Goal: Task Accomplishment & Management: Use online tool/utility

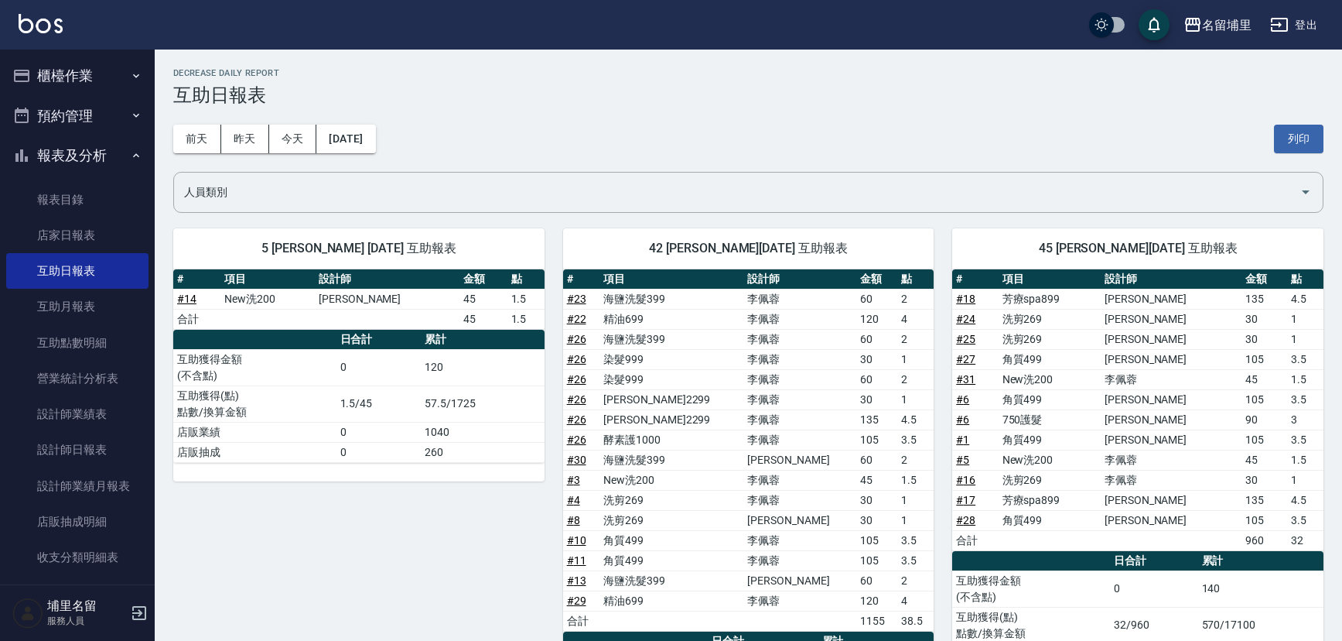
scroll to position [158, 0]
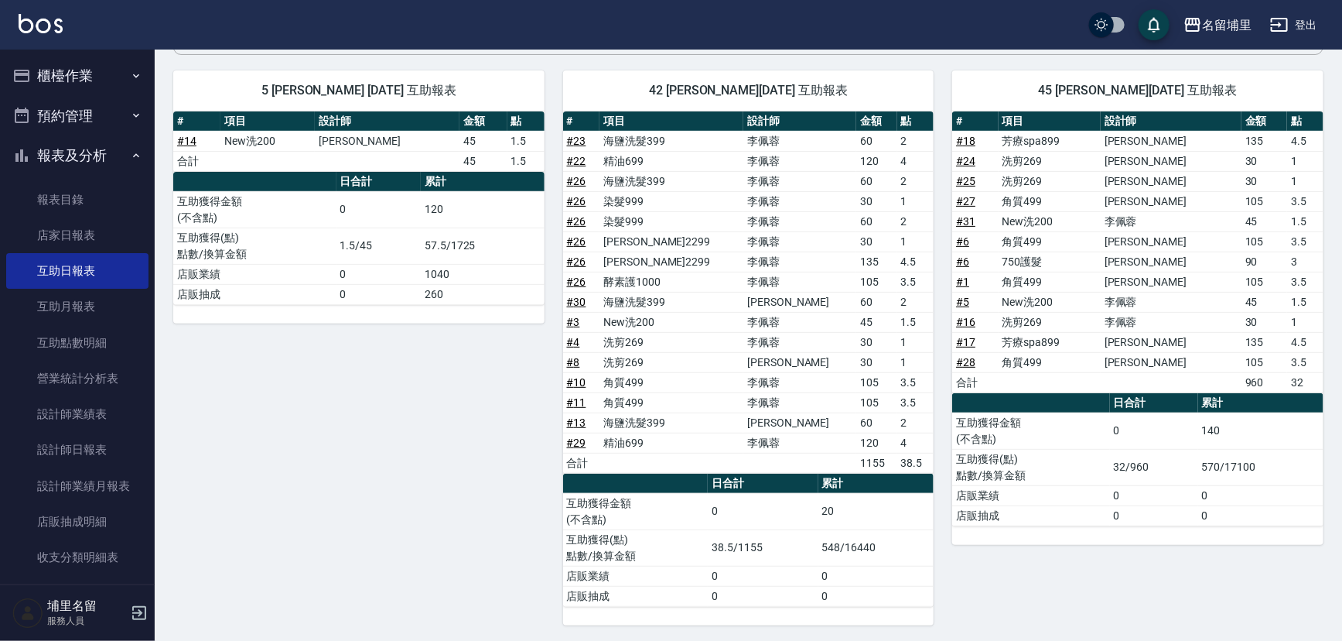
click at [73, 74] on button "櫃檯作業" at bounding box center [77, 76] width 142 height 40
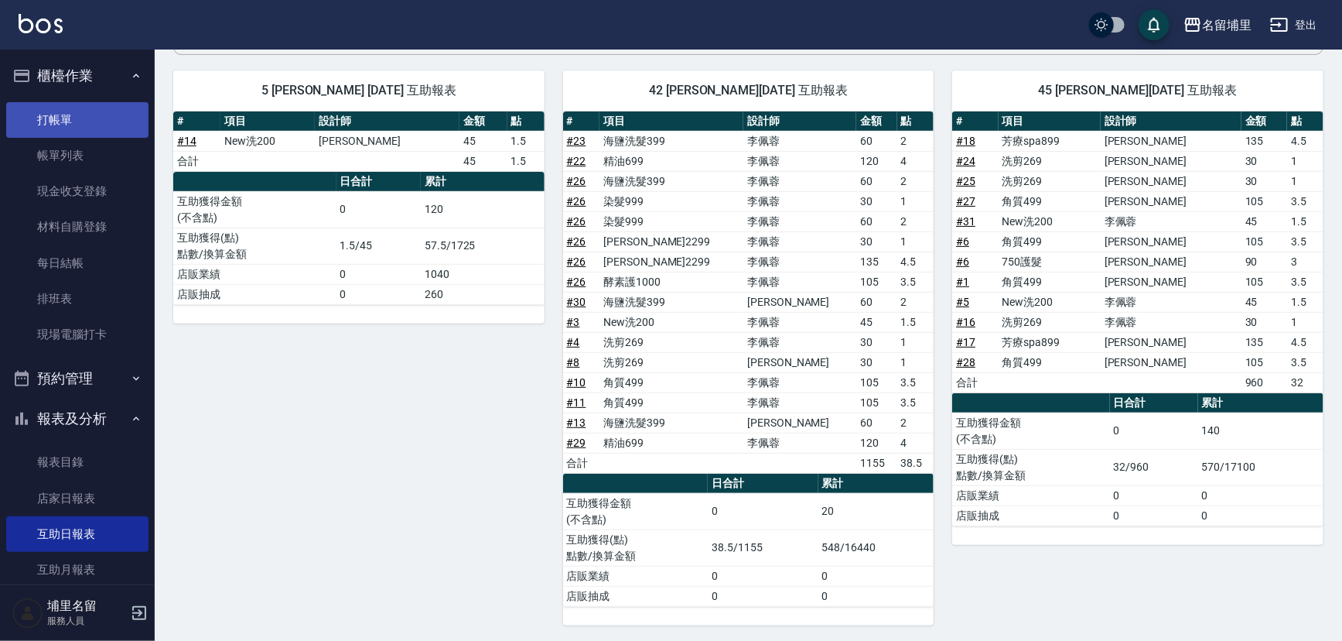
drag, startPoint x: 70, startPoint y: 135, endPoint x: 109, endPoint y: 133, distance: 38.7
click at [71, 134] on link "打帳單" at bounding box center [77, 120] width 142 height 36
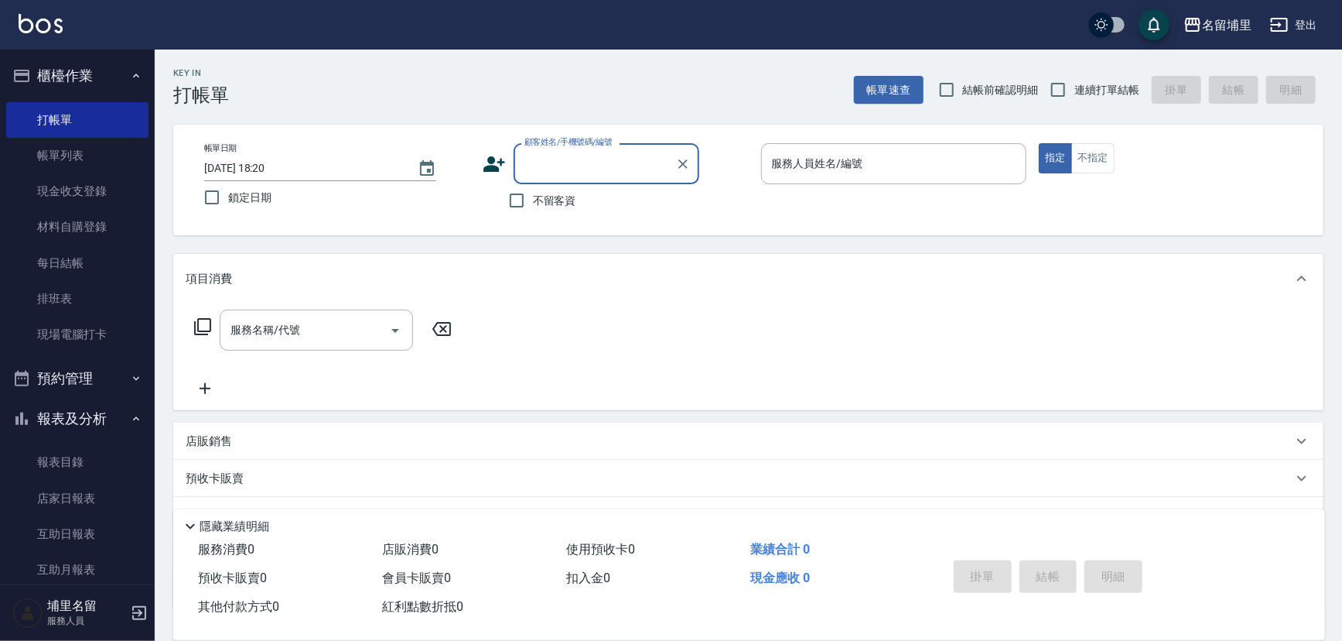
drag, startPoint x: 538, startPoint y: 209, endPoint x: 548, endPoint y: 204, distance: 10.4
click at [541, 207] on label "不留客資" at bounding box center [539, 200] width 76 height 32
click at [533, 207] on input "不留客資" at bounding box center [517, 200] width 32 height 32
checkbox input "true"
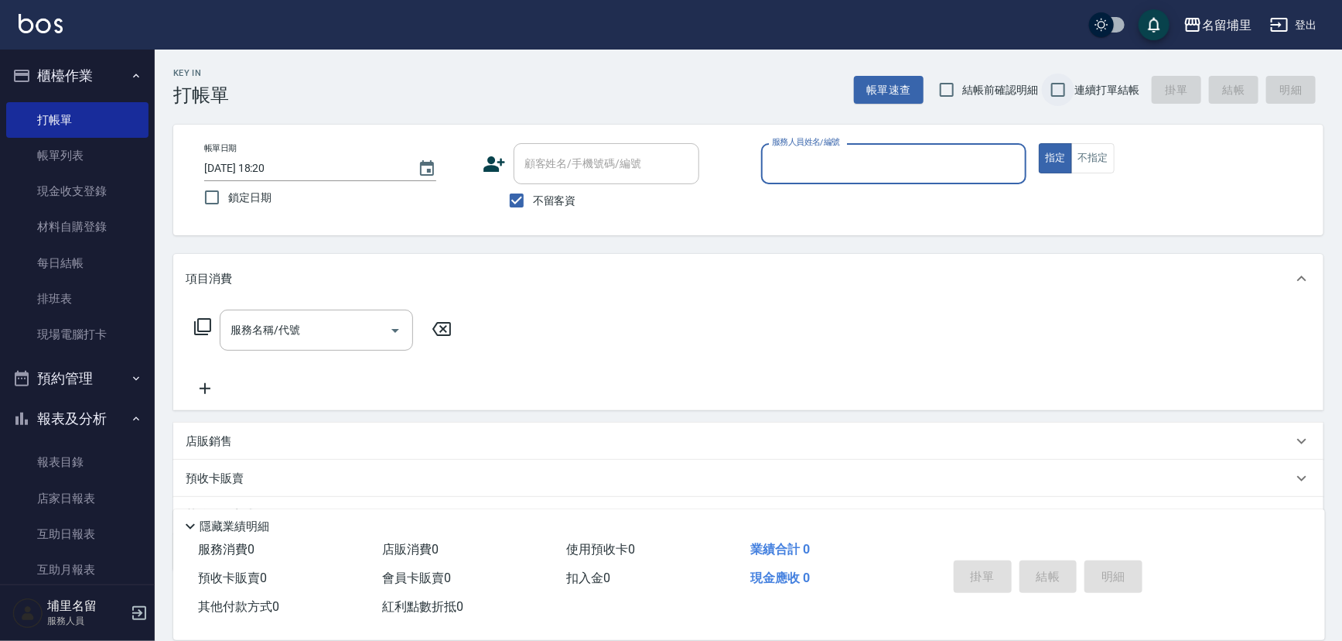
click at [1051, 92] on input "連續打單結帳" at bounding box center [1058, 89] width 32 height 32
checkbox input "true"
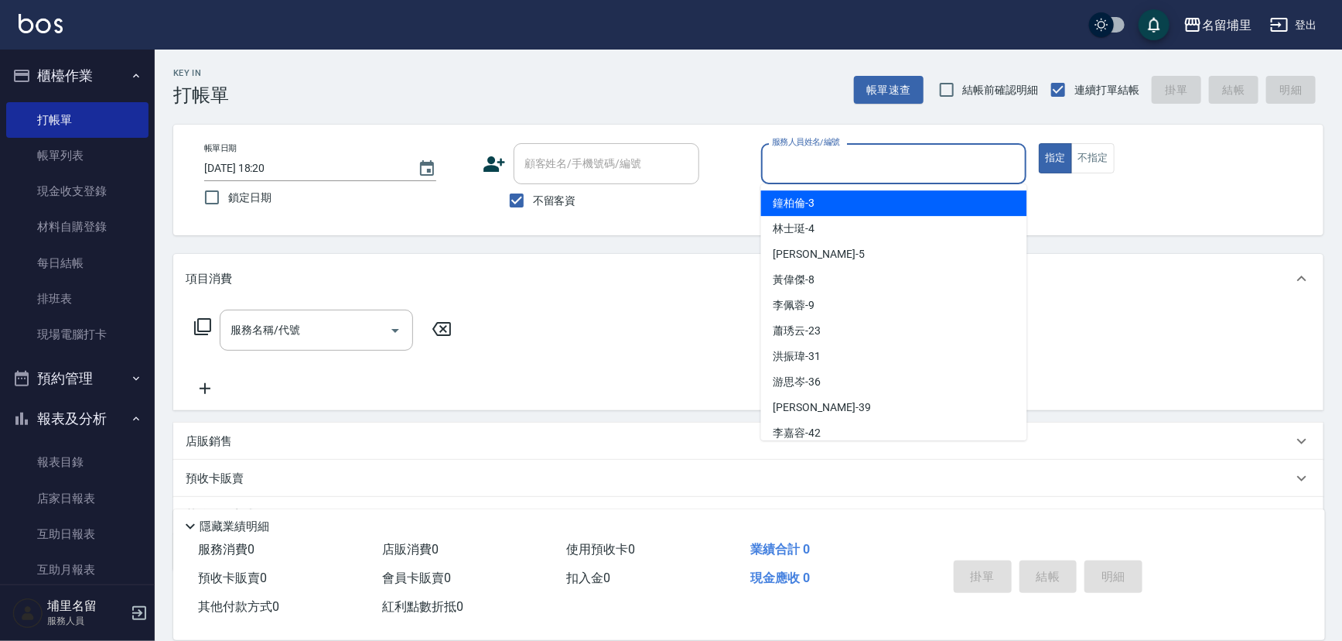
click at [949, 150] on input "服務人員姓名/編號" at bounding box center [894, 163] width 252 height 27
type input "4"
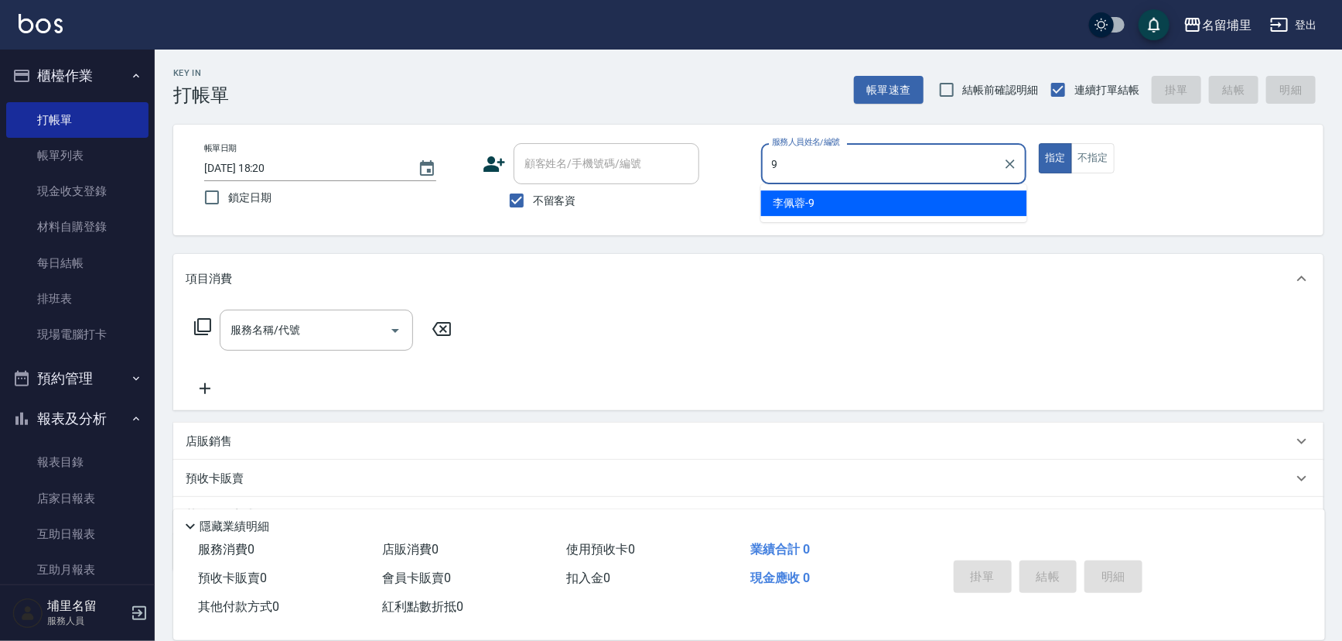
type input "[PERSON_NAME]9"
type button "true"
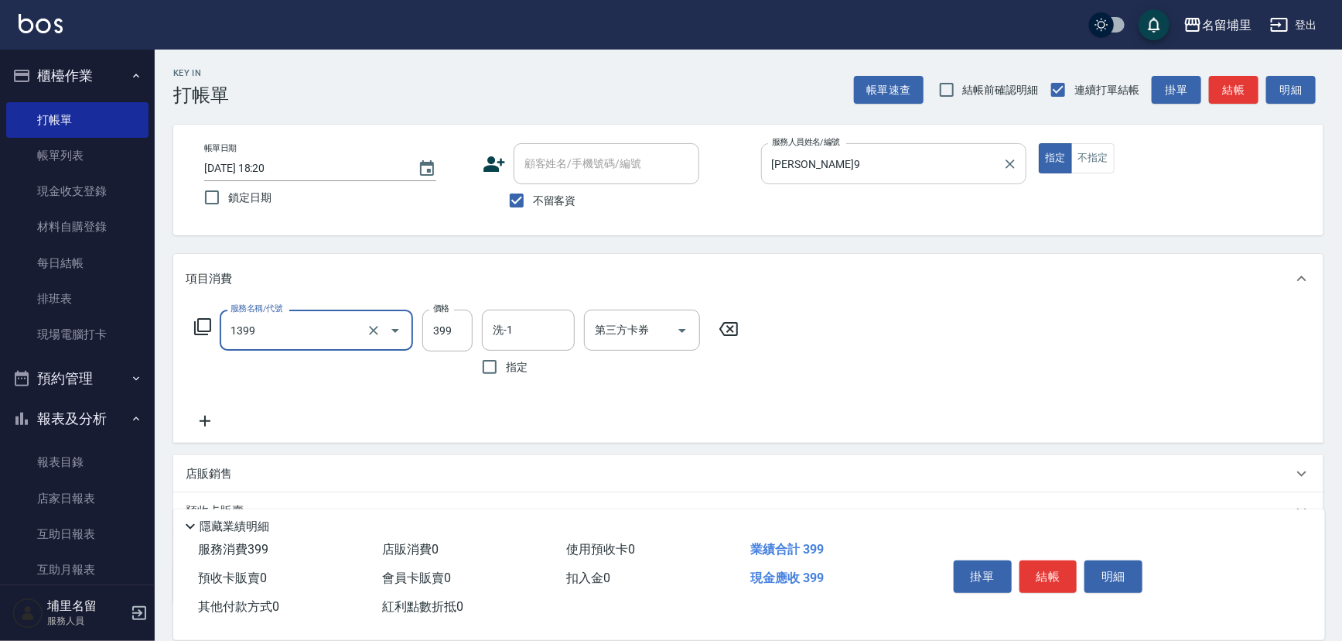
type input "海鹽洗髮399(1399)"
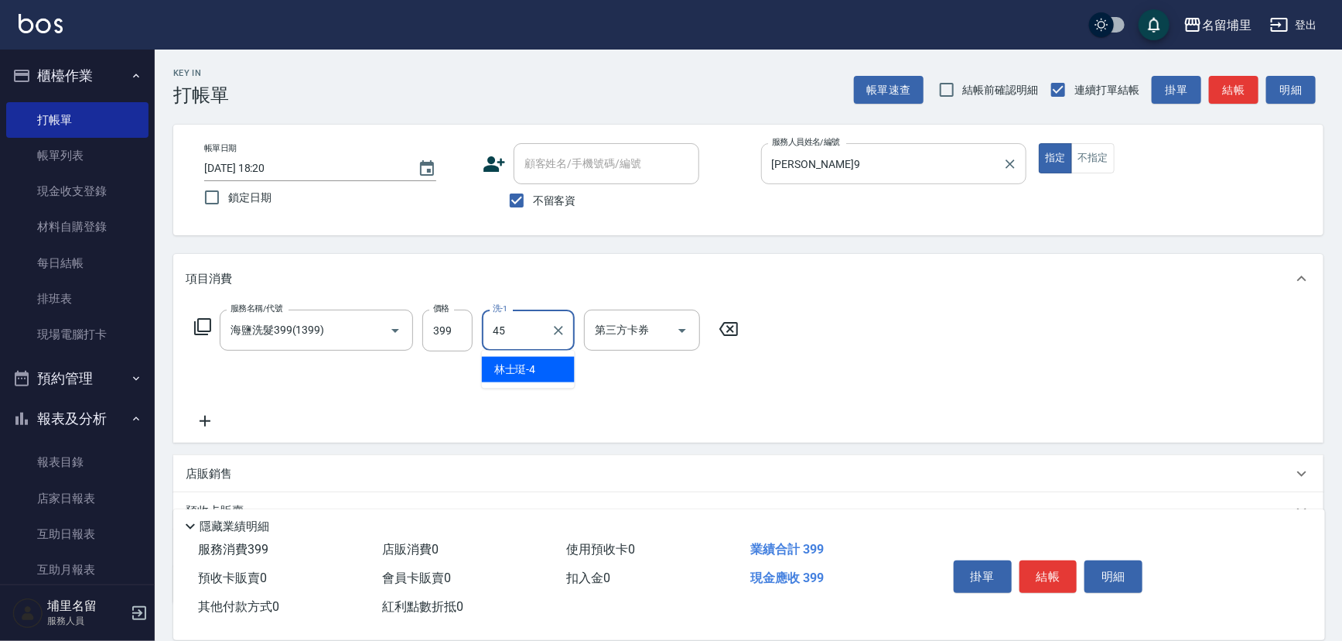
type input "[PERSON_NAME]-45"
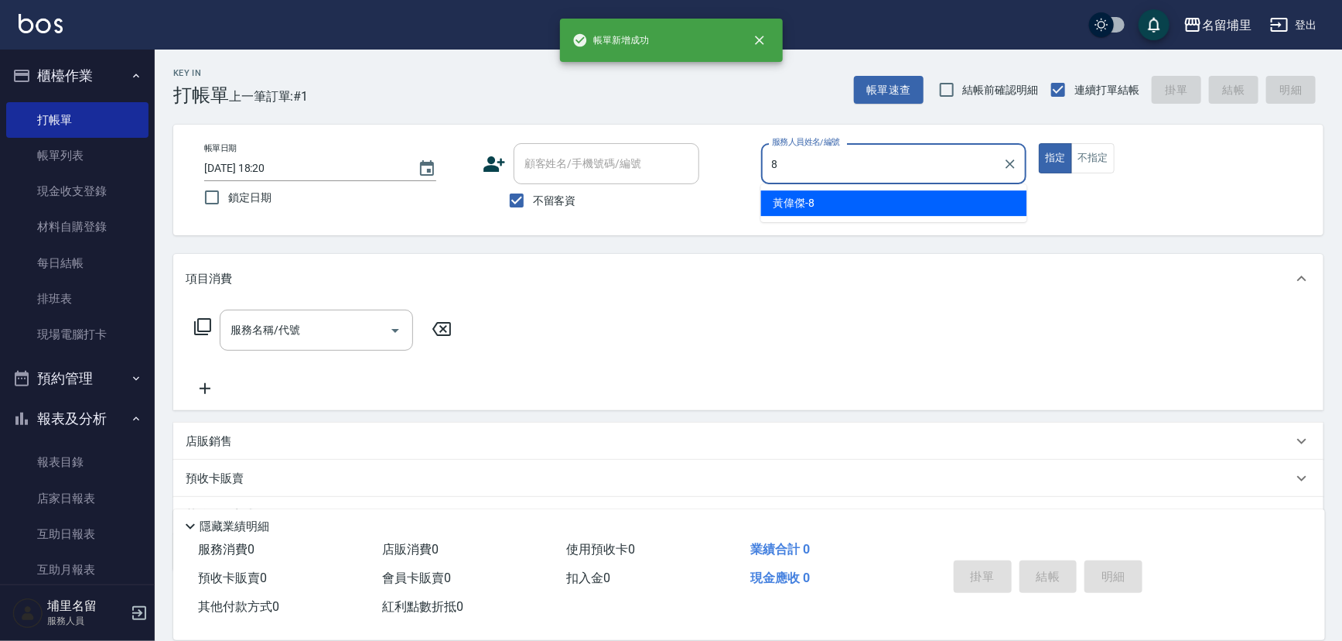
type input "[PERSON_NAME]-8"
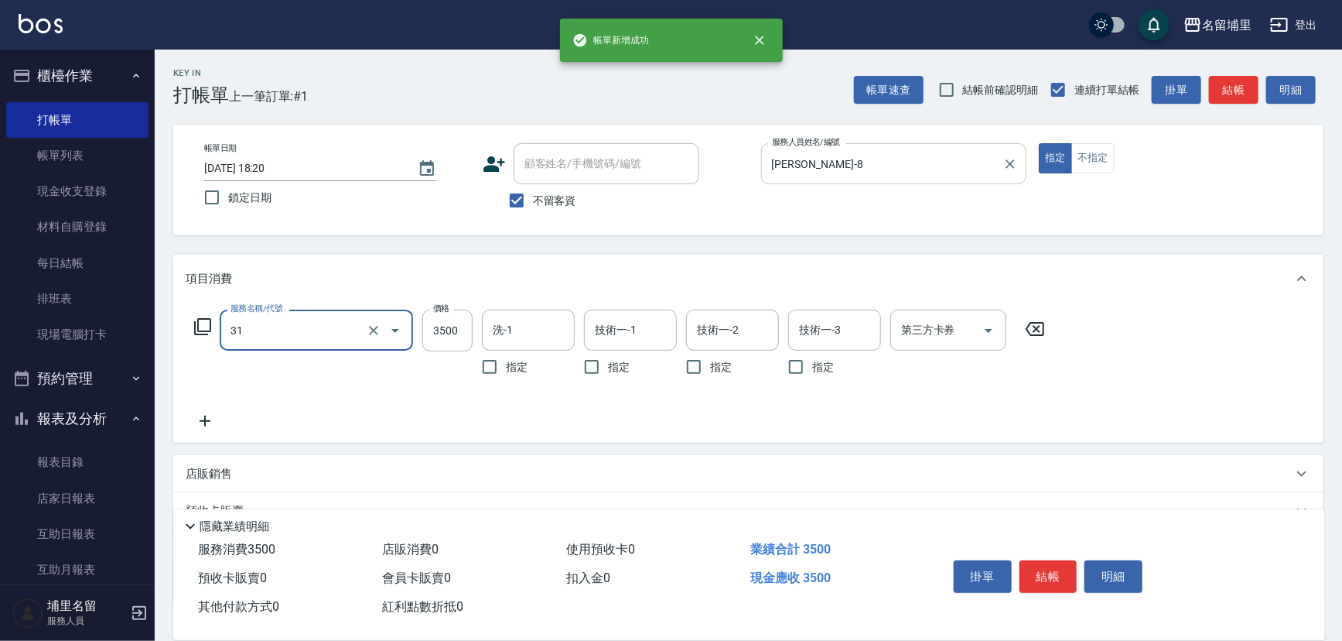
type input "燙A3500(31)"
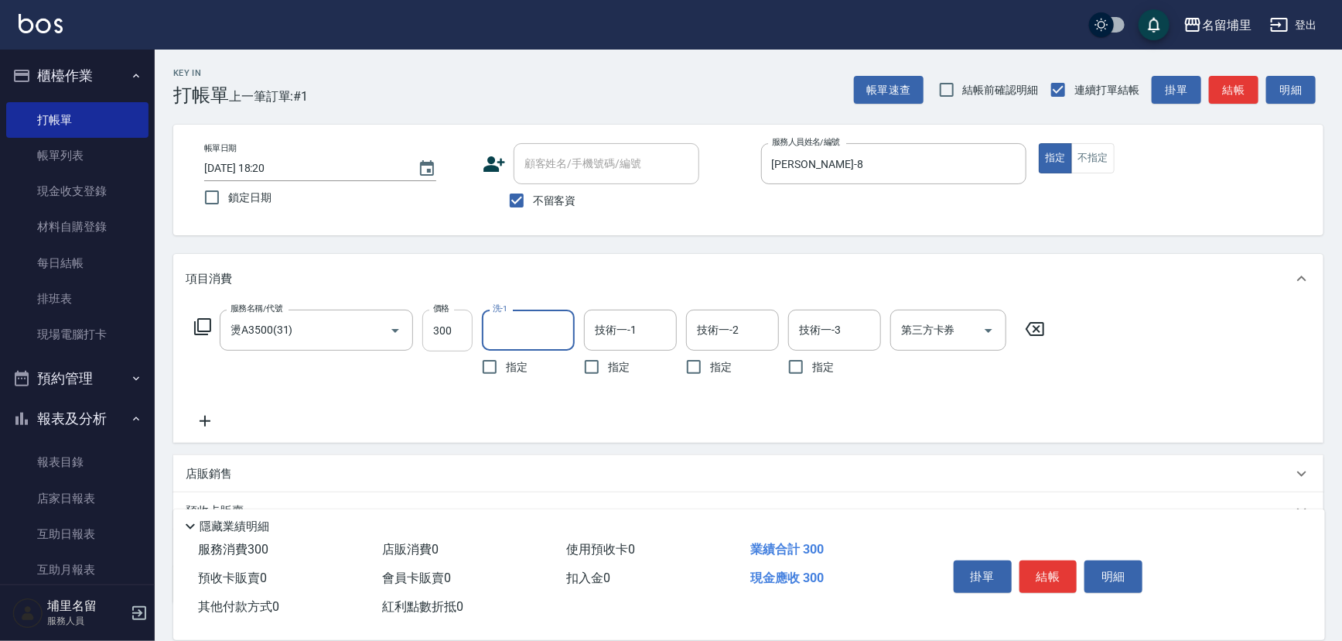
click at [456, 330] on input "300" at bounding box center [447, 330] width 50 height 42
type input "3000"
type input "[PERSON_NAME]-45"
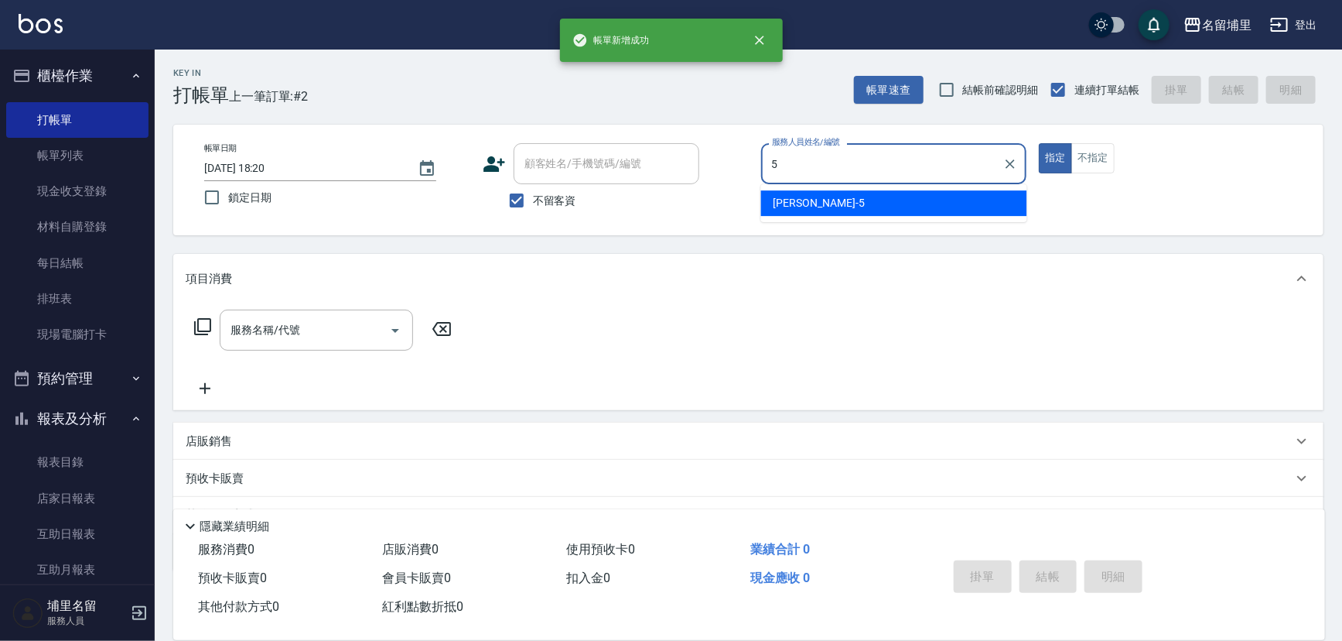
type input "[PERSON_NAME]-5"
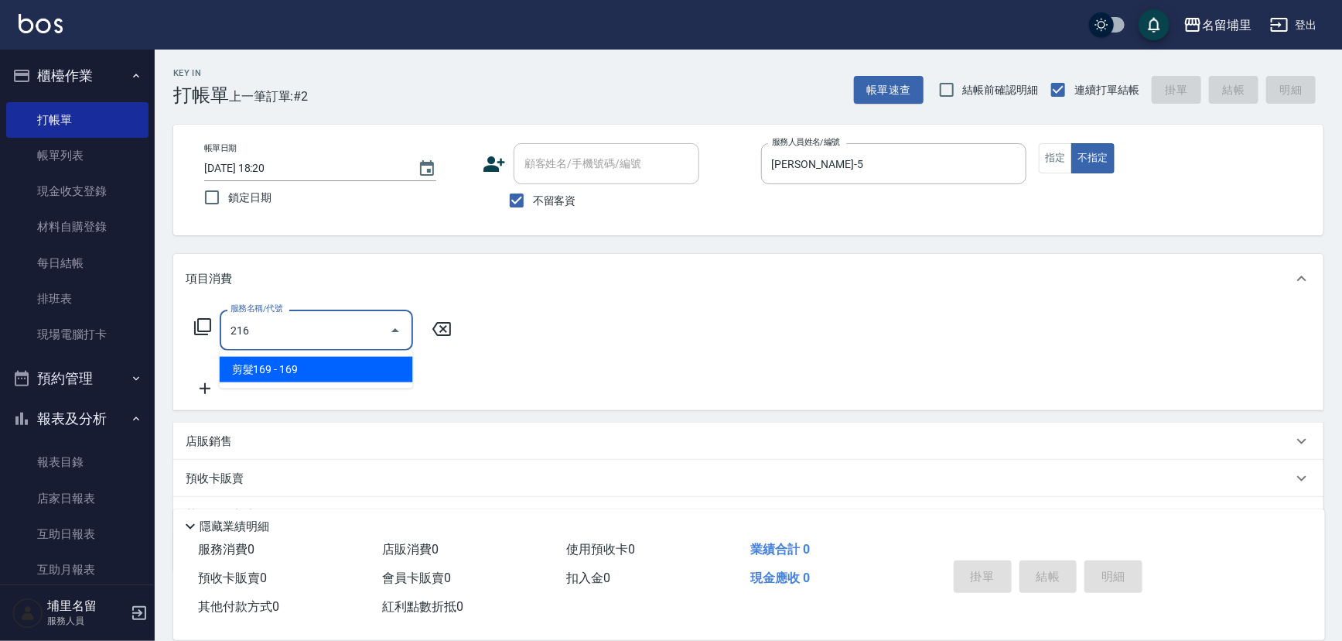
type input "剪髮169(216)"
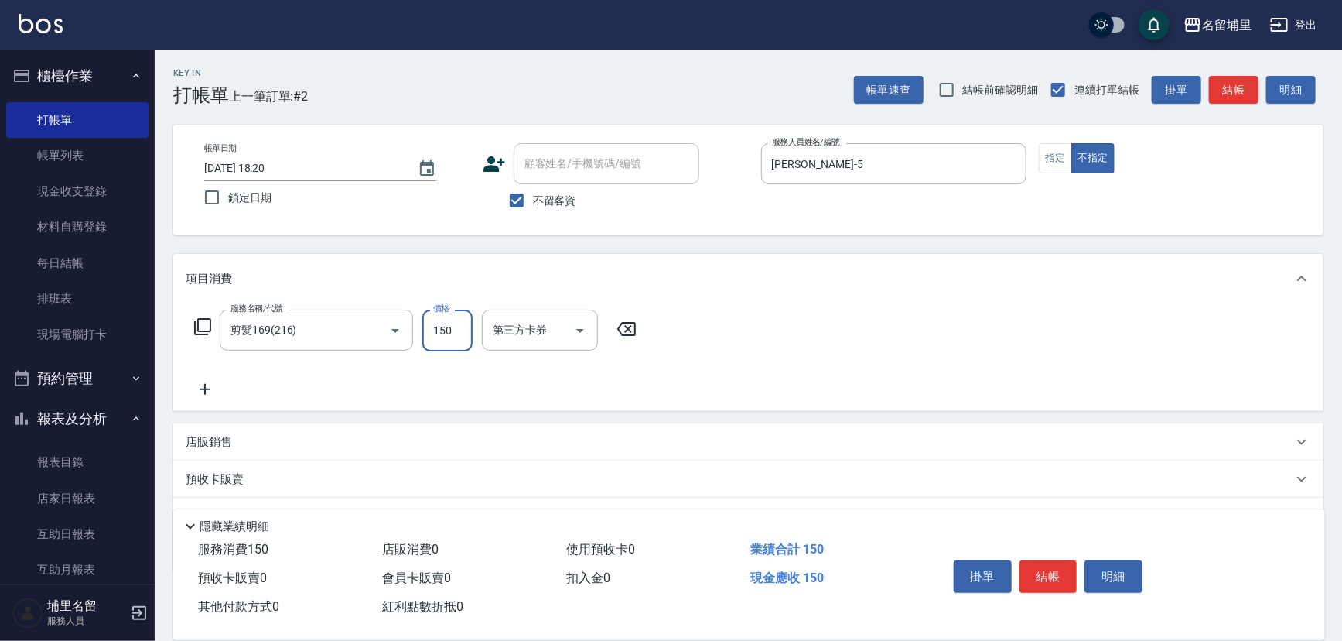
type input "150"
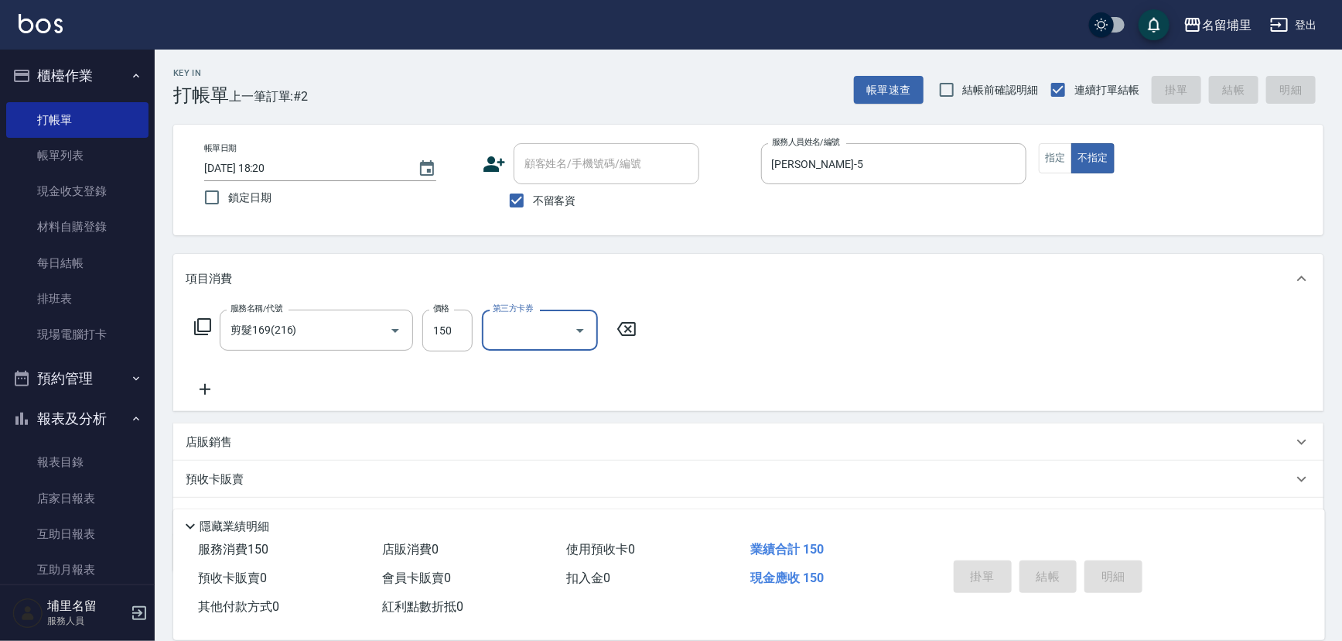
type input "[DATE] 18:21"
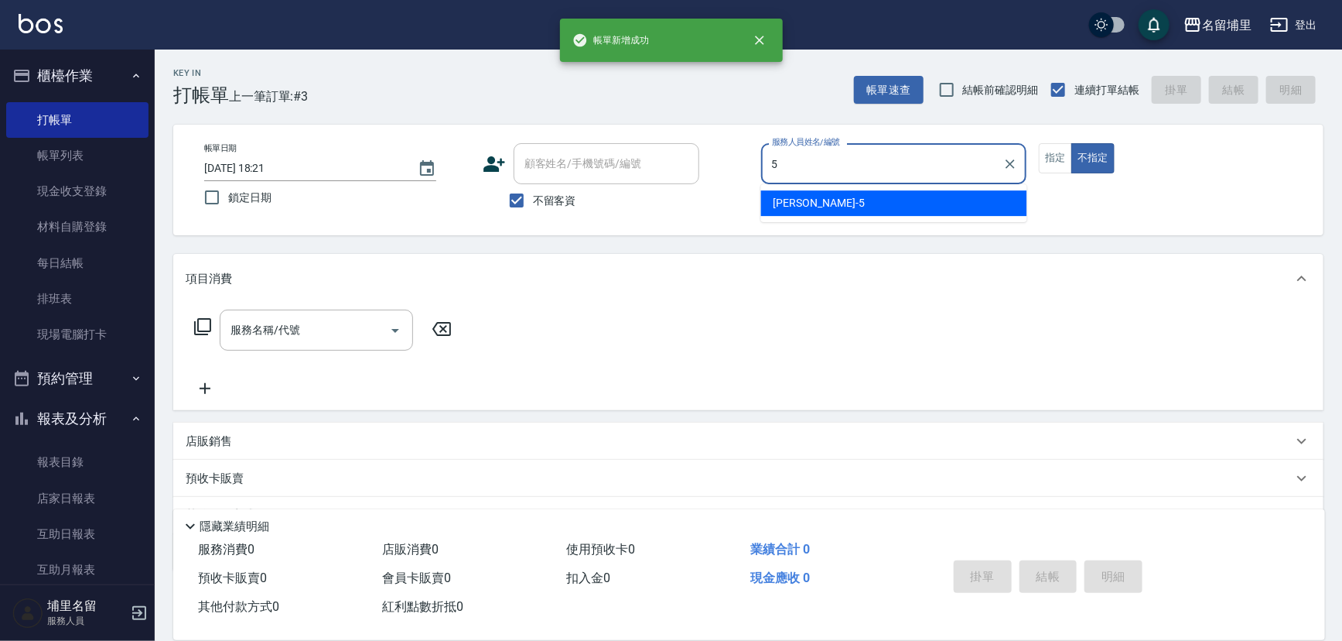
type input "[PERSON_NAME]-5"
type button "false"
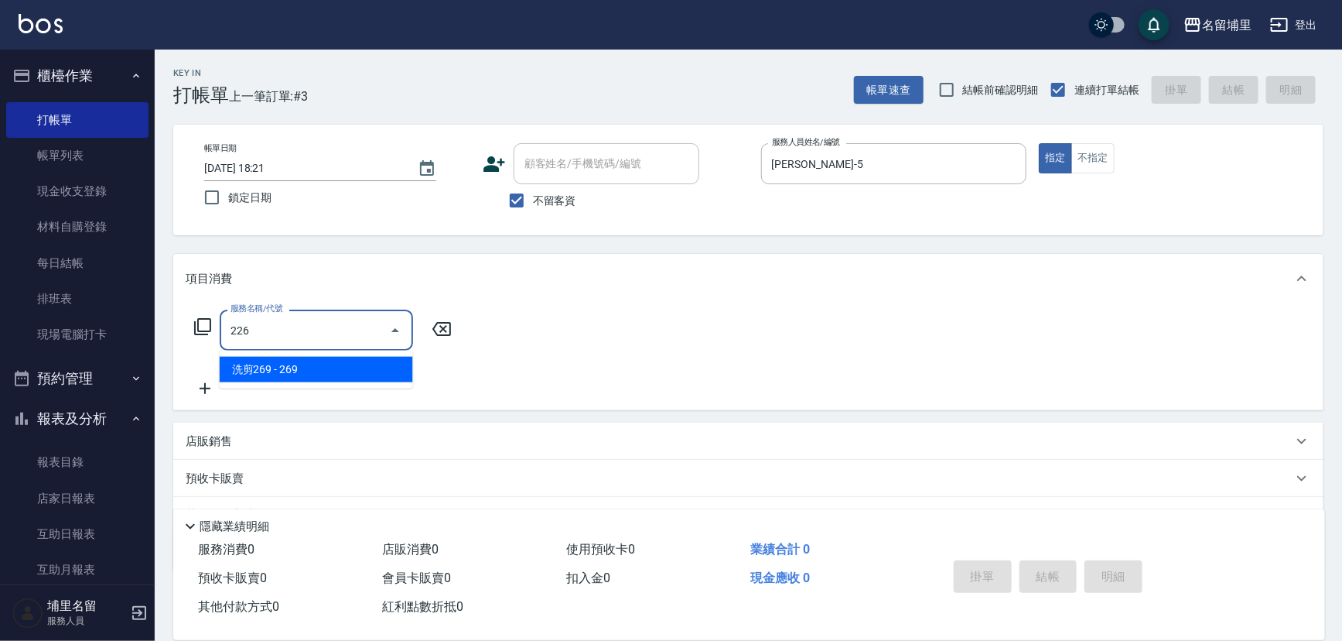
type input "洗剪269(226)"
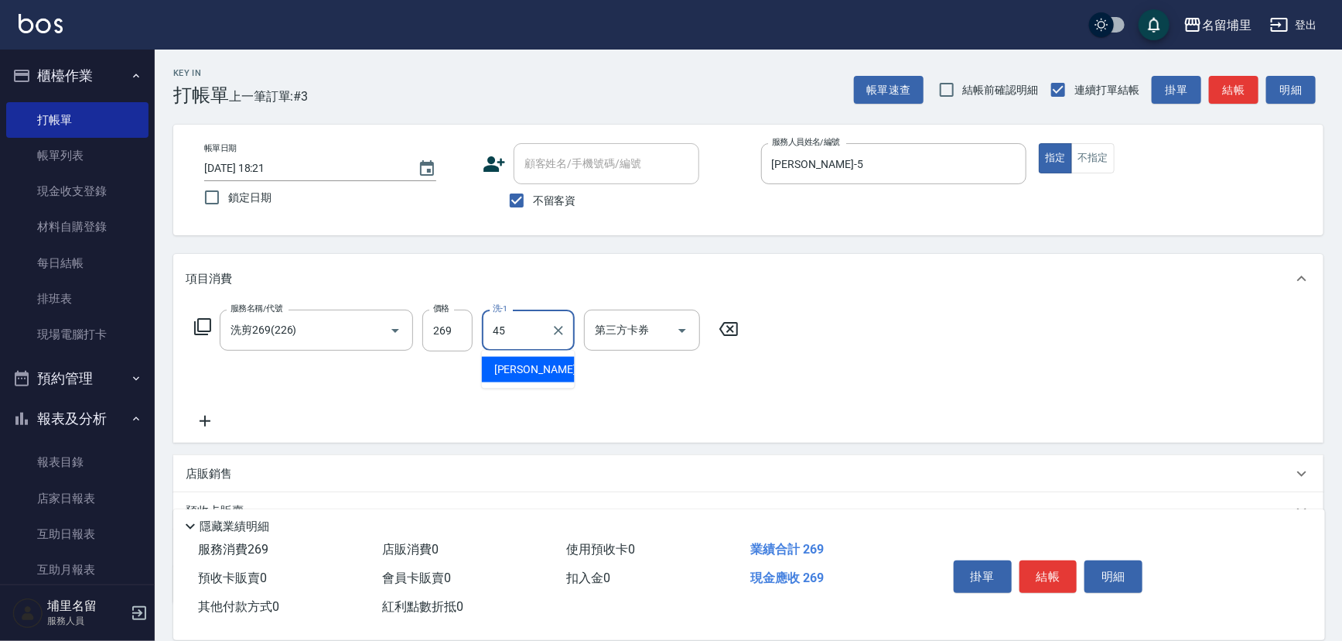
type input "[PERSON_NAME]-45"
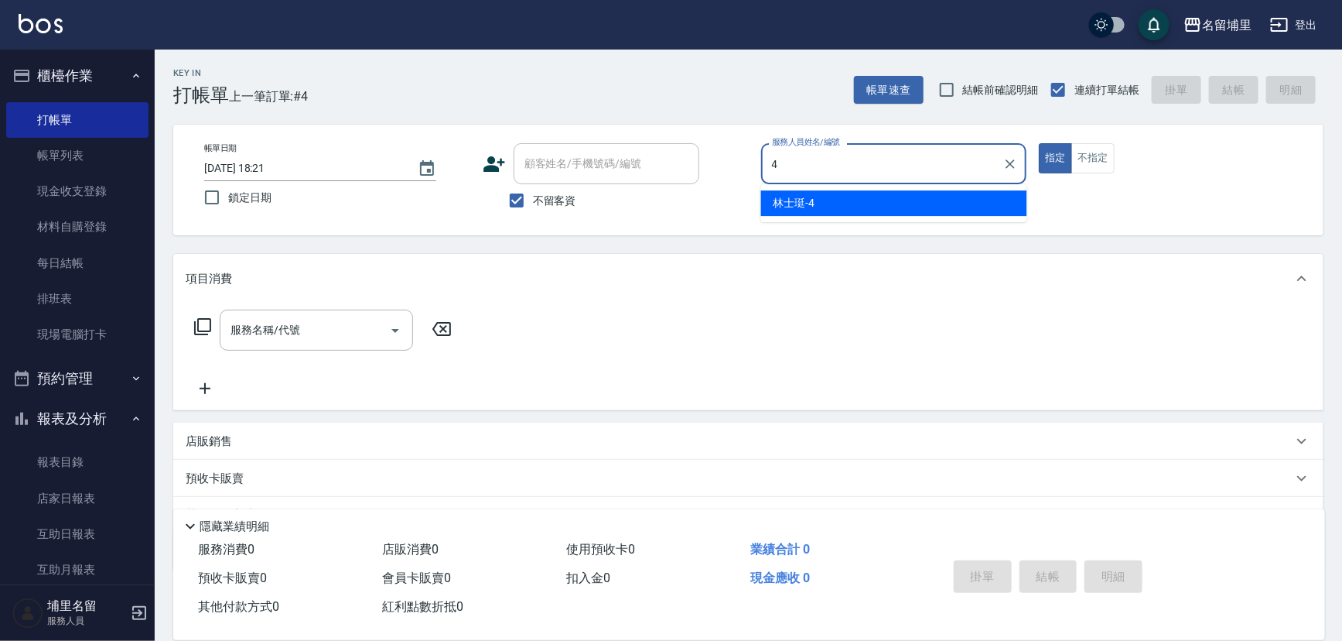
type input "林士珽-4"
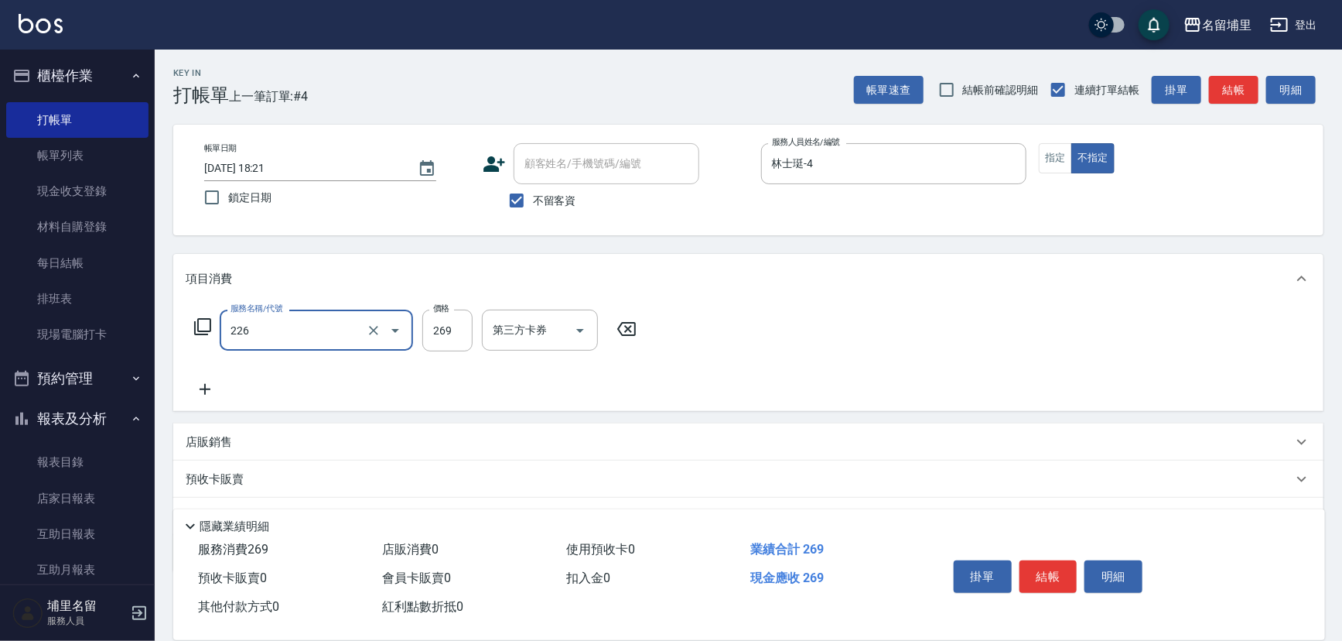
type input "洗剪269(226)"
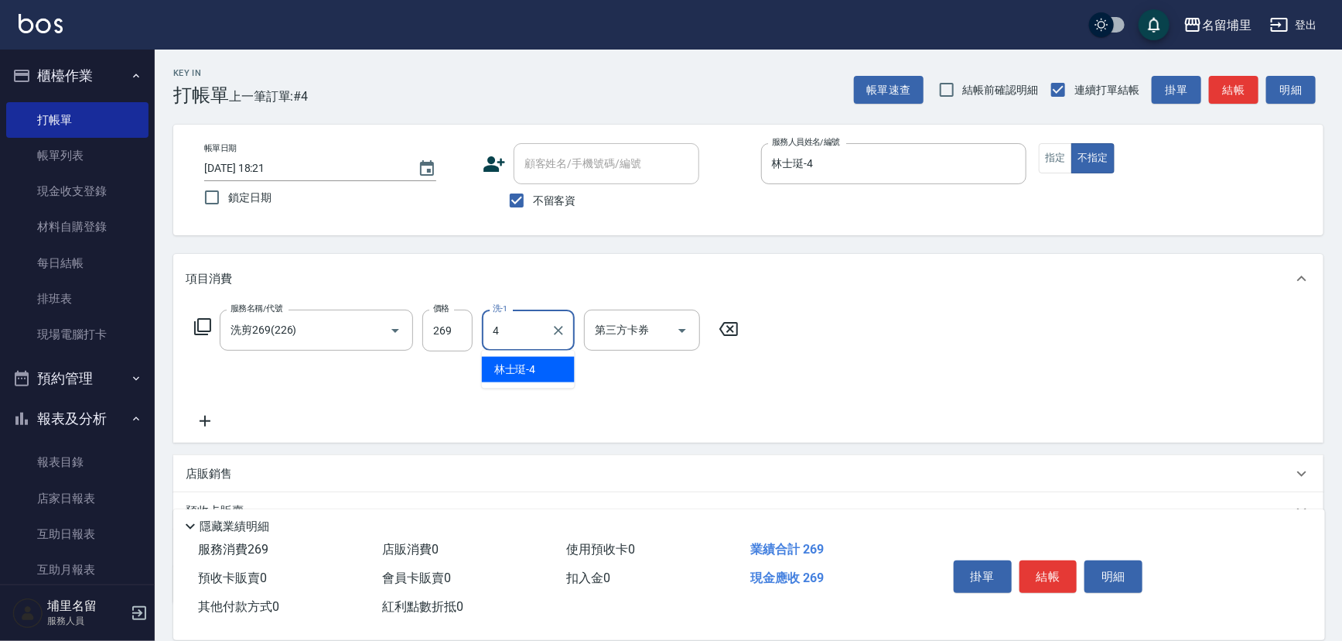
type input "林士珽-4"
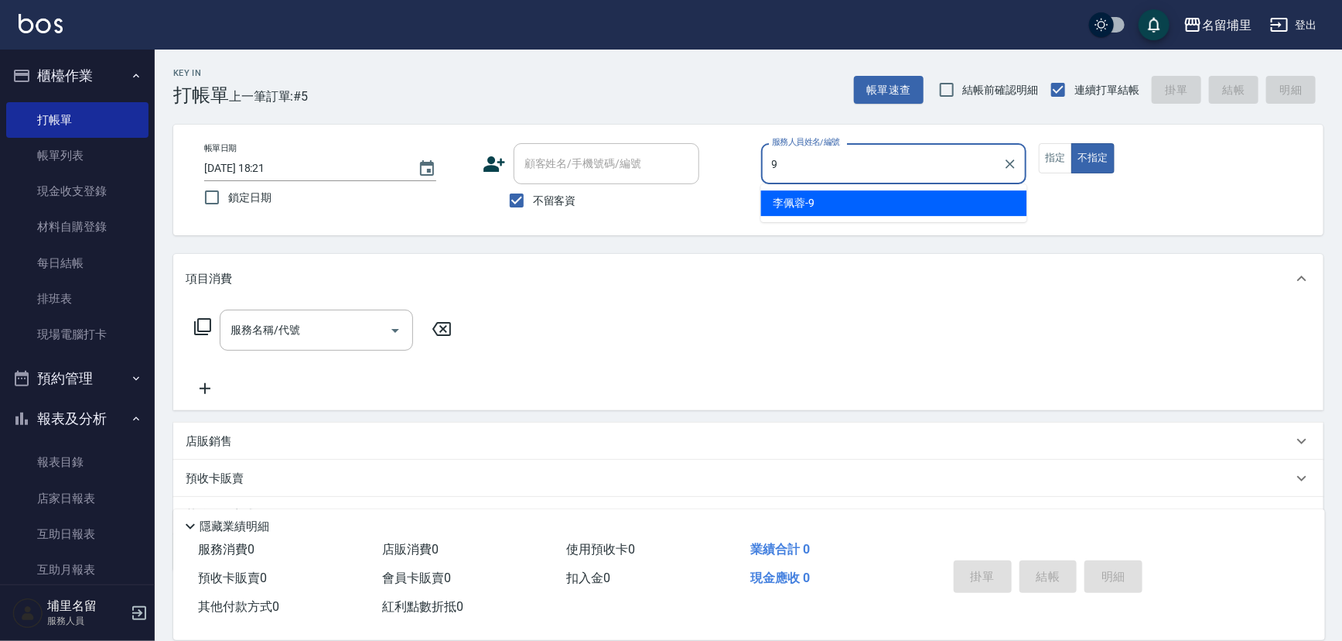
type input "[PERSON_NAME]9"
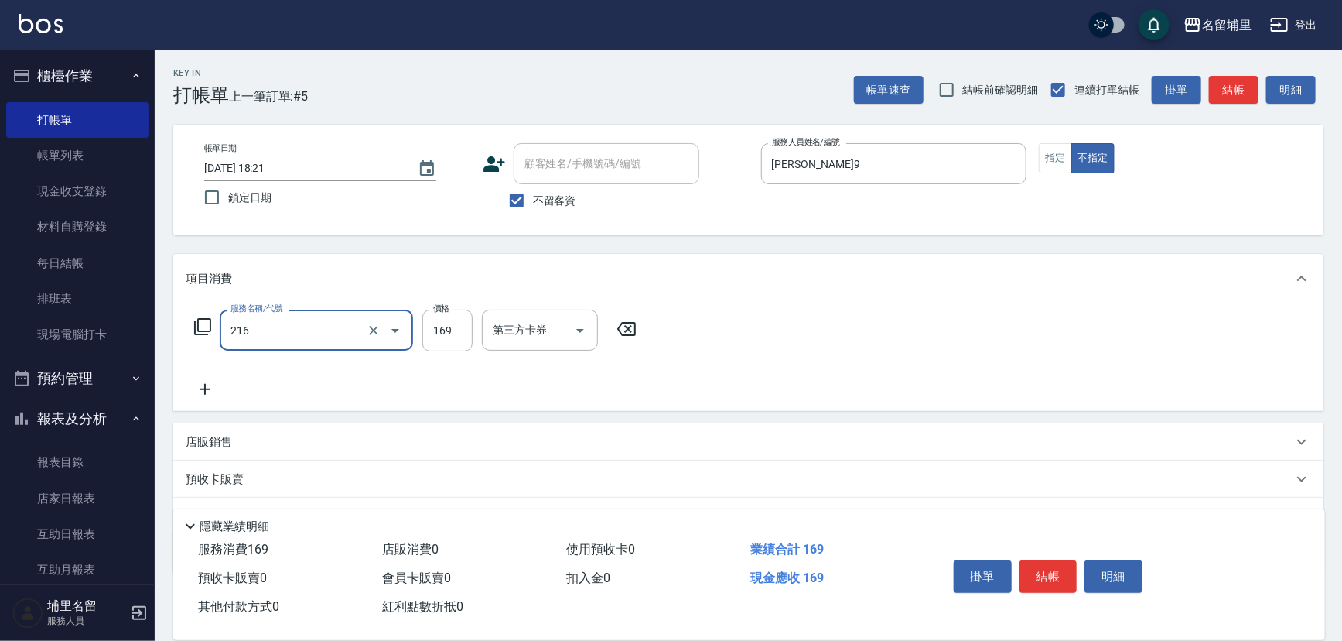
type input "剪髮169(216)"
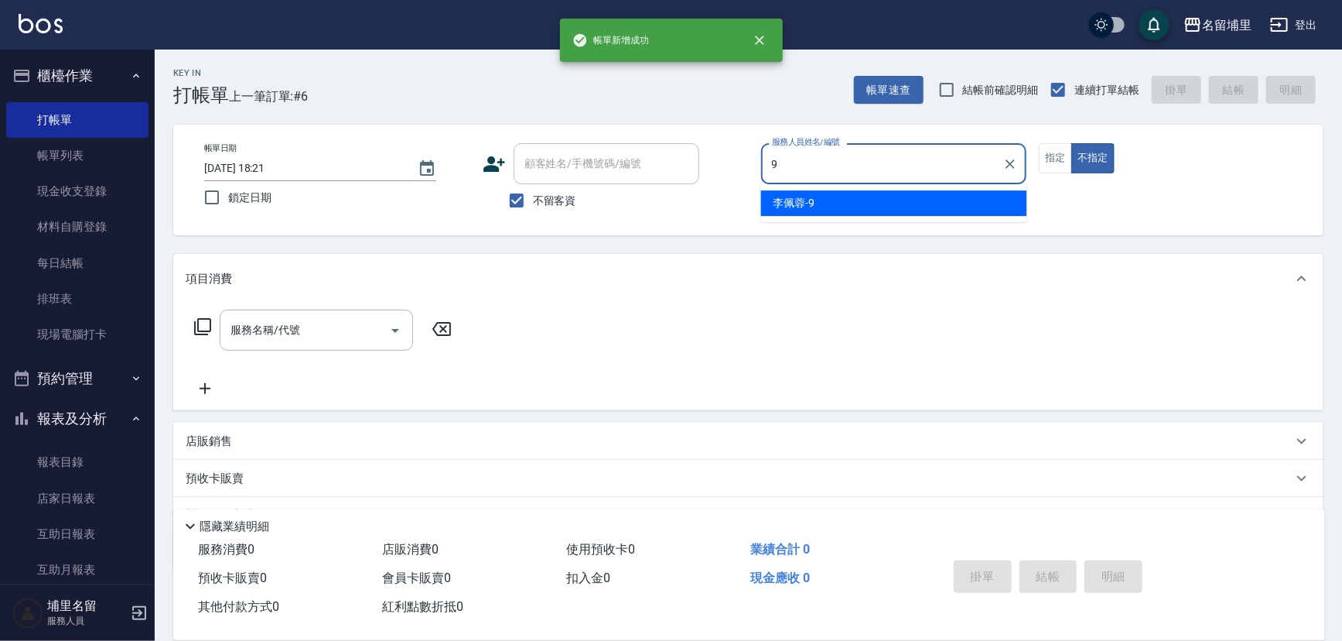
type input "[PERSON_NAME]9"
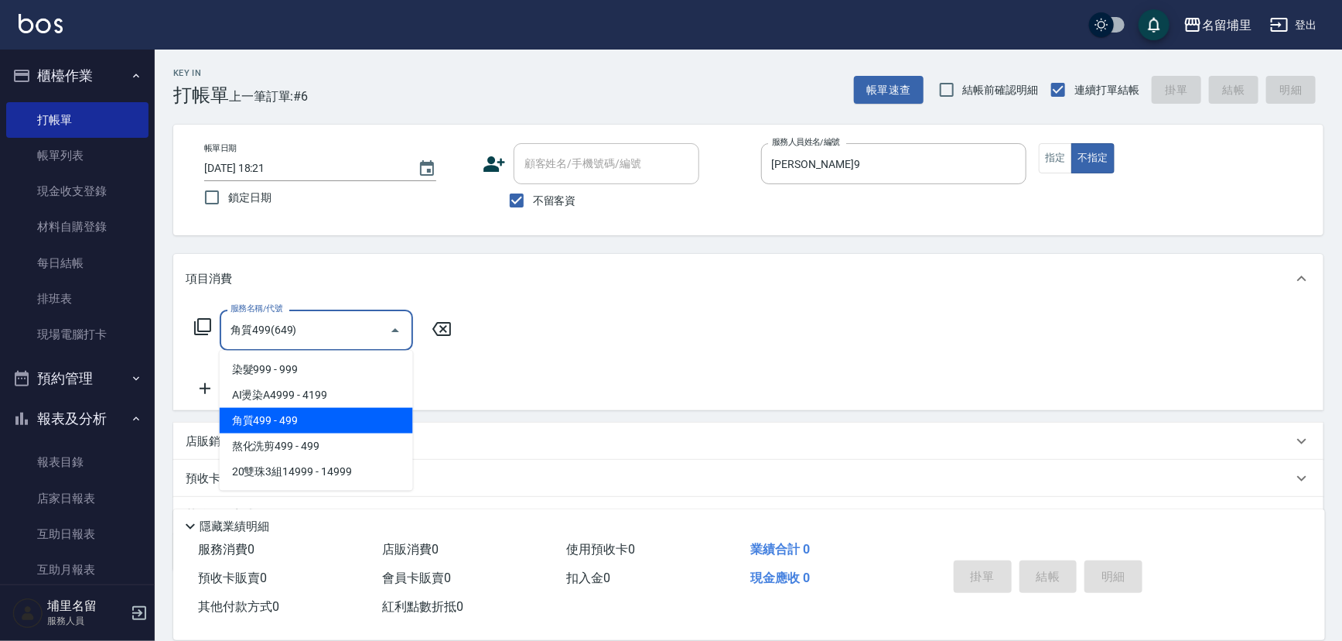
type input "角質499(649)"
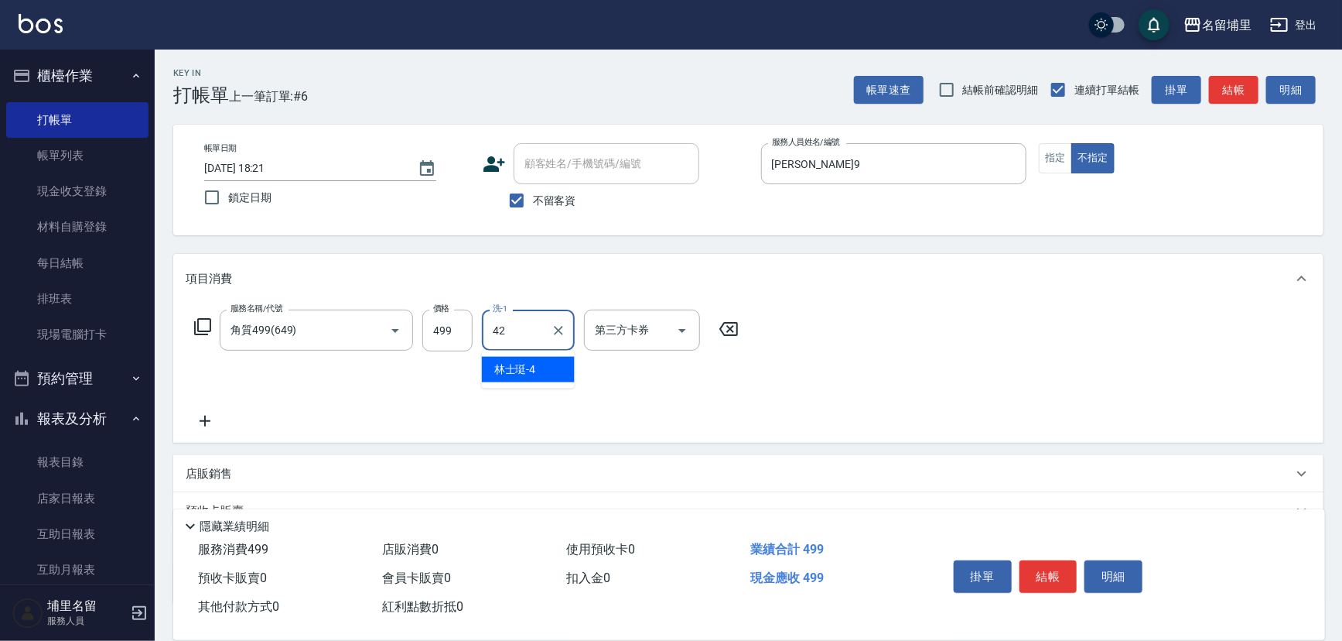
type input "[PERSON_NAME]-42"
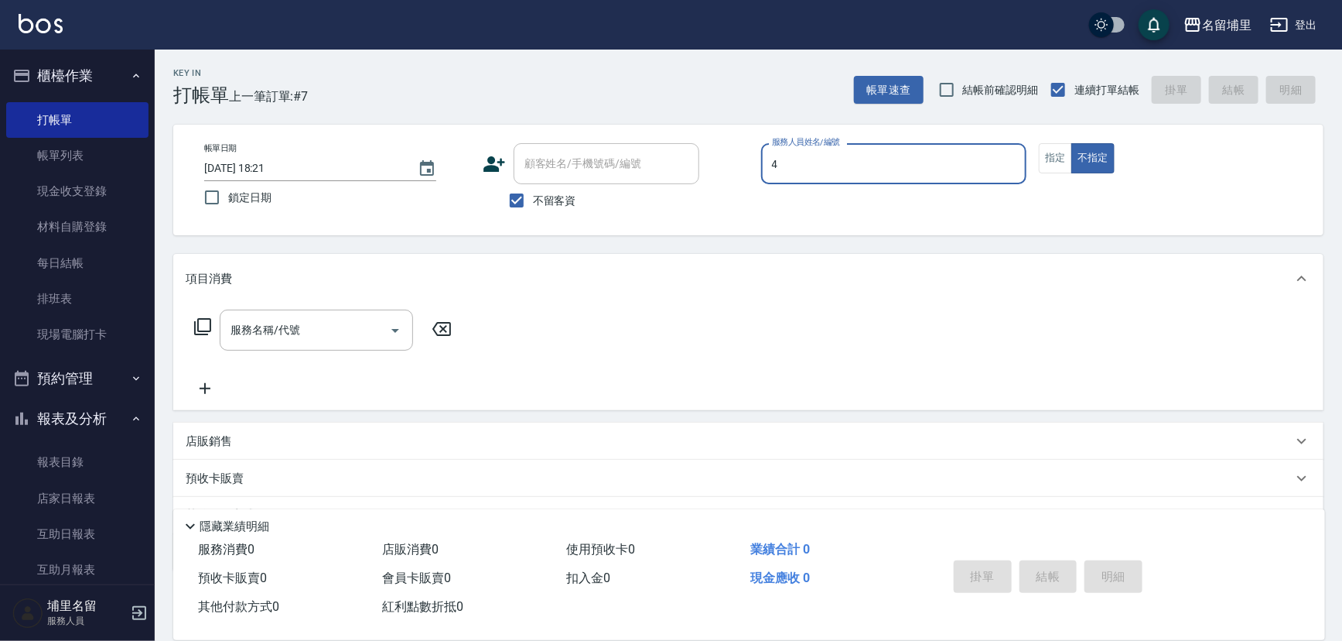
type input "林士珽-4"
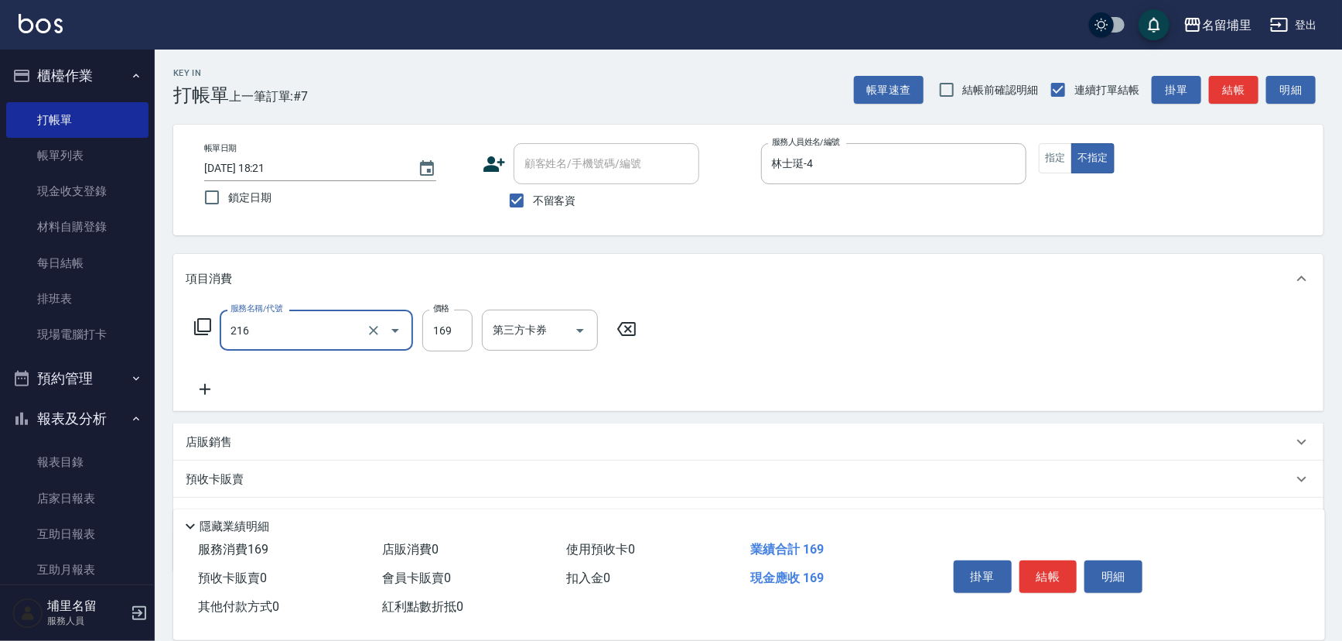
type input "剪髮169(216)"
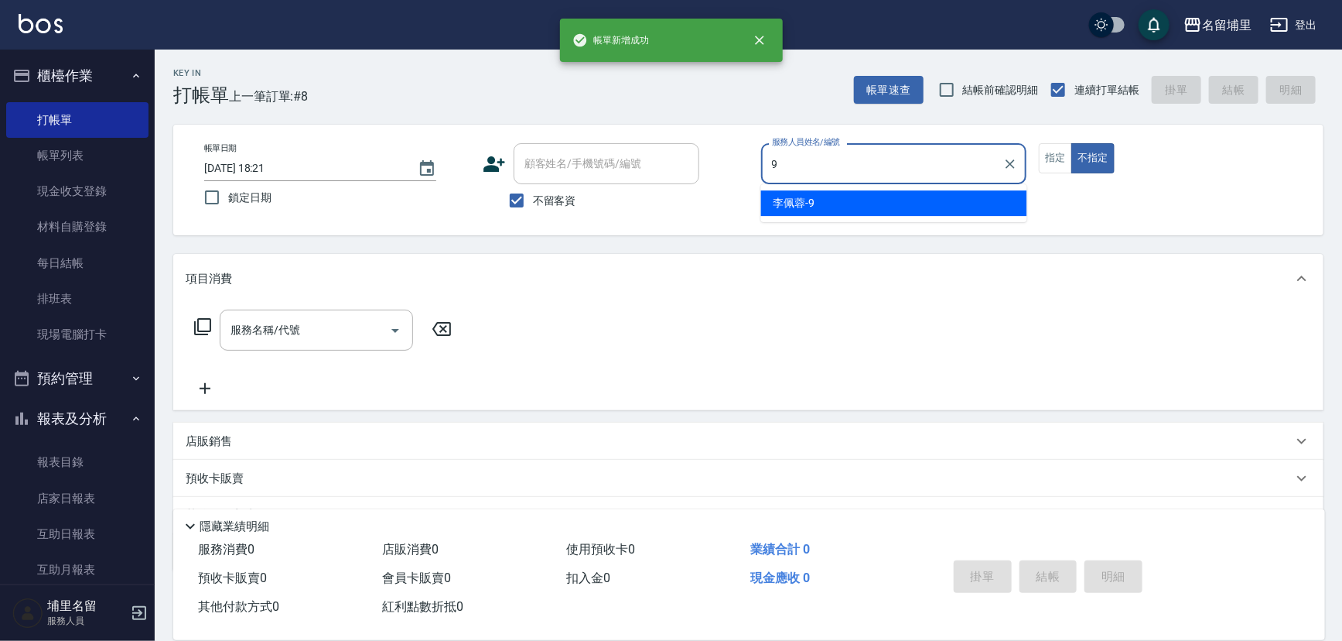
type input "[PERSON_NAME]9"
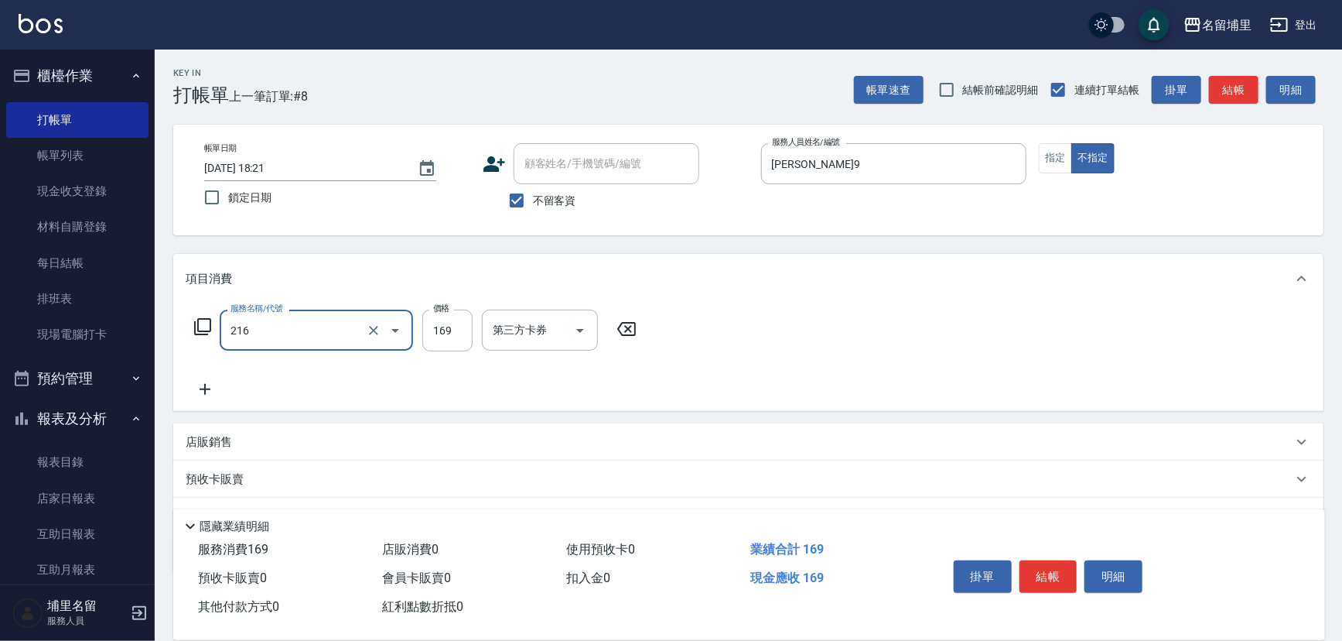
type input "剪髮169(216)"
type input "250"
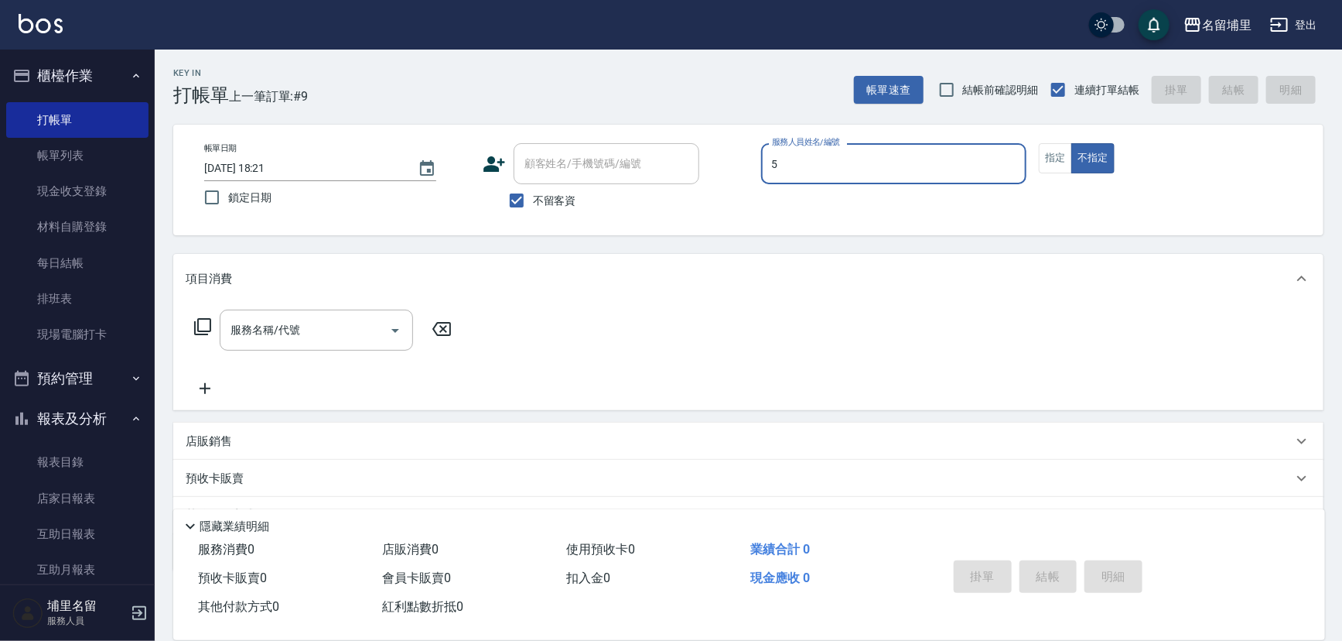
type input "[PERSON_NAME]-5"
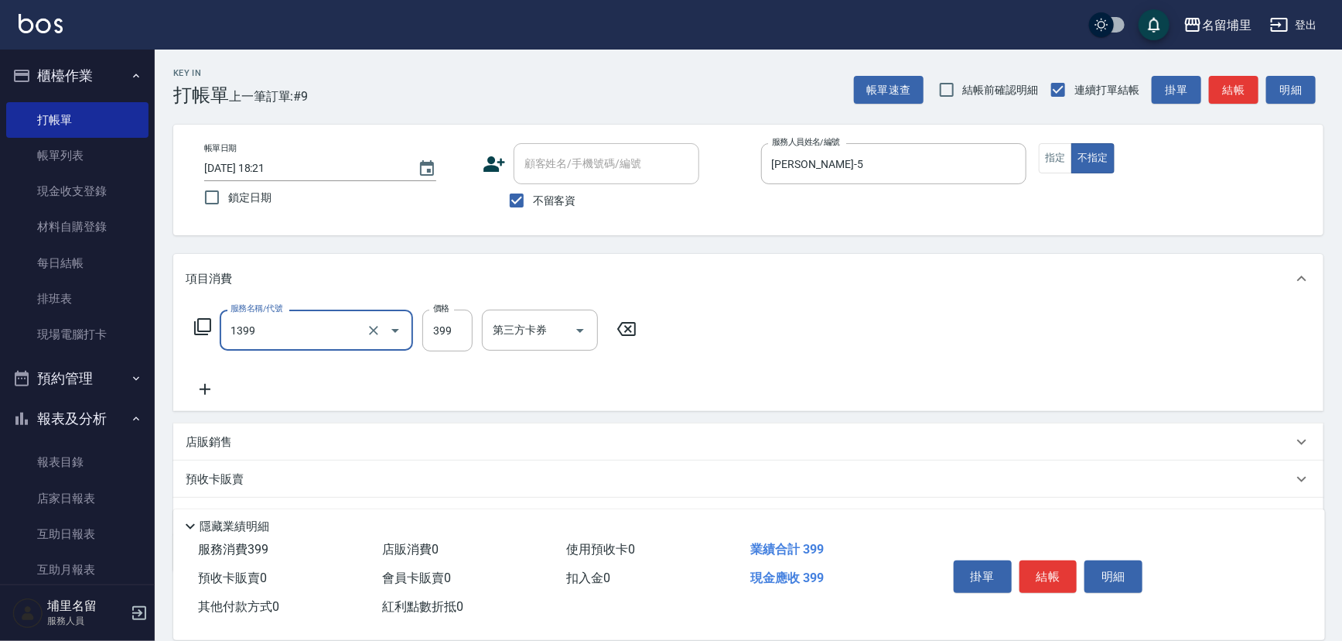
type input "海鹽洗髮399(1399)"
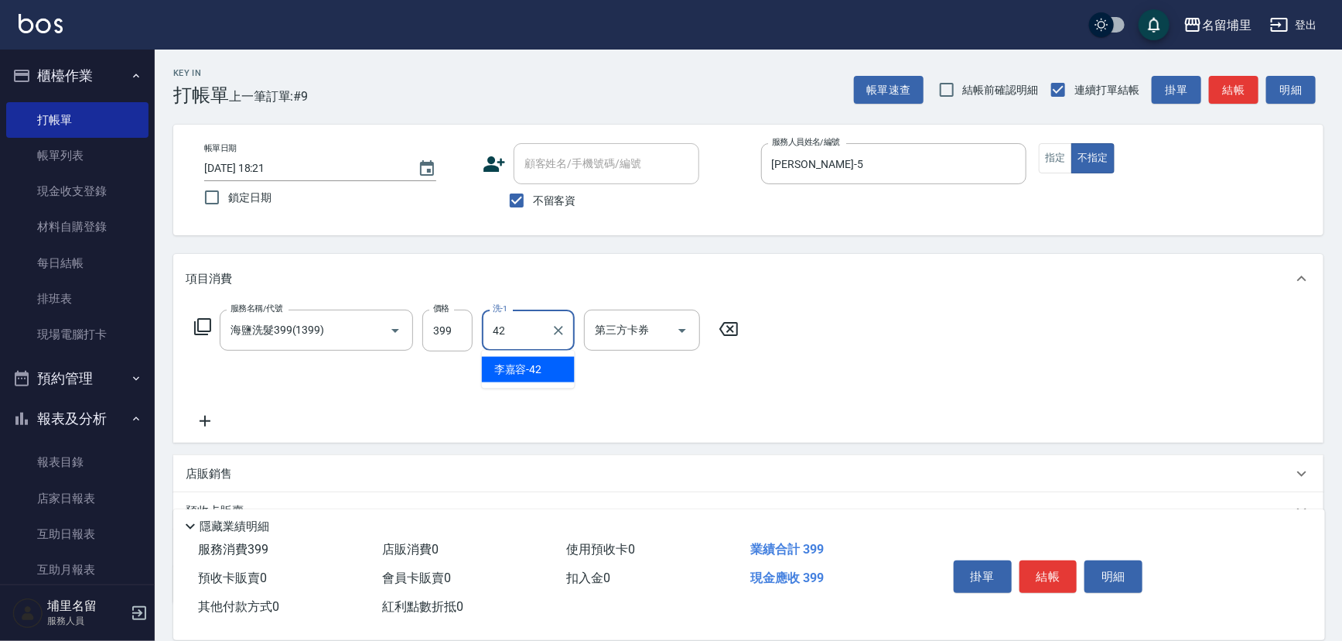
type input "[PERSON_NAME]-42"
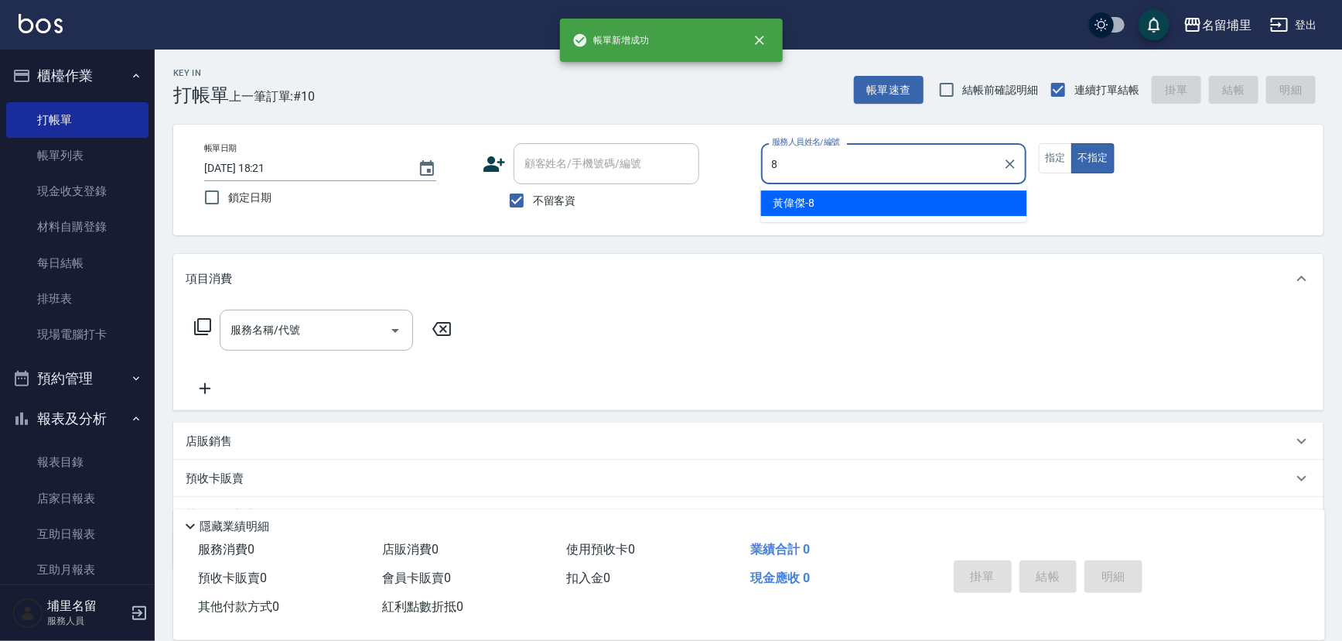
type input "[PERSON_NAME]-8"
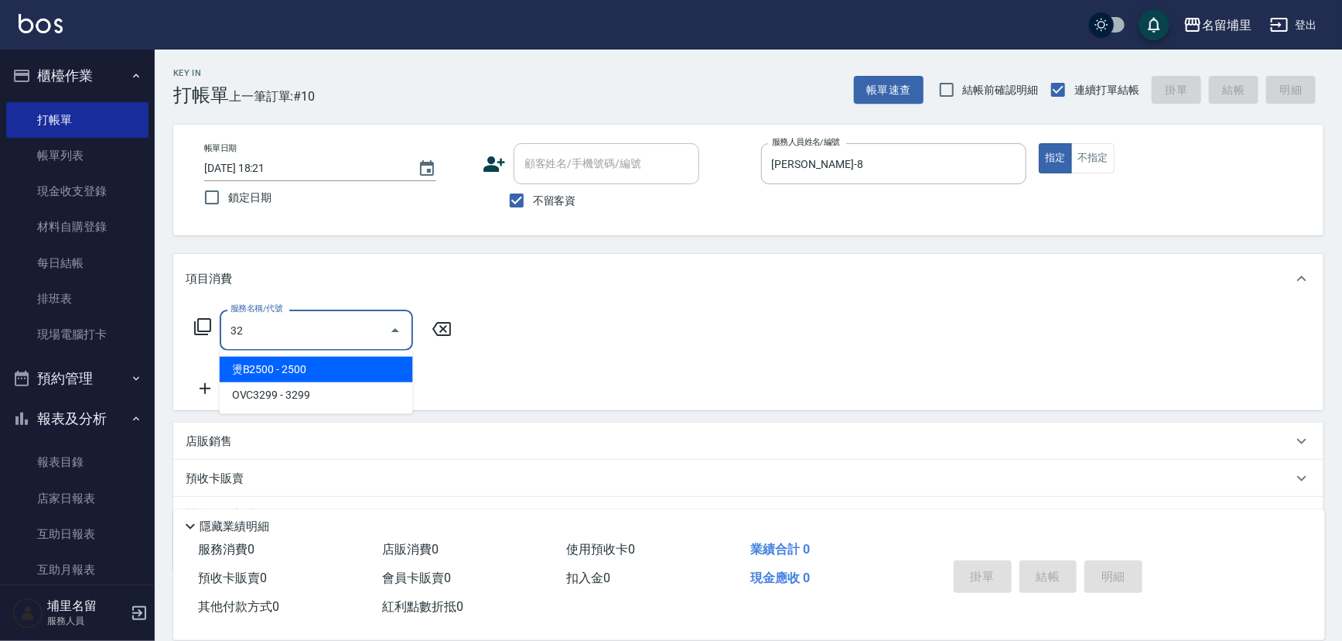
type input "燙B2500(32)"
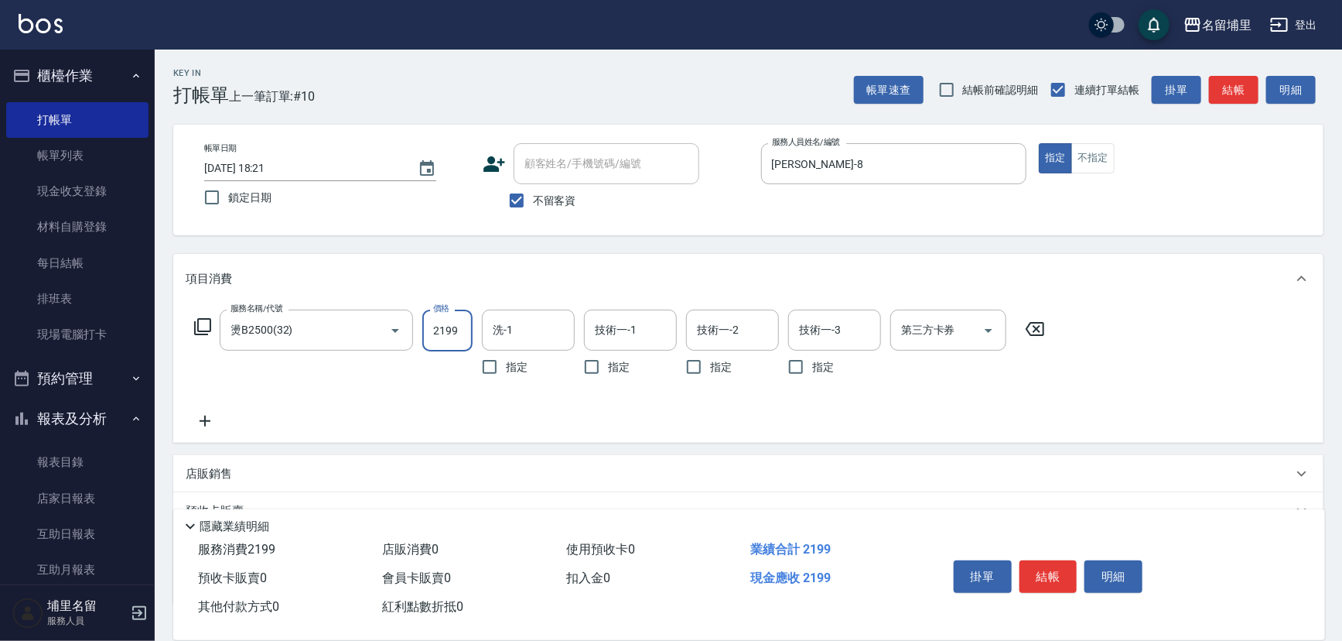
type input "2199"
type input "[PERSON_NAME]-45"
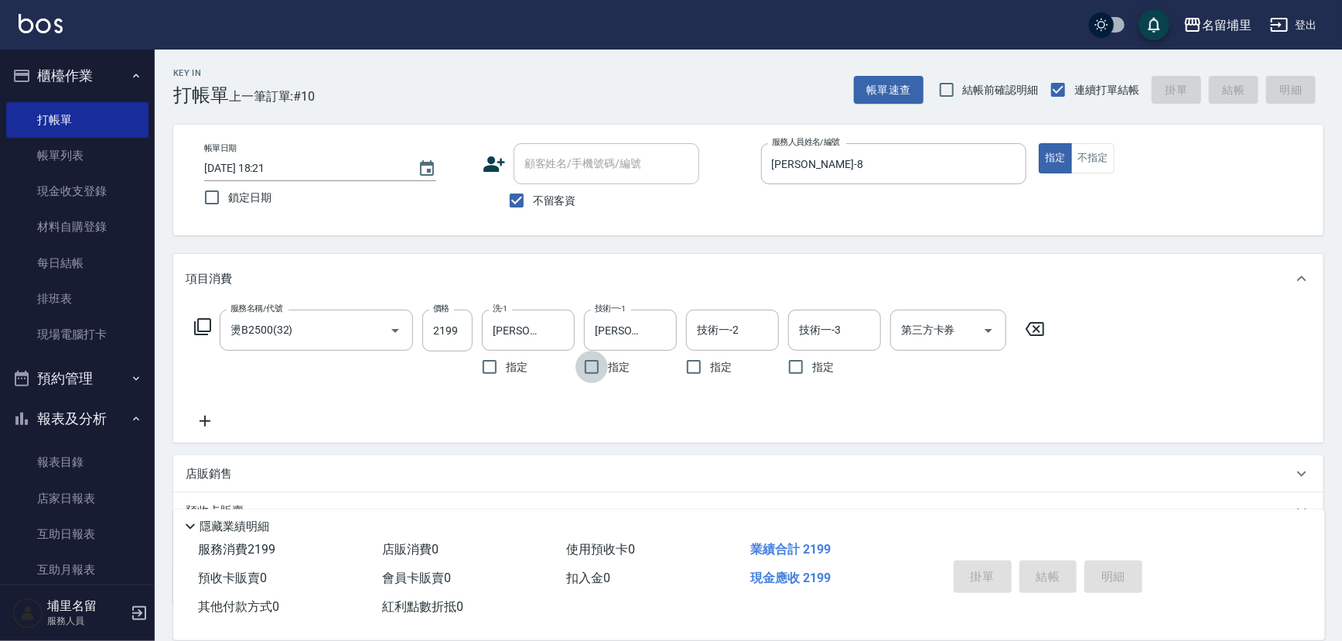
type input "[DATE] 18:22"
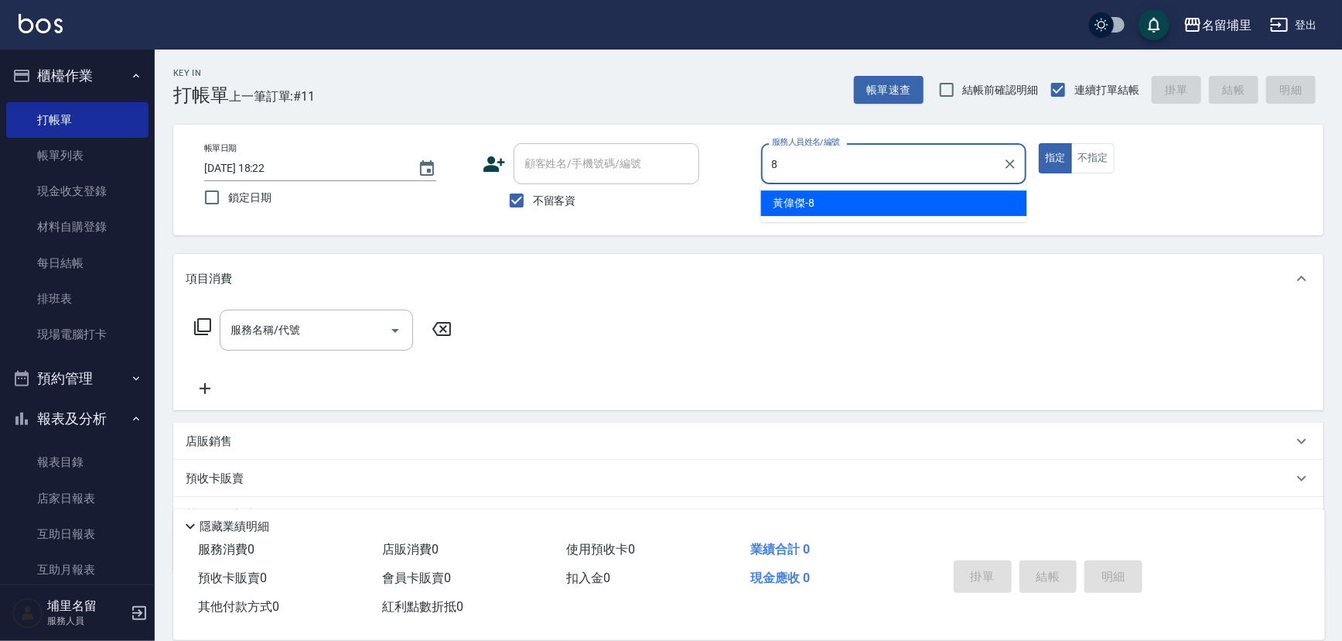
type input "[PERSON_NAME]-8"
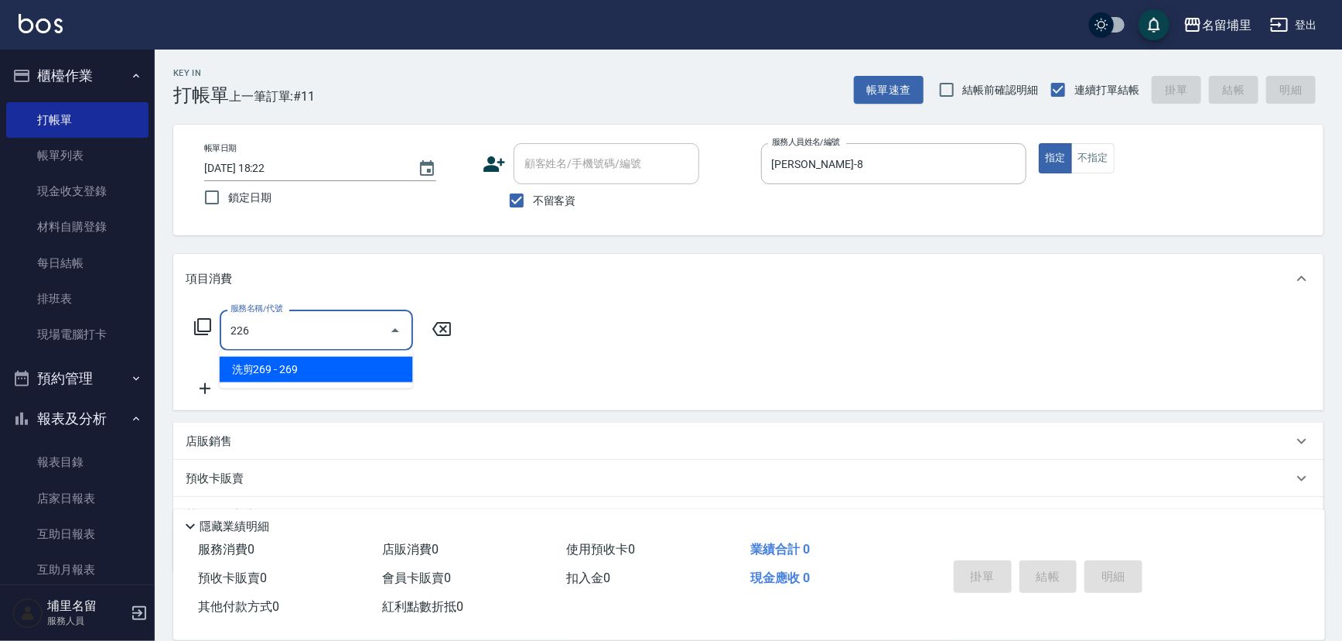
type input "洗剪269(226)"
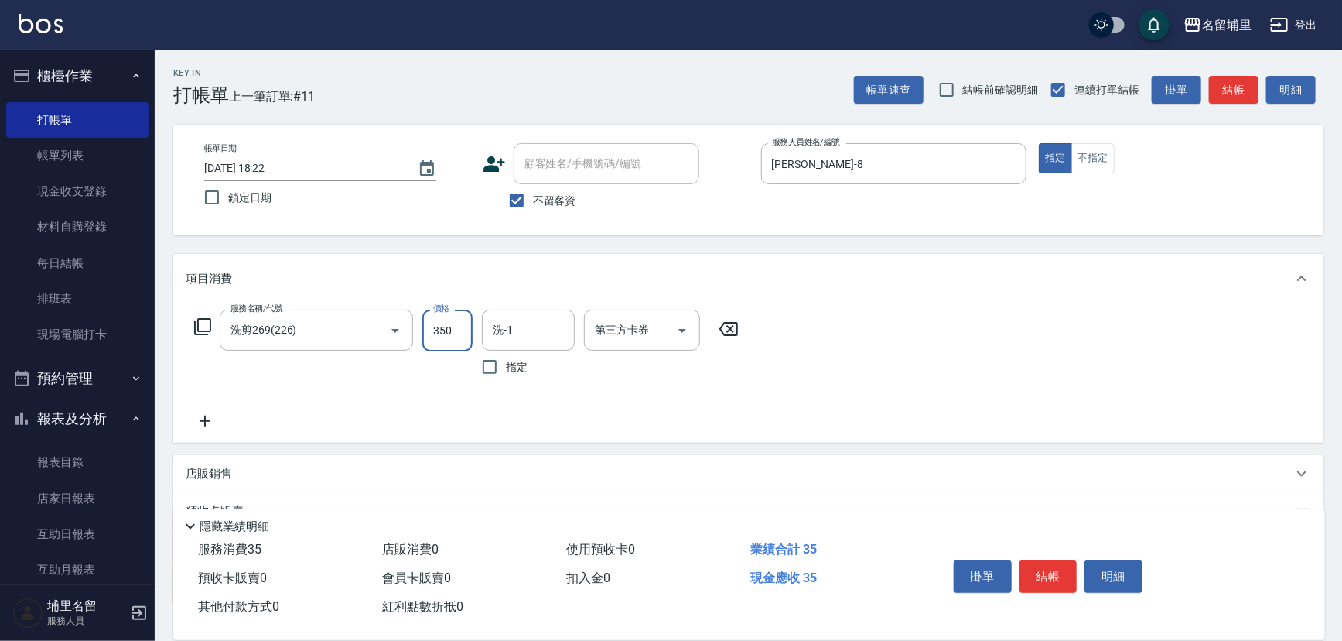
type input "350"
type input "[PERSON_NAME]-45"
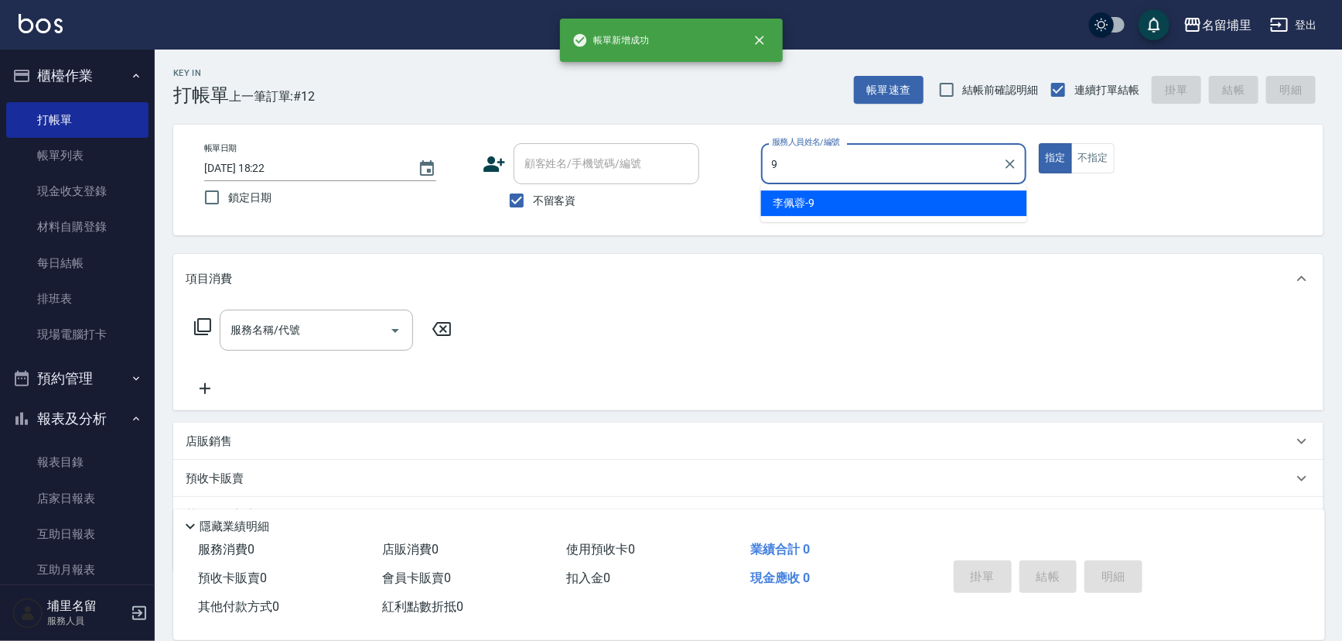
type input "[PERSON_NAME]9"
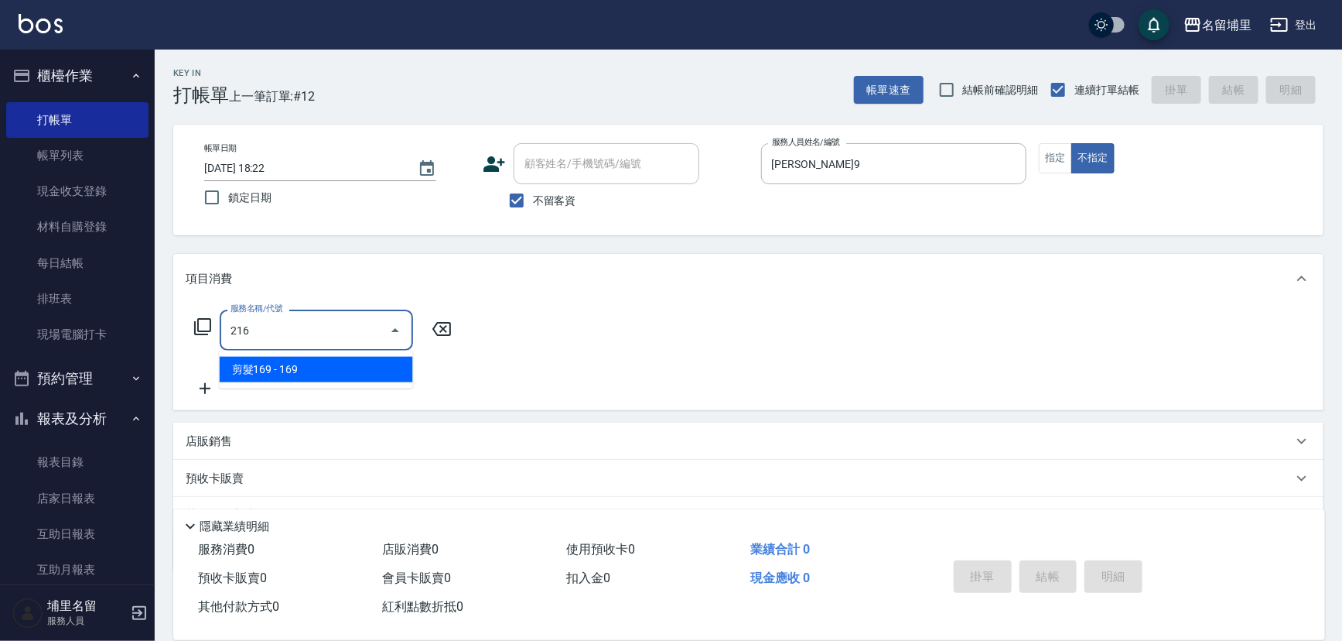
type input "剪髮169(216)"
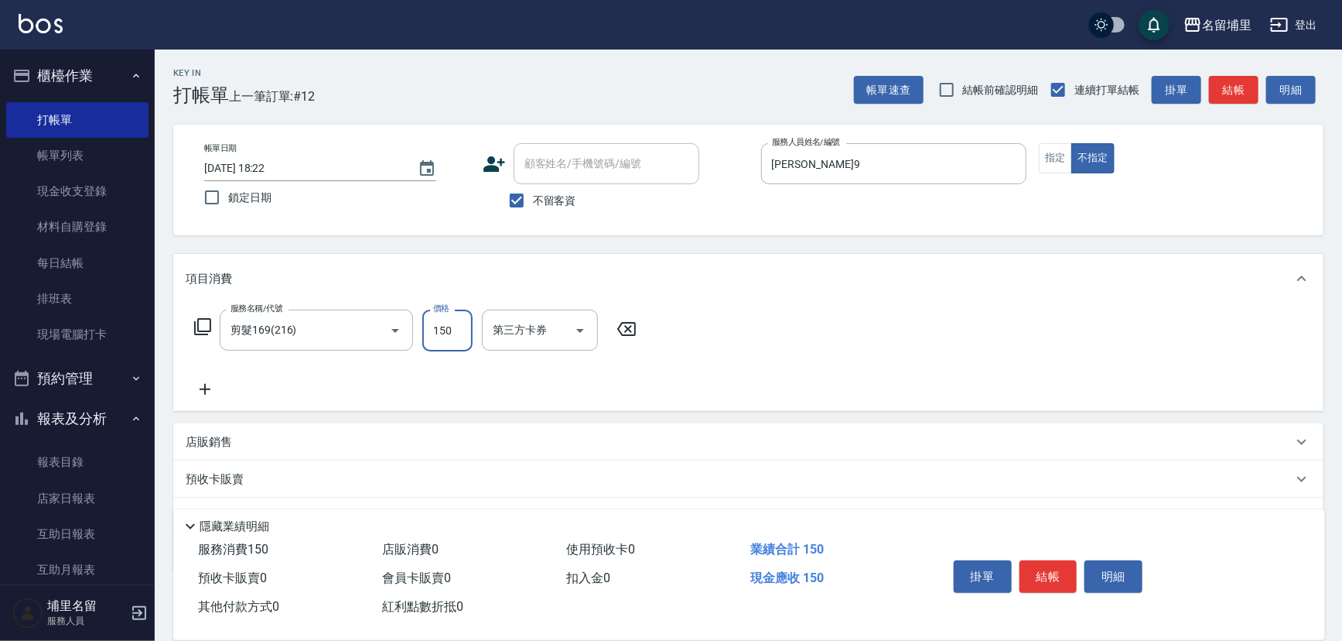
type input "150"
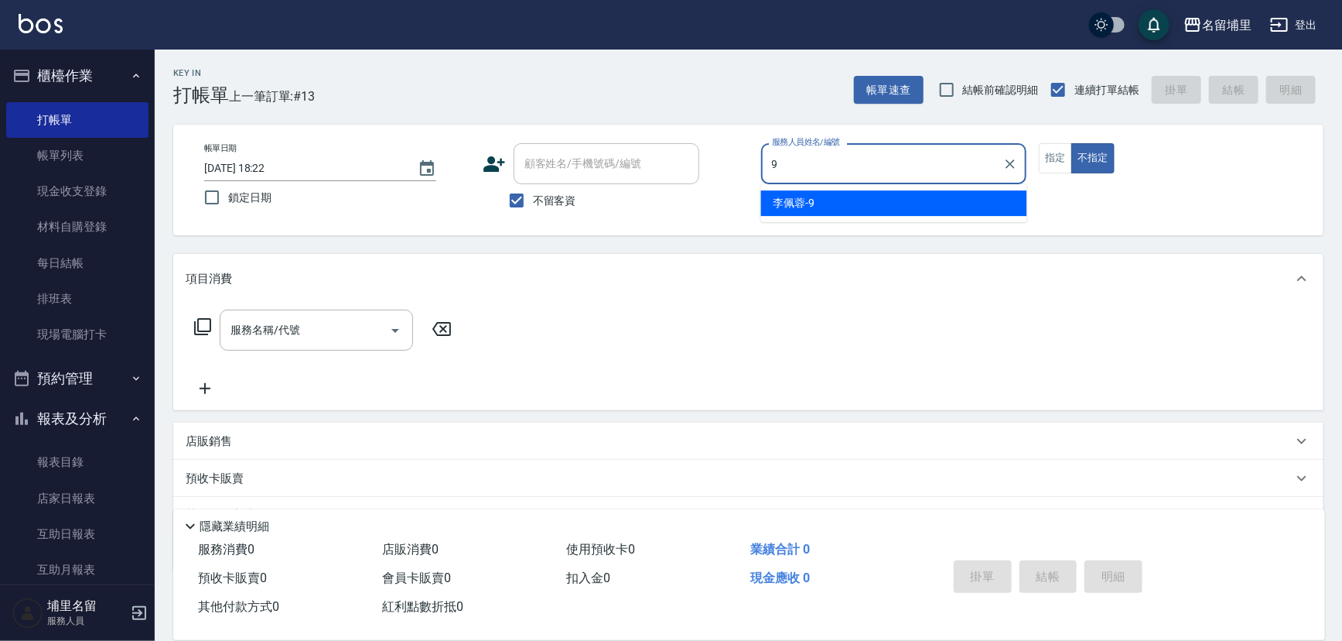
type input "[PERSON_NAME]9"
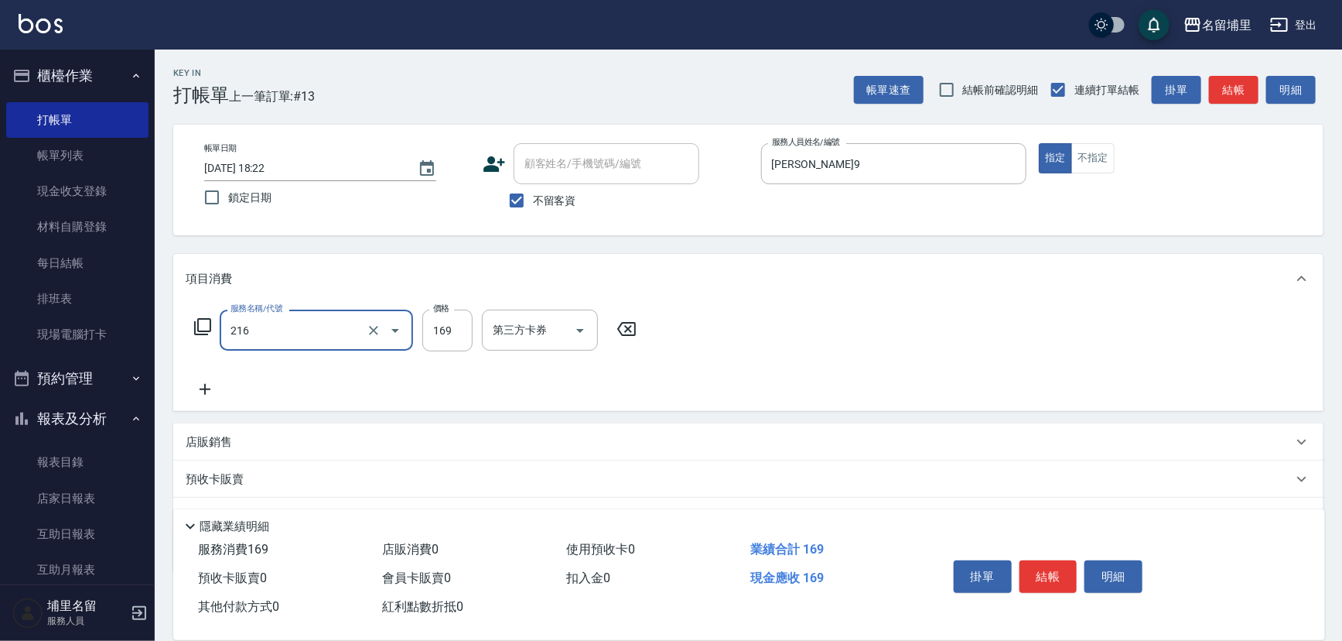
type input "剪髮169(216)"
type input "250"
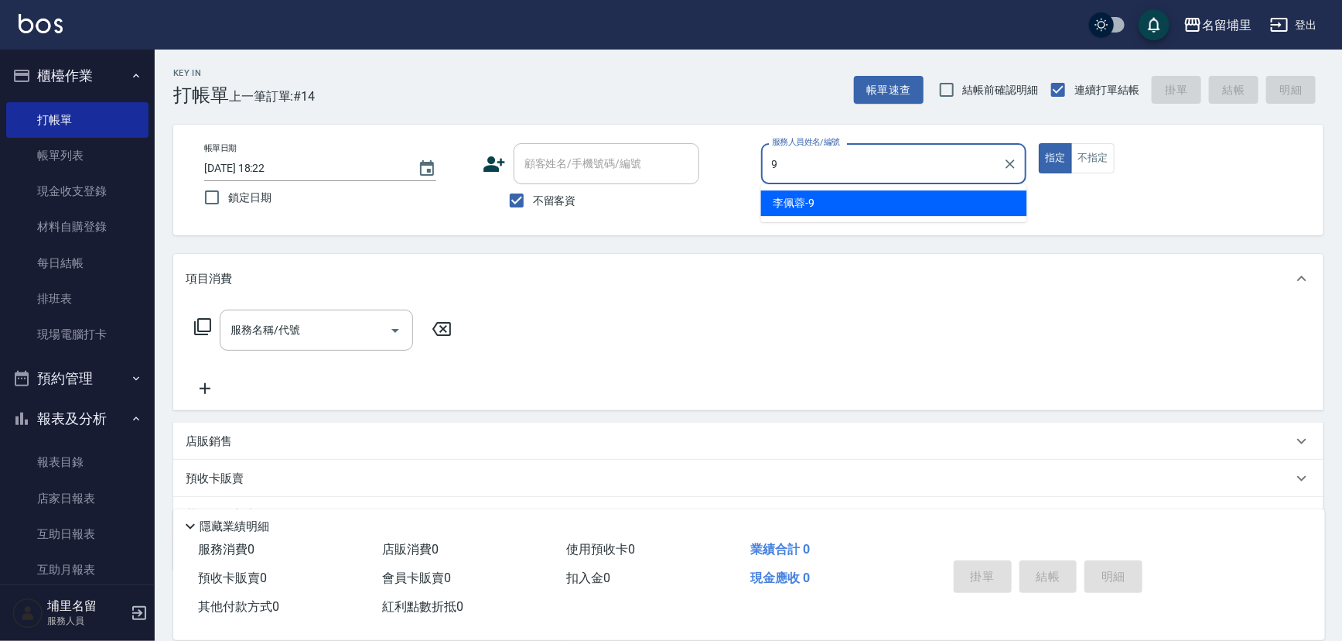
type input "[PERSON_NAME]9"
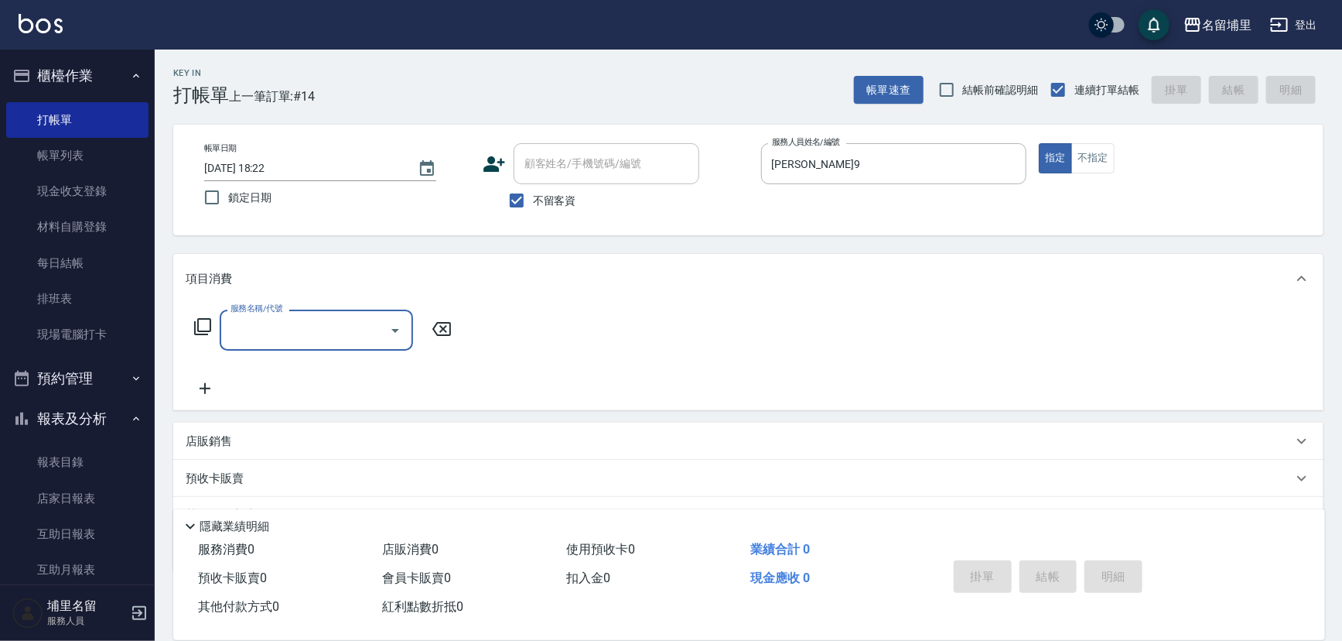
type input "2"
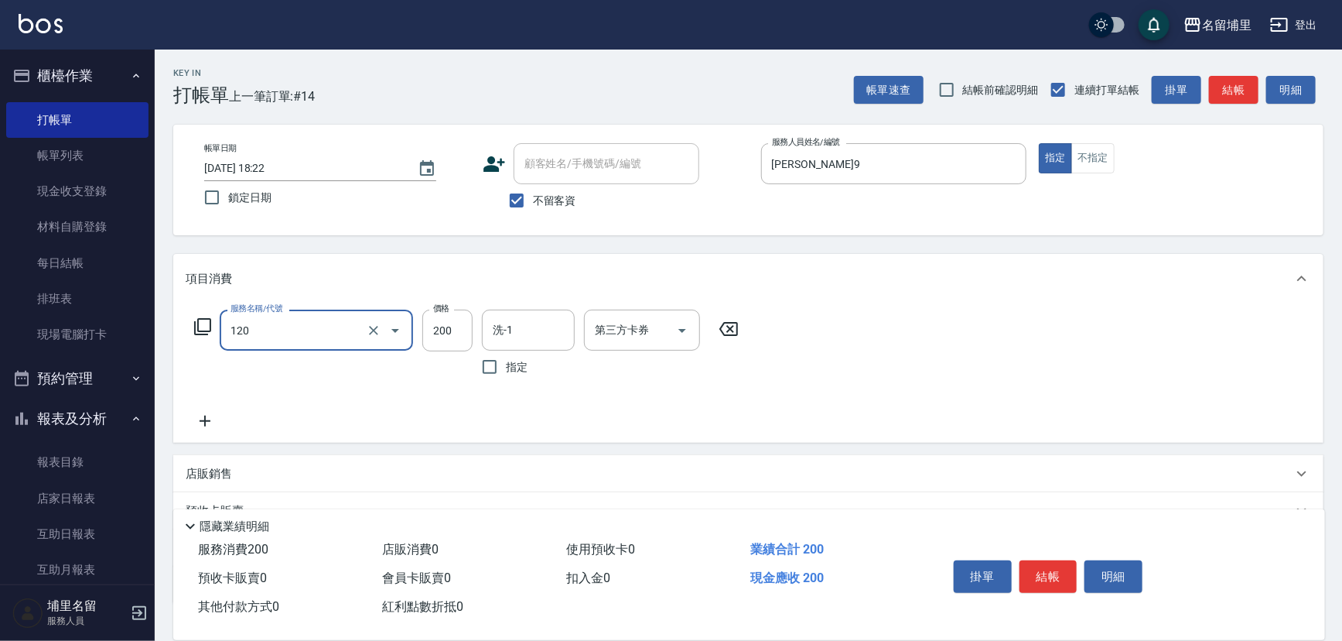
type input "New洗200(120)"
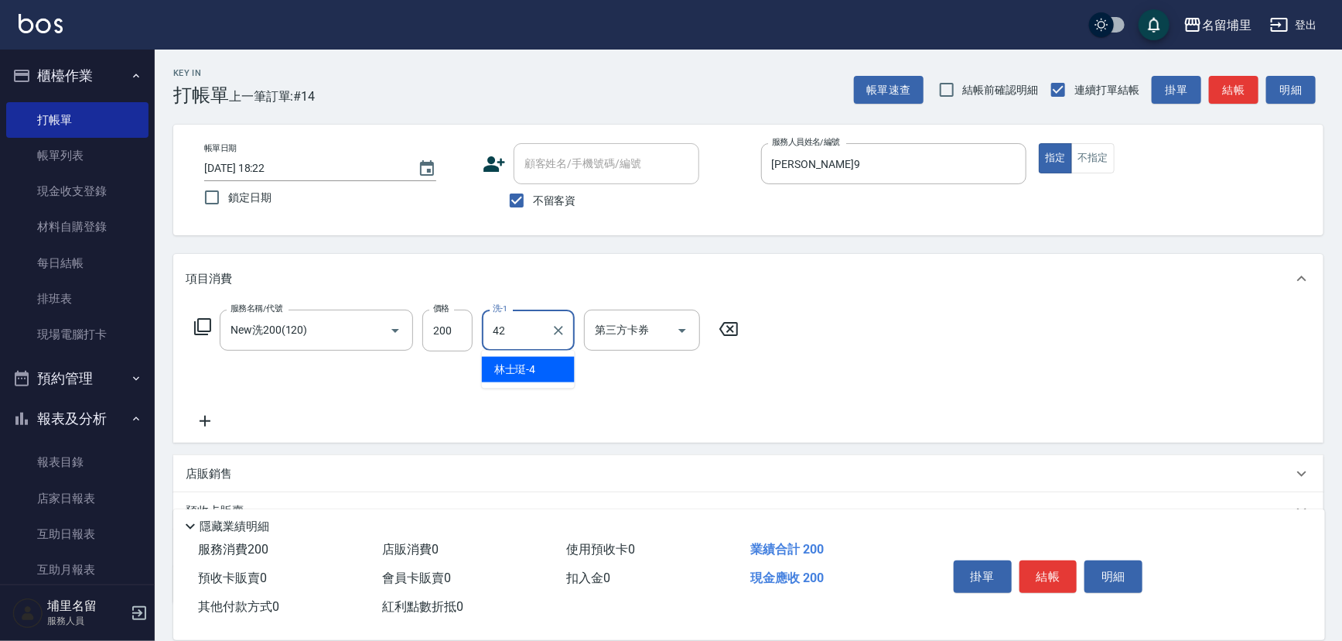
type input "[PERSON_NAME]-42"
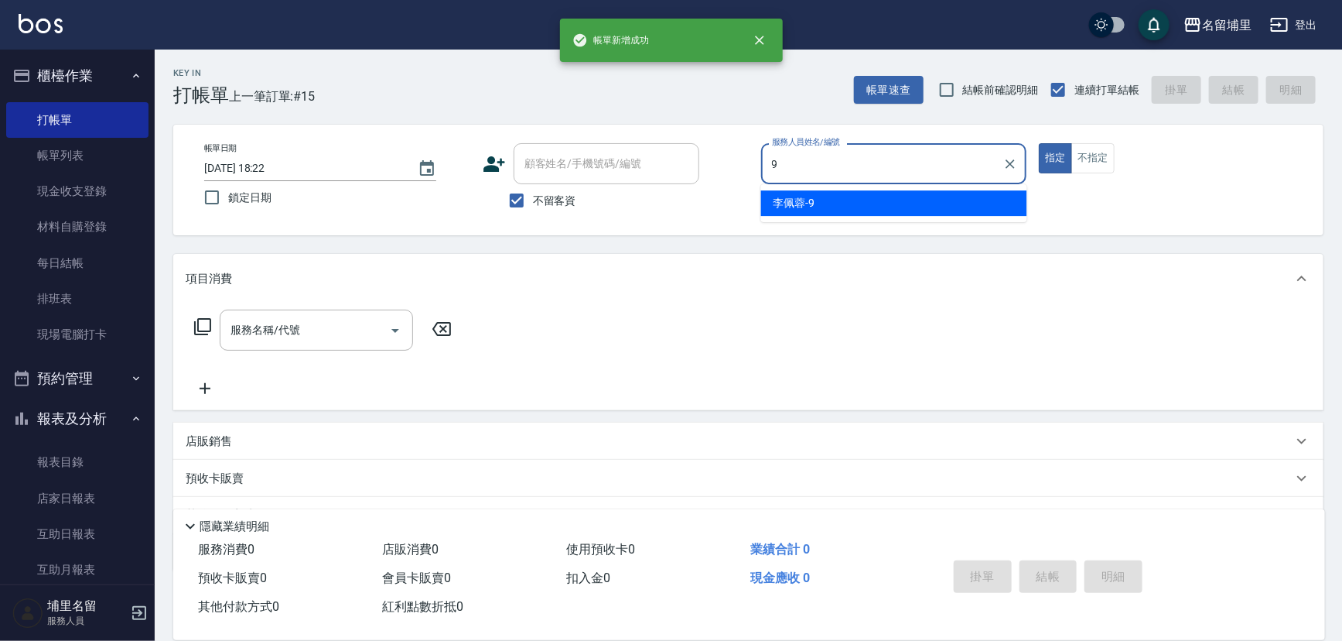
type input "[PERSON_NAME]9"
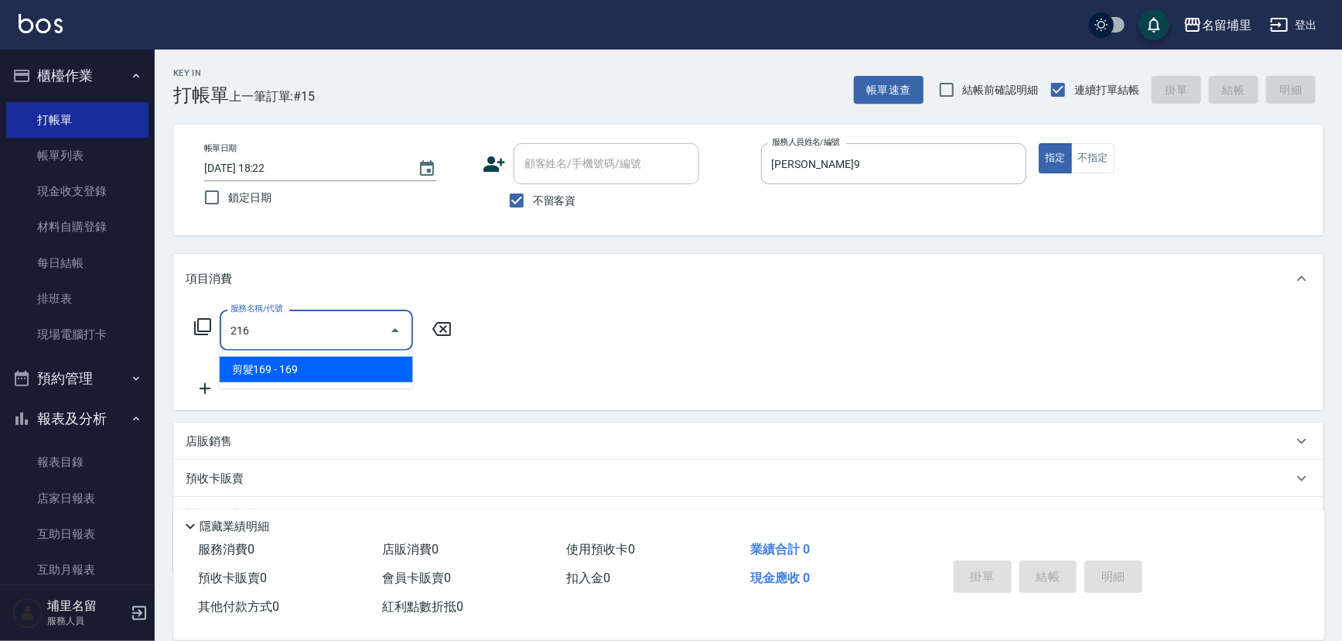
type input "剪髮169(216)"
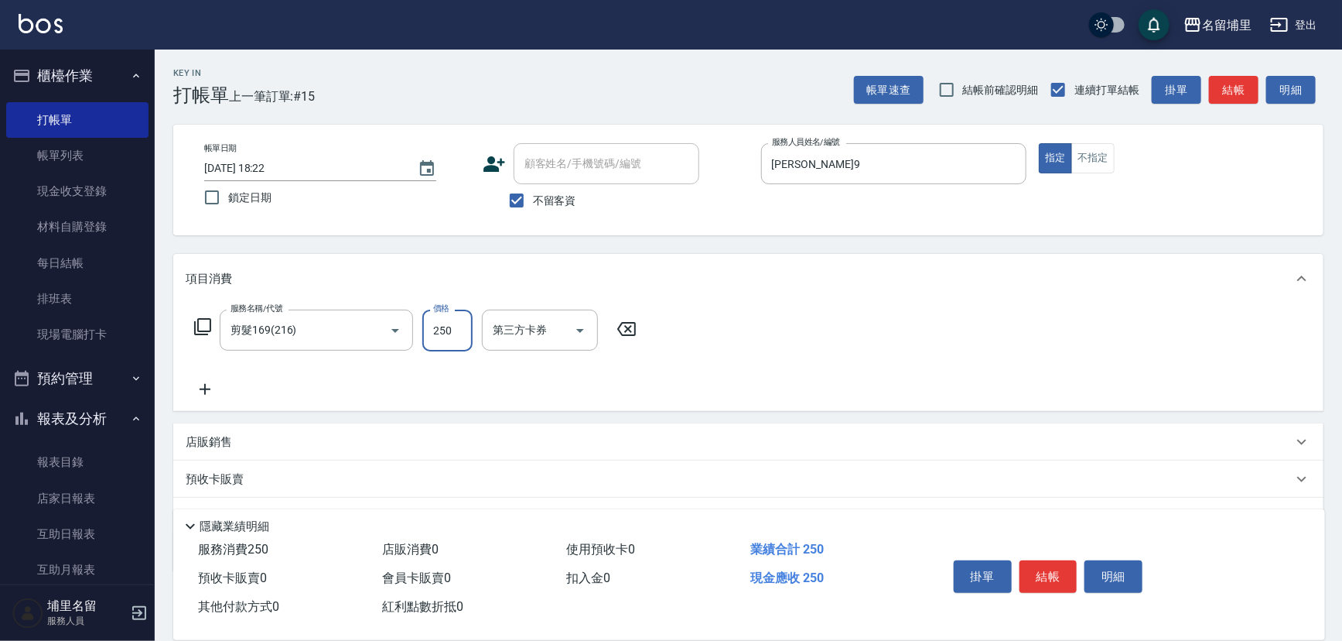
type input "250"
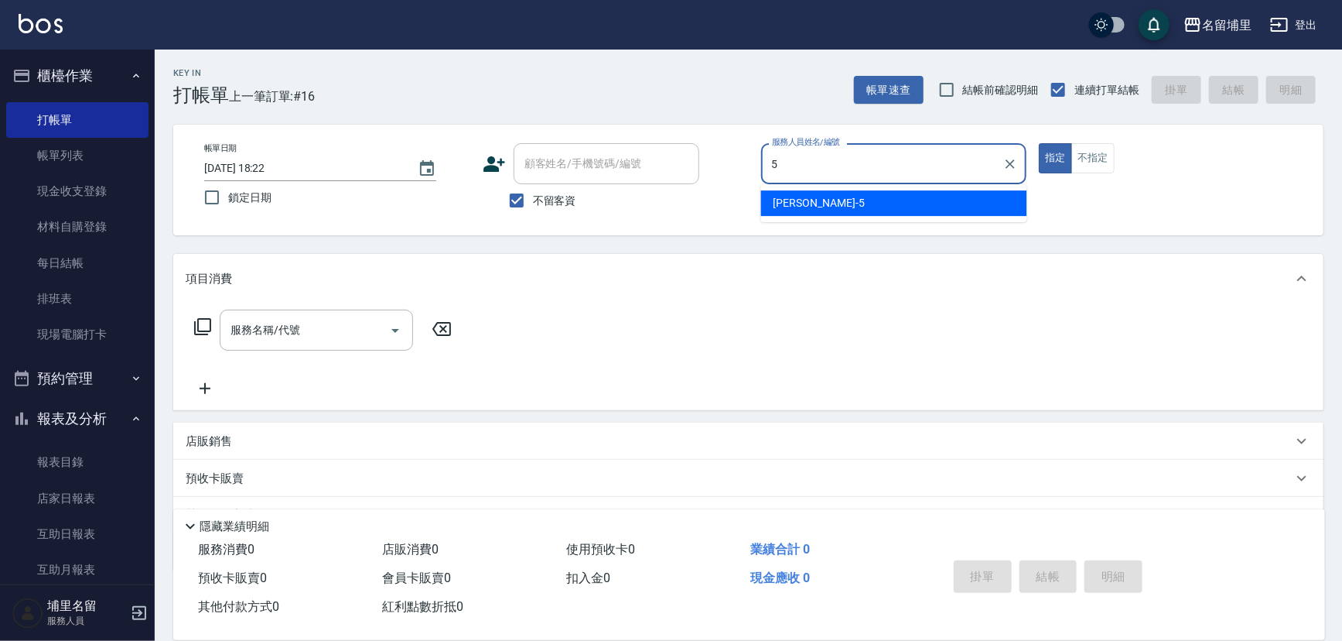
type input "[PERSON_NAME]-5"
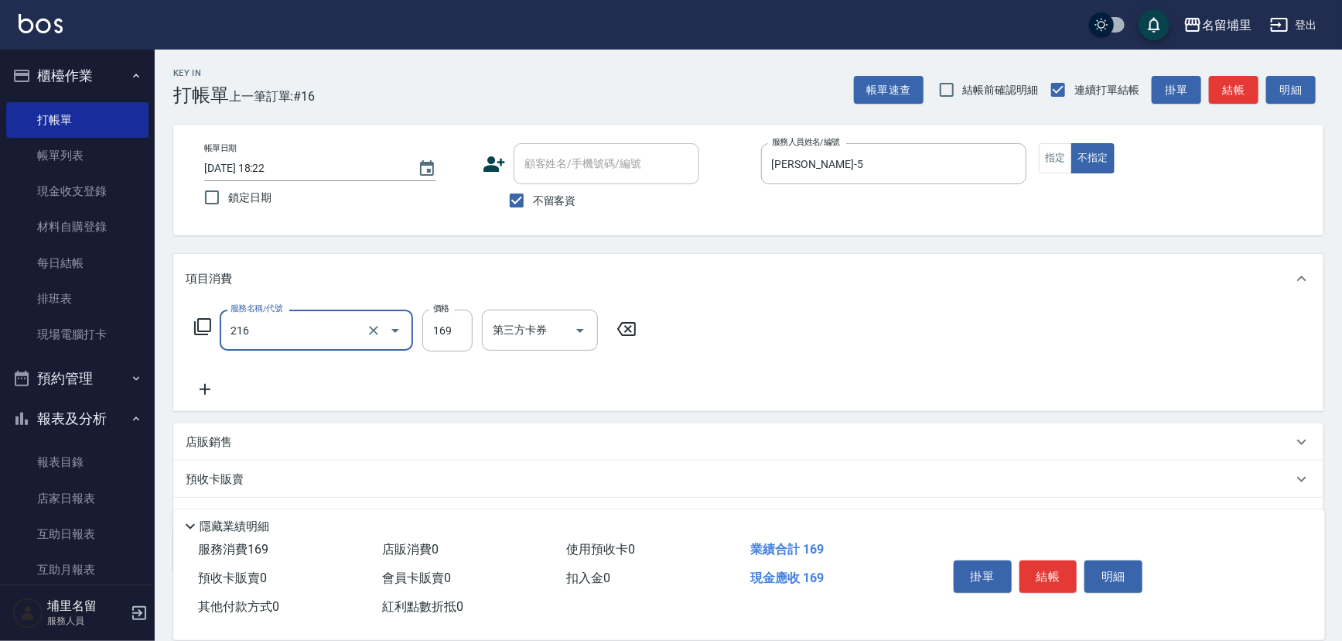
type input "剪髮169(216)"
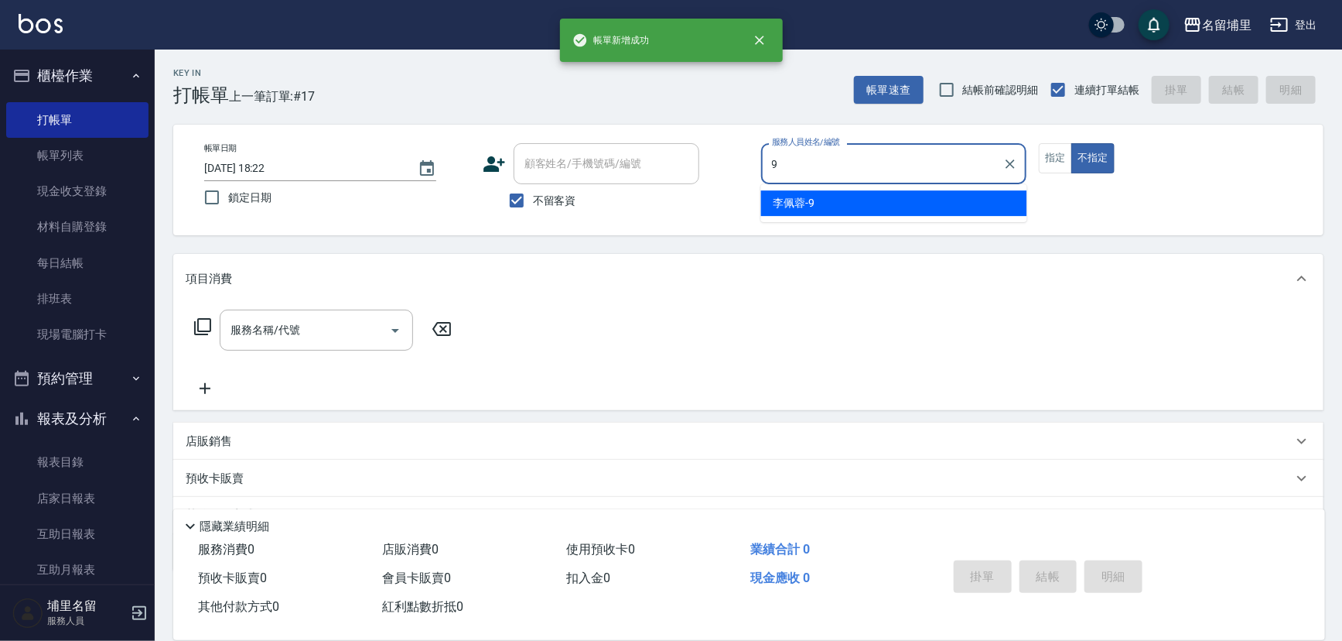
type input "[PERSON_NAME]9"
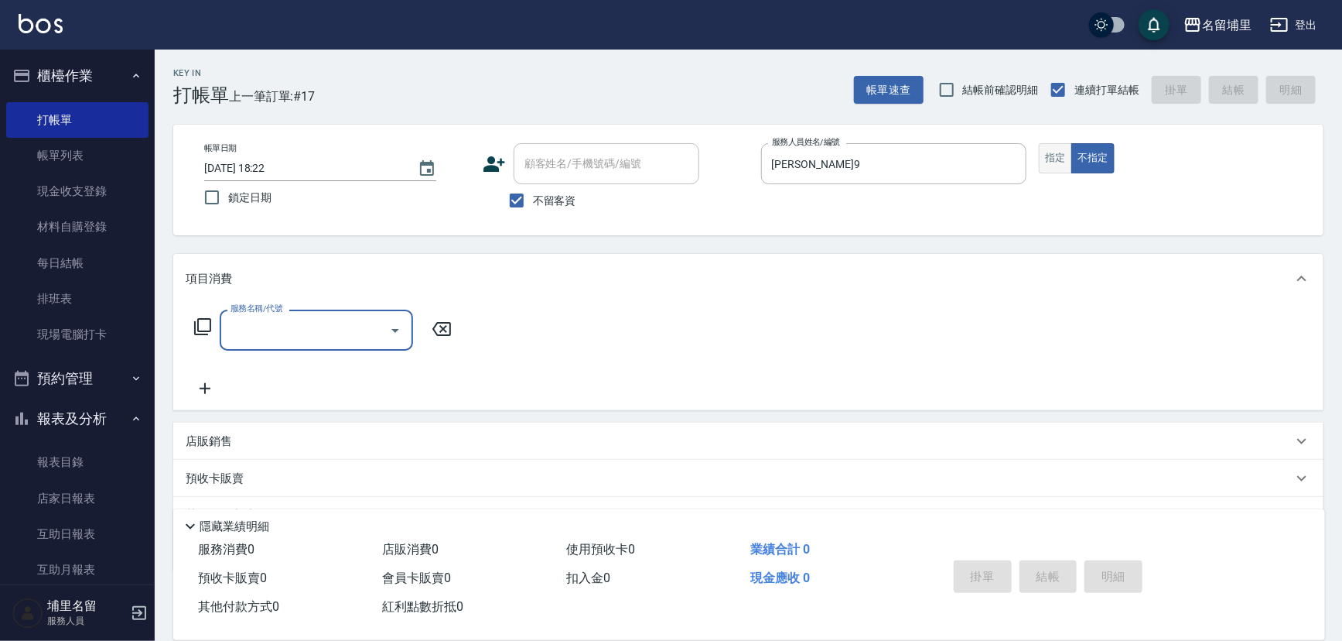
click at [1055, 168] on button "指定" at bounding box center [1055, 158] width 33 height 30
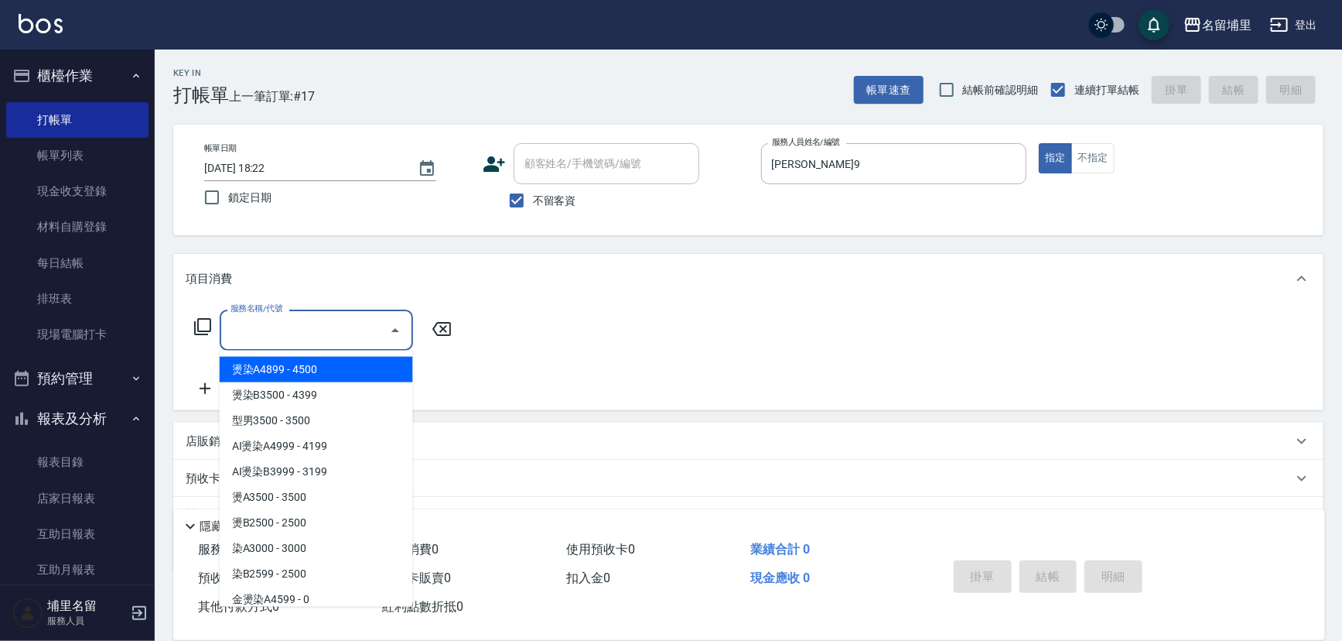
drag, startPoint x: 299, startPoint y: 342, endPoint x: 324, endPoint y: 340, distance: 24.9
click at [305, 342] on input "服務名稱/代號" at bounding box center [305, 329] width 156 height 27
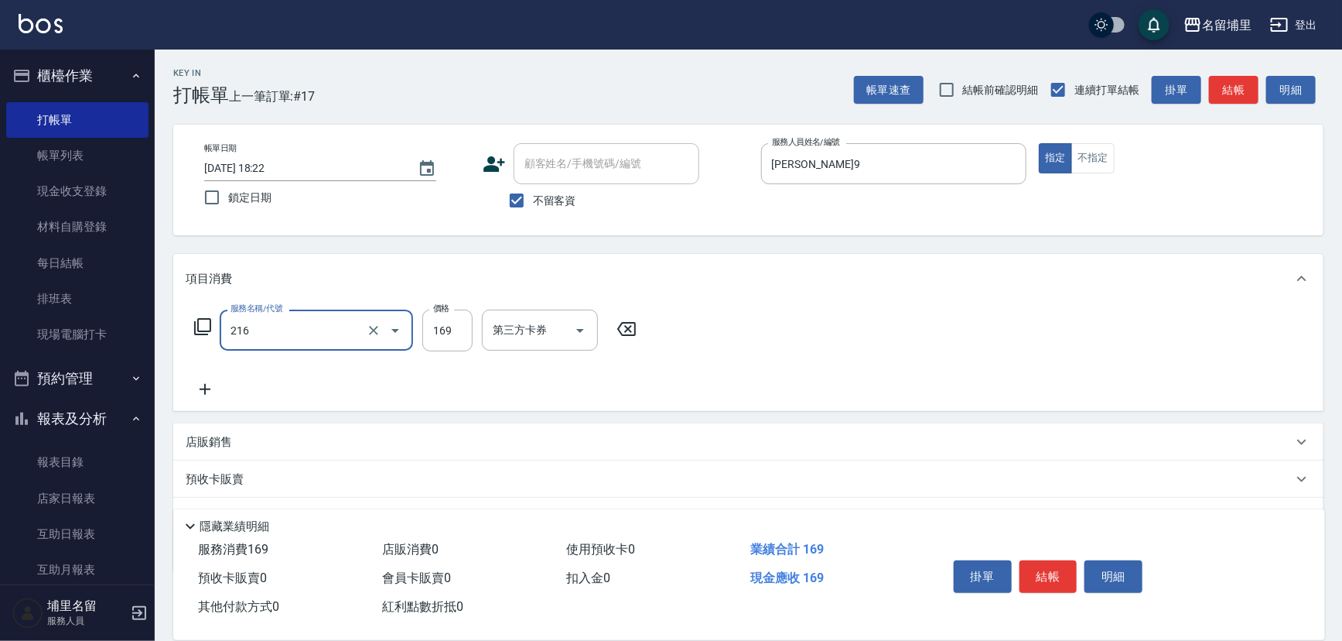
type input "剪髮169(216)"
type input "250"
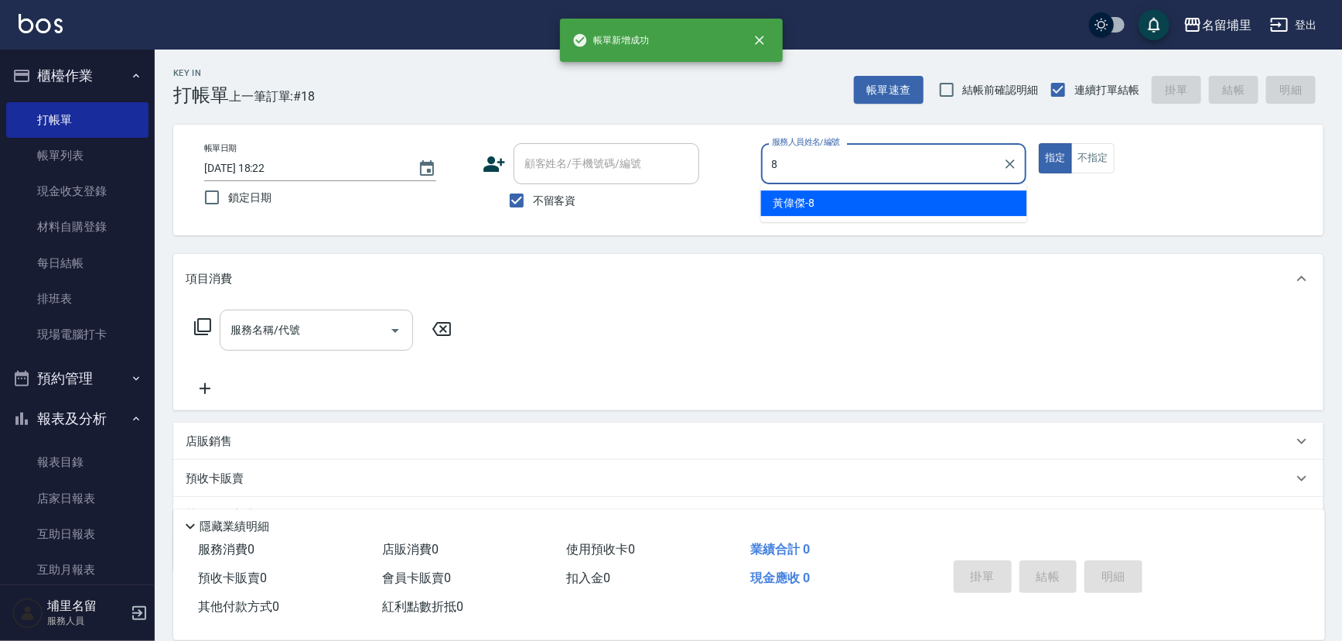
type input "[PERSON_NAME]-8"
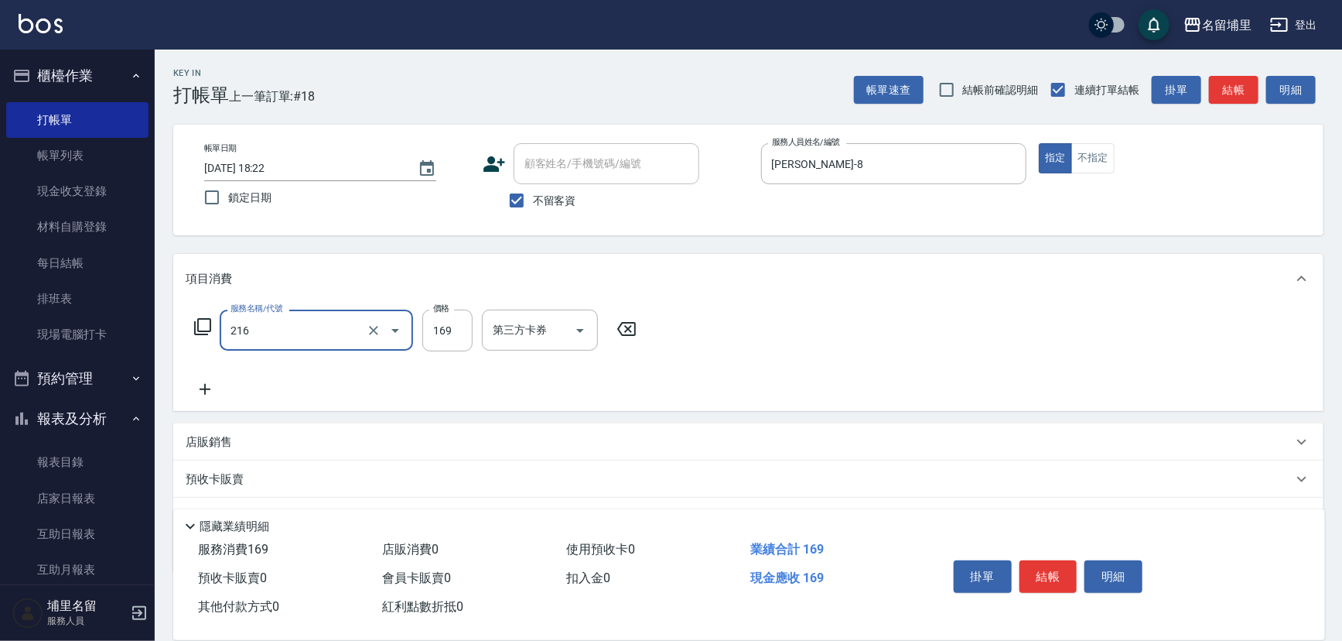
type input "剪髮169(216)"
type input "250"
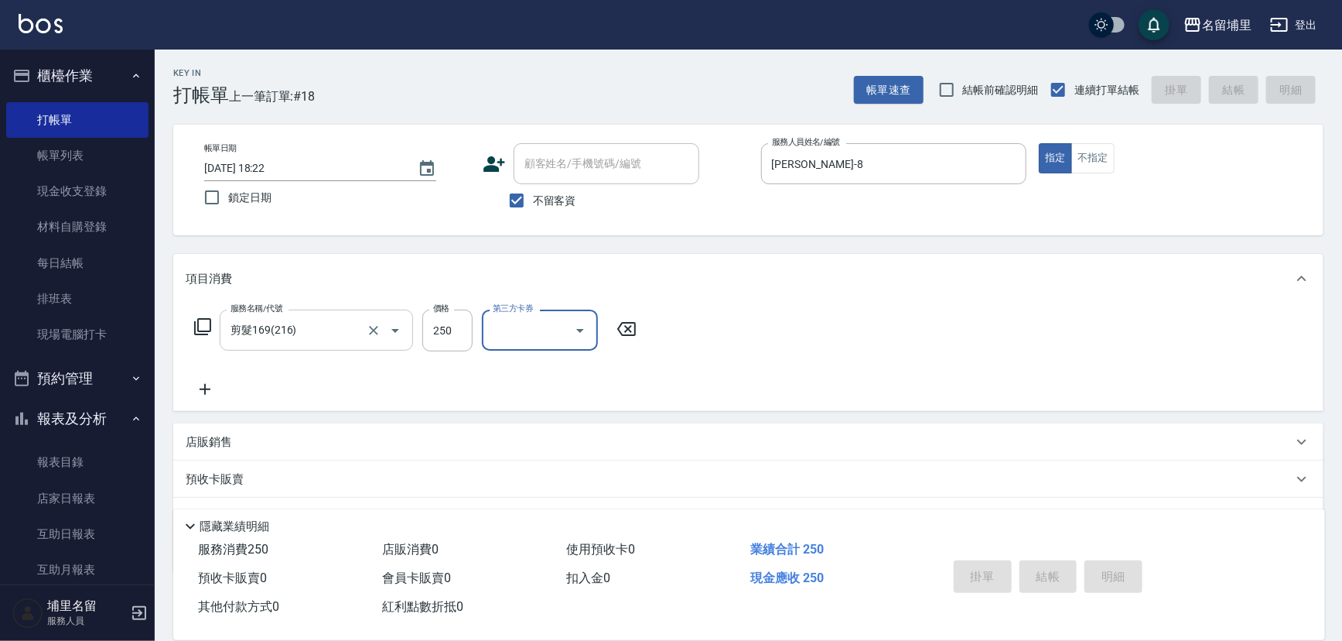
type input "[DATE] 18:23"
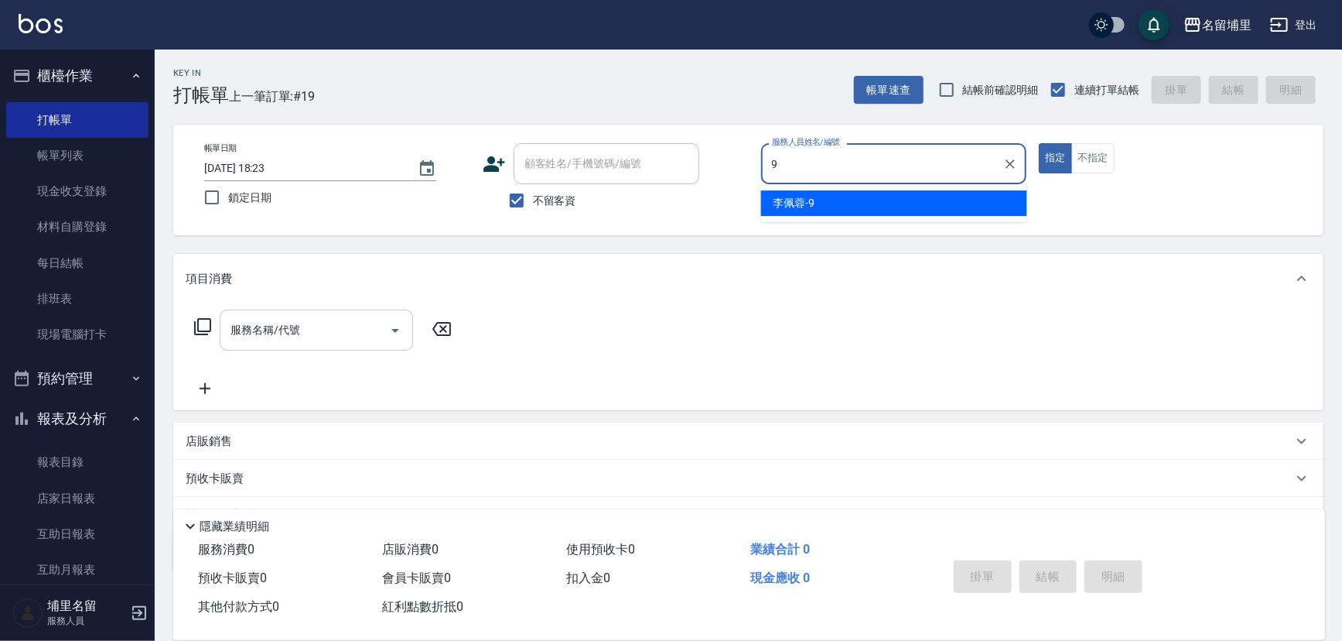
type input "[PERSON_NAME]9"
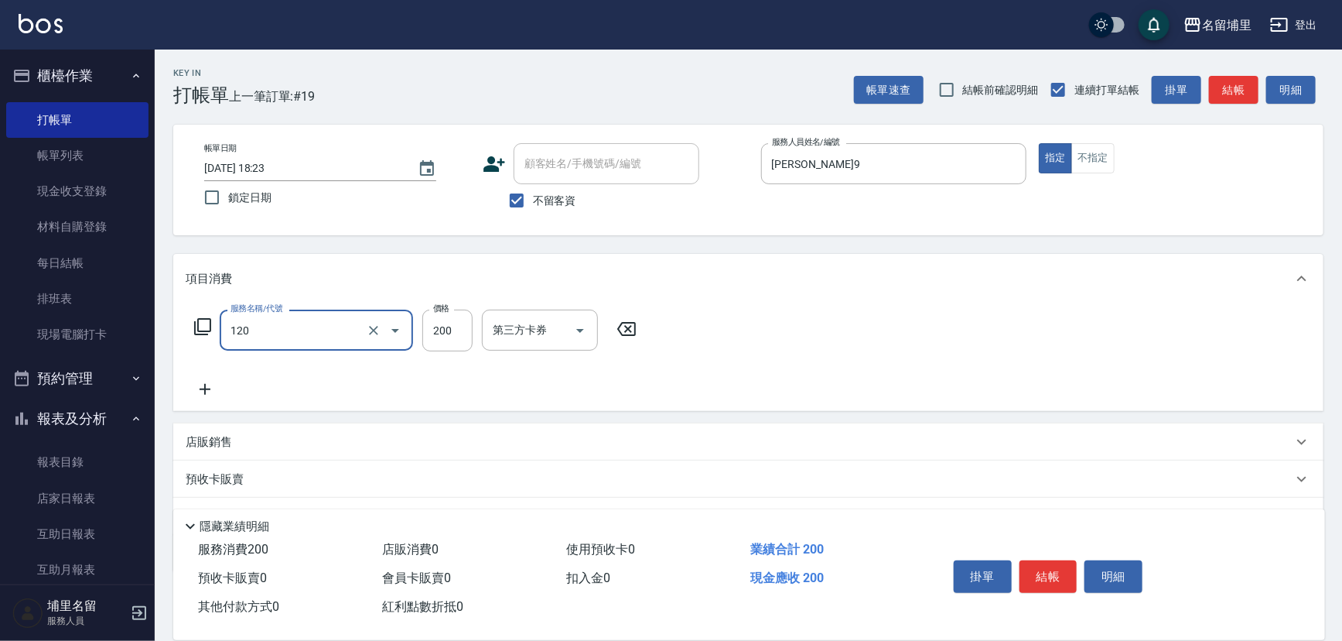
type input "New洗200(120)"
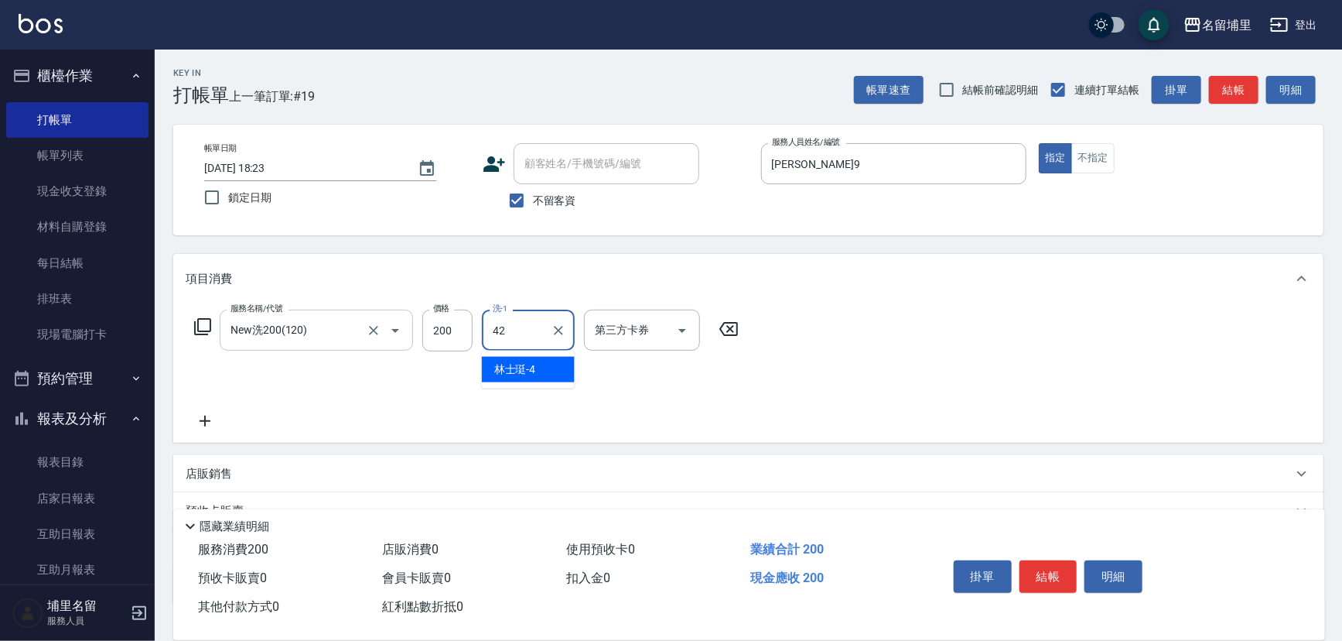
type input "[PERSON_NAME]-42"
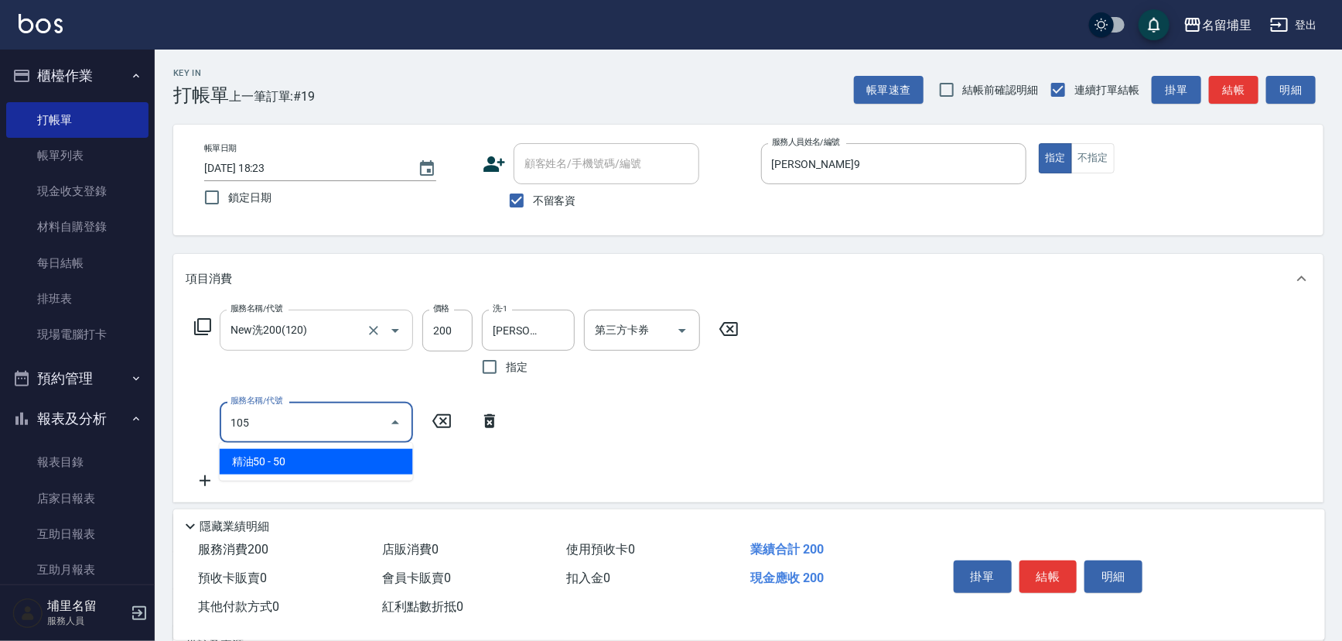
type input "精油50(105)"
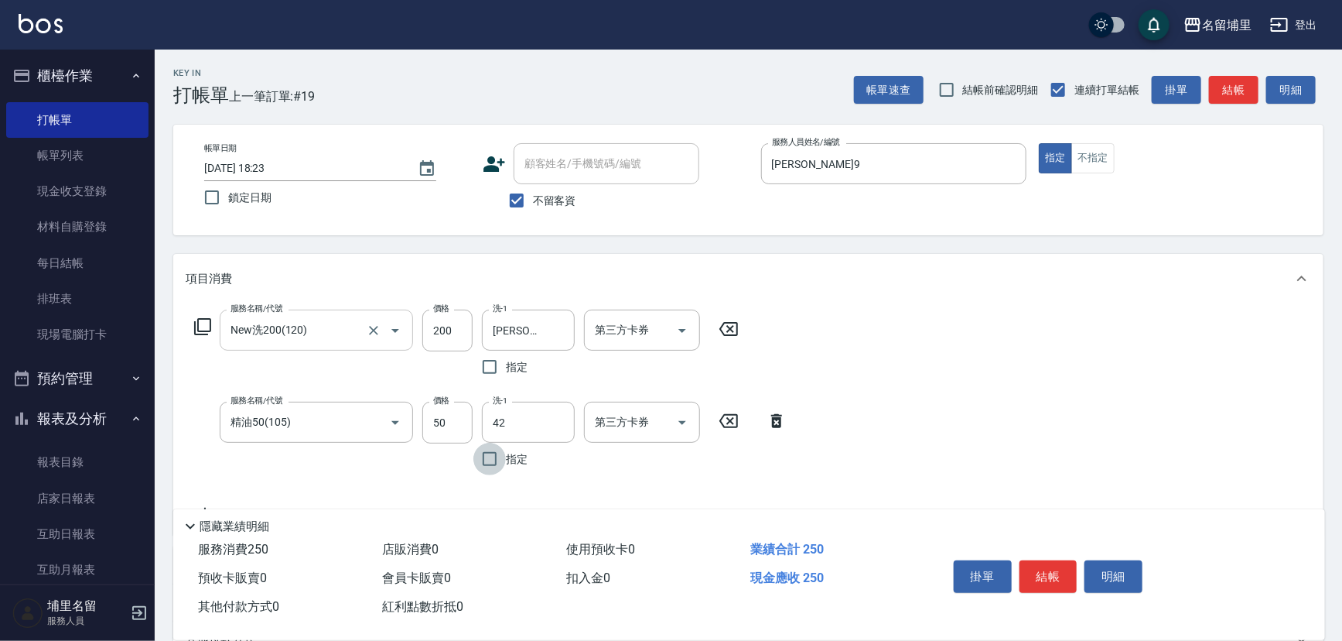
type input "[PERSON_NAME]-42"
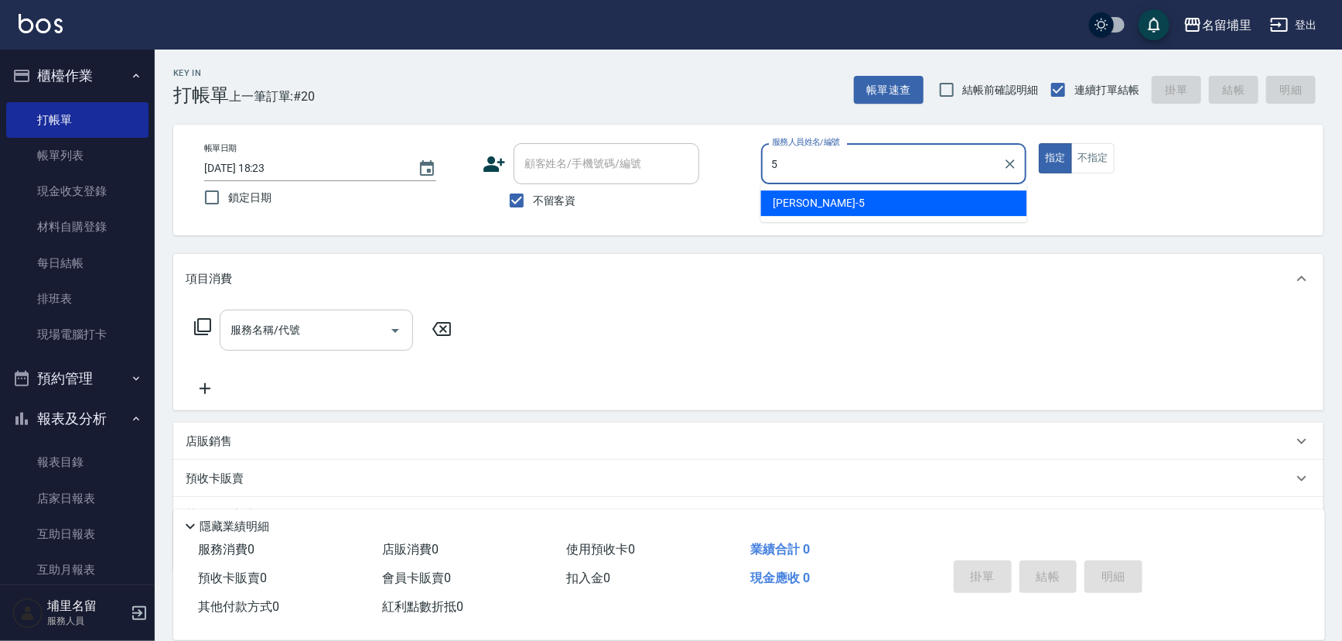
type input "[PERSON_NAME]-5"
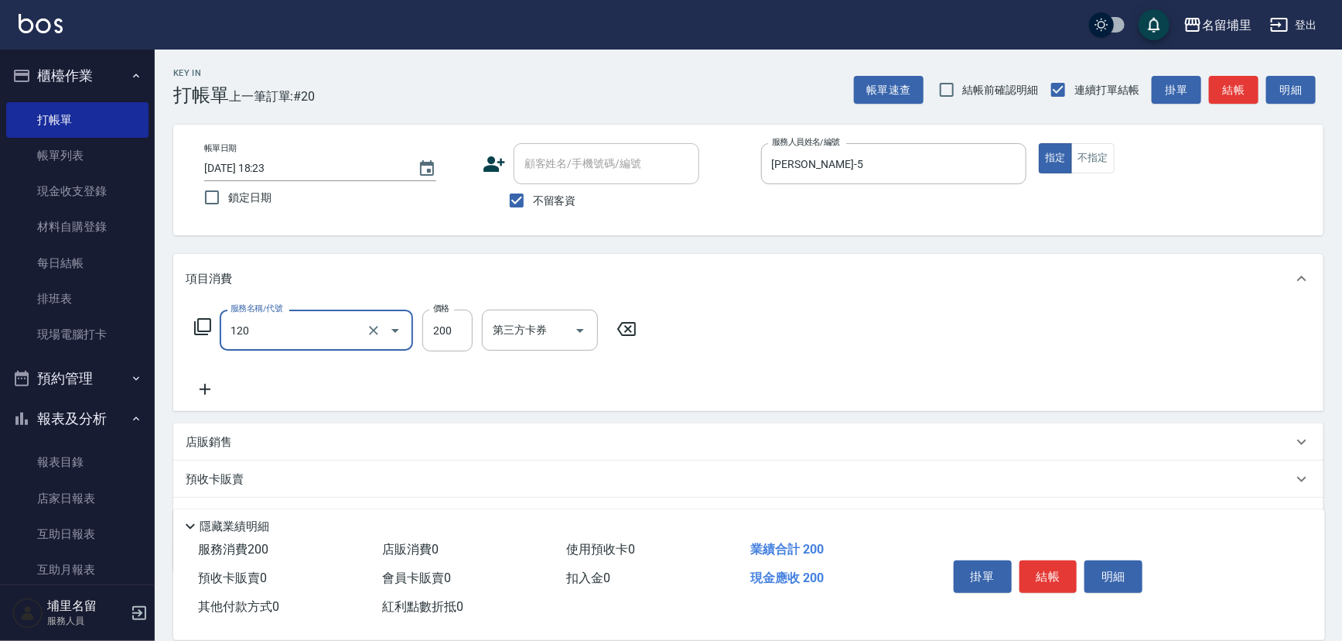
type input "New洗200(120)"
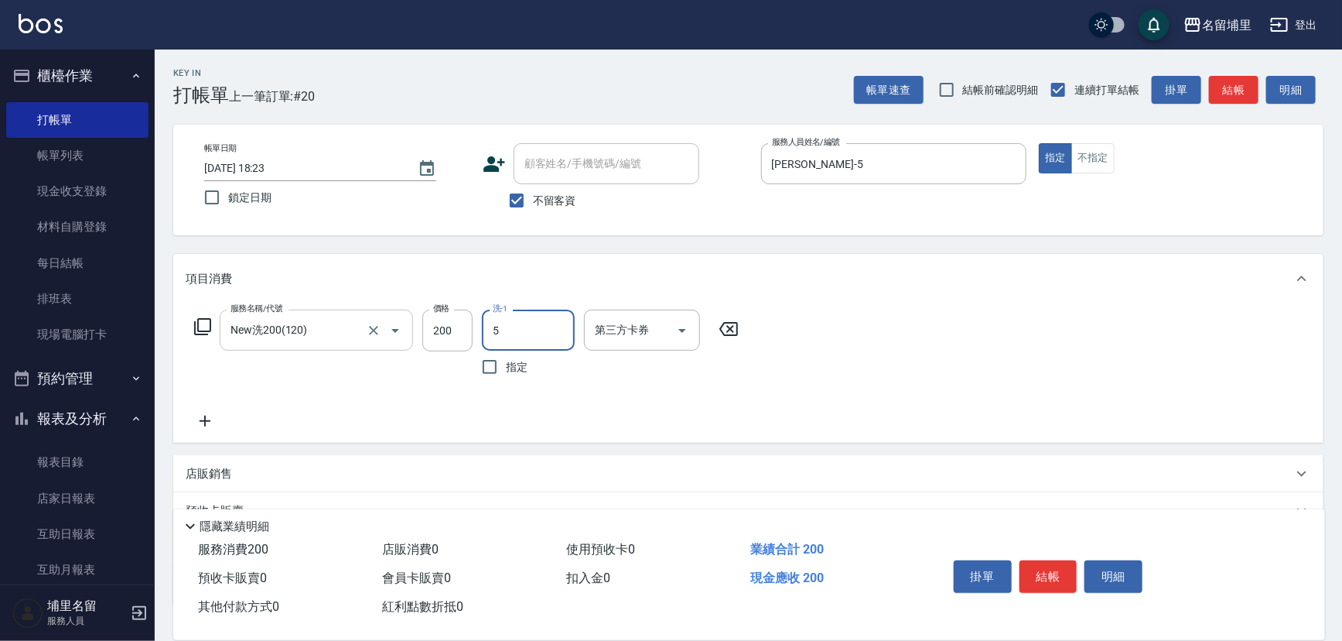
type input "[PERSON_NAME]-5"
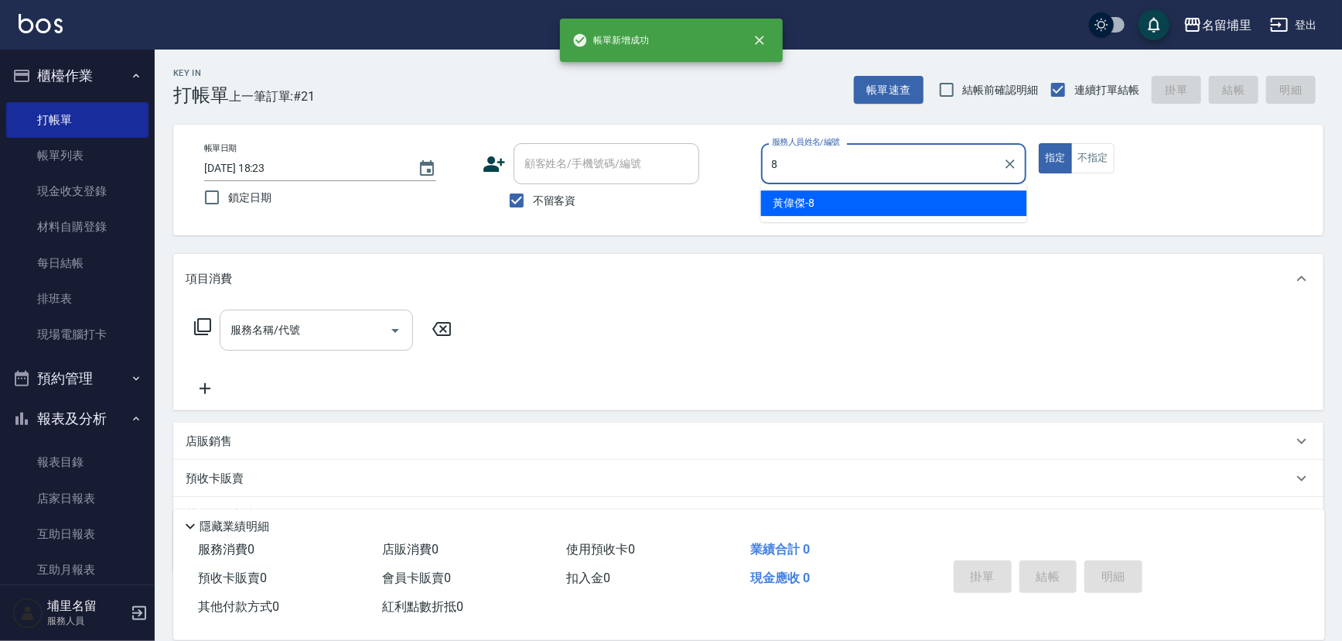
type input "[PERSON_NAME]-8"
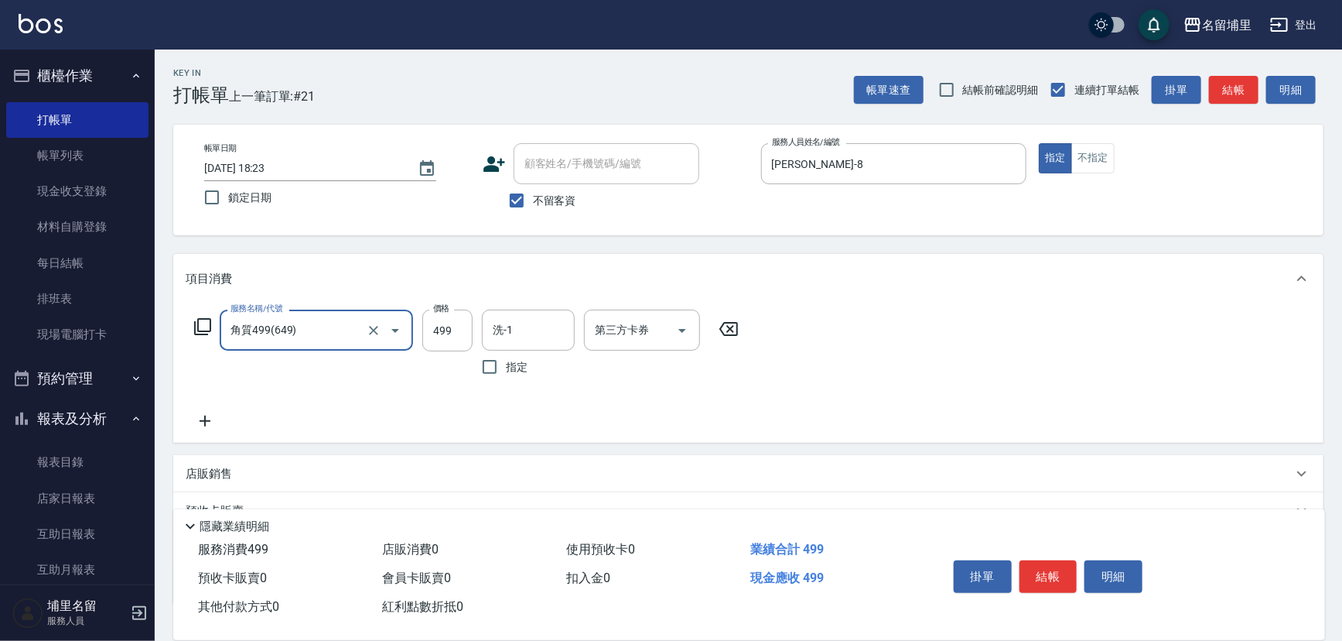
type input "角質499(649)"
type input "500"
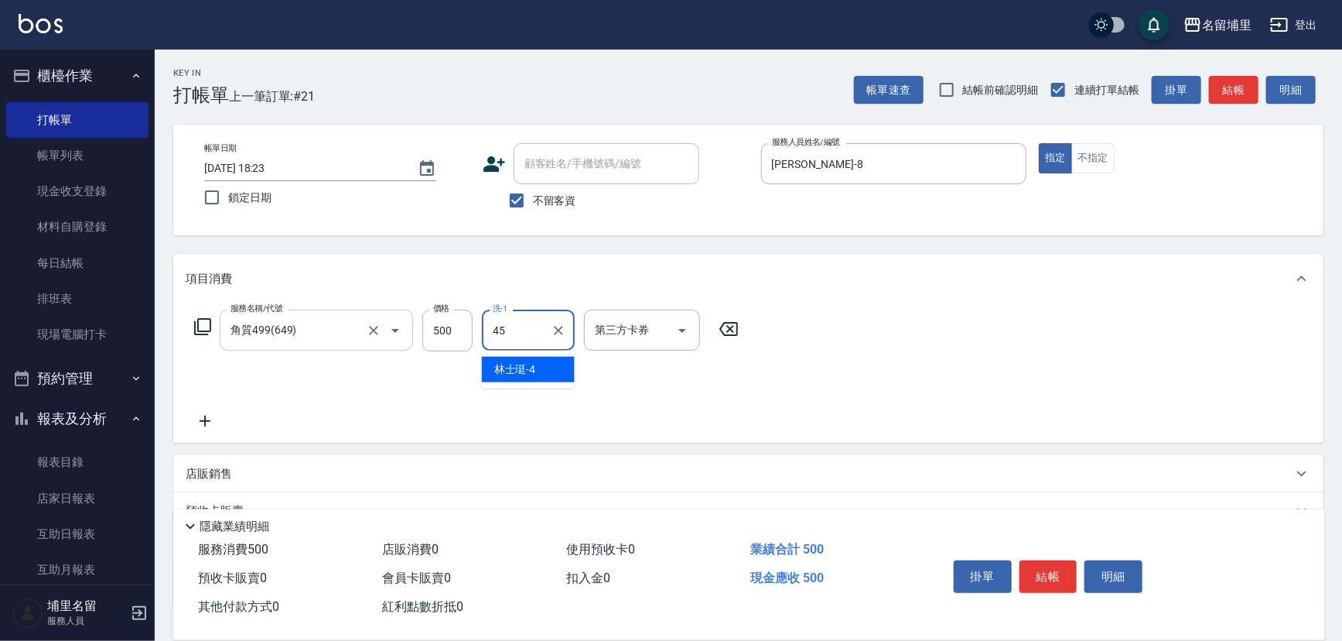
type input "[PERSON_NAME]-45"
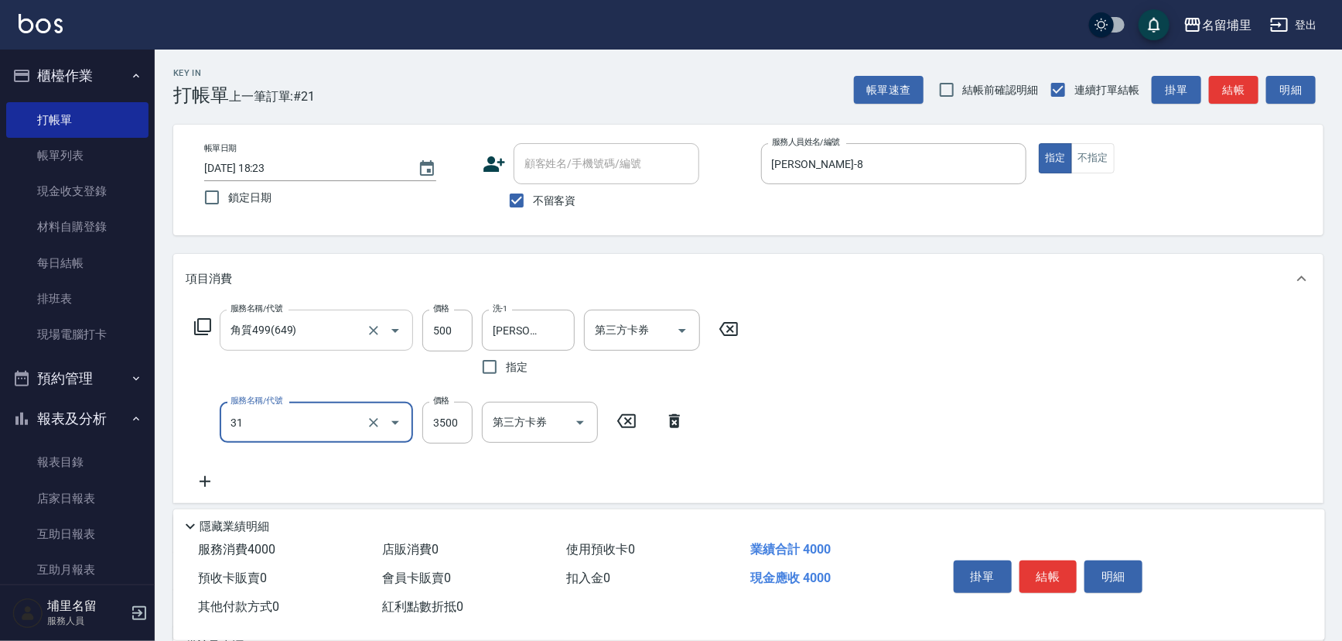
type input "燙A3500(31)"
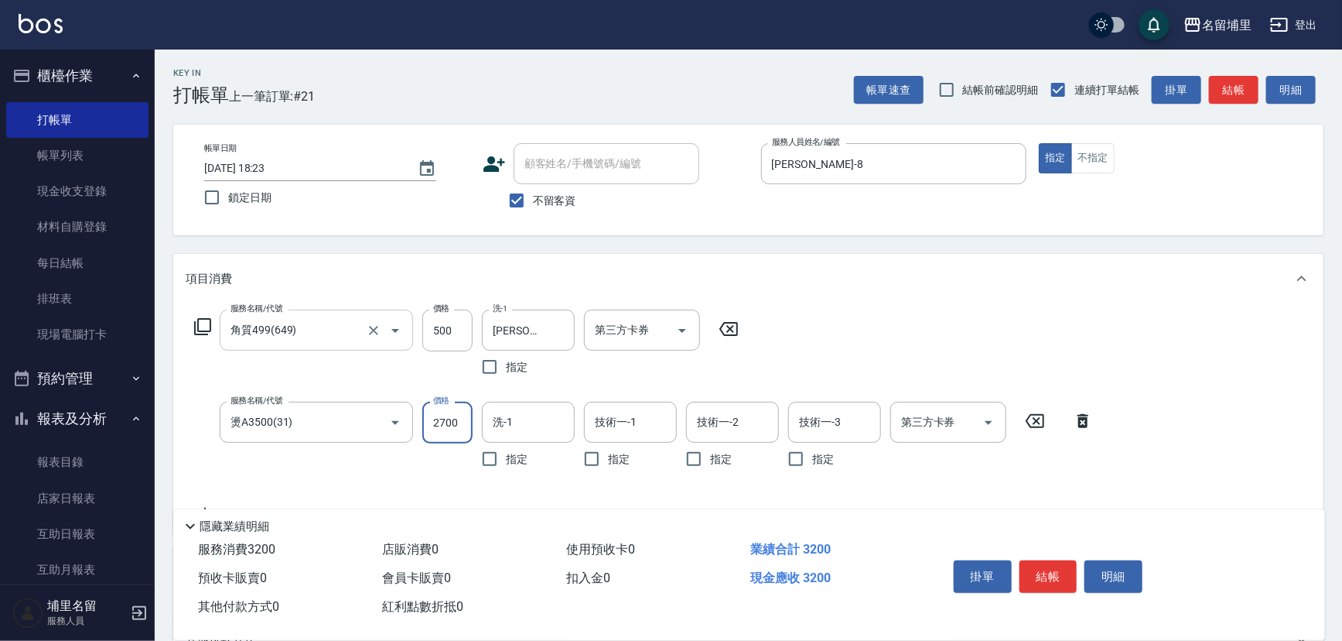
type input "2700"
type input "[PERSON_NAME]-45"
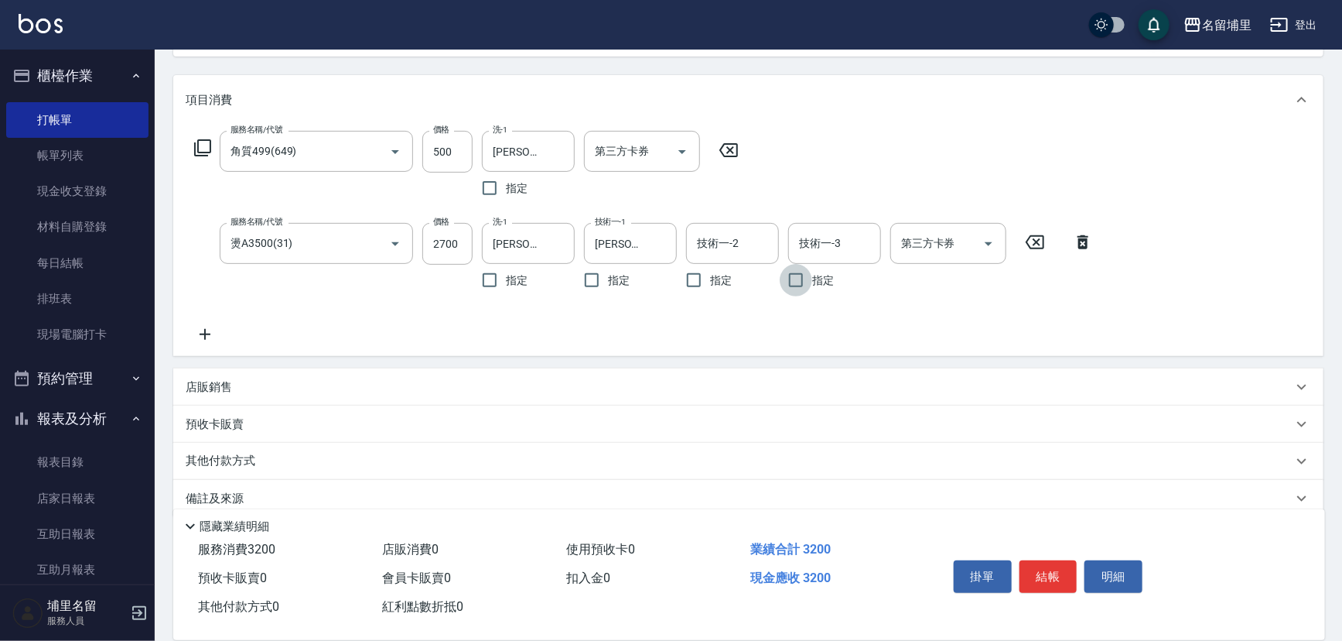
scroll to position [200, 0]
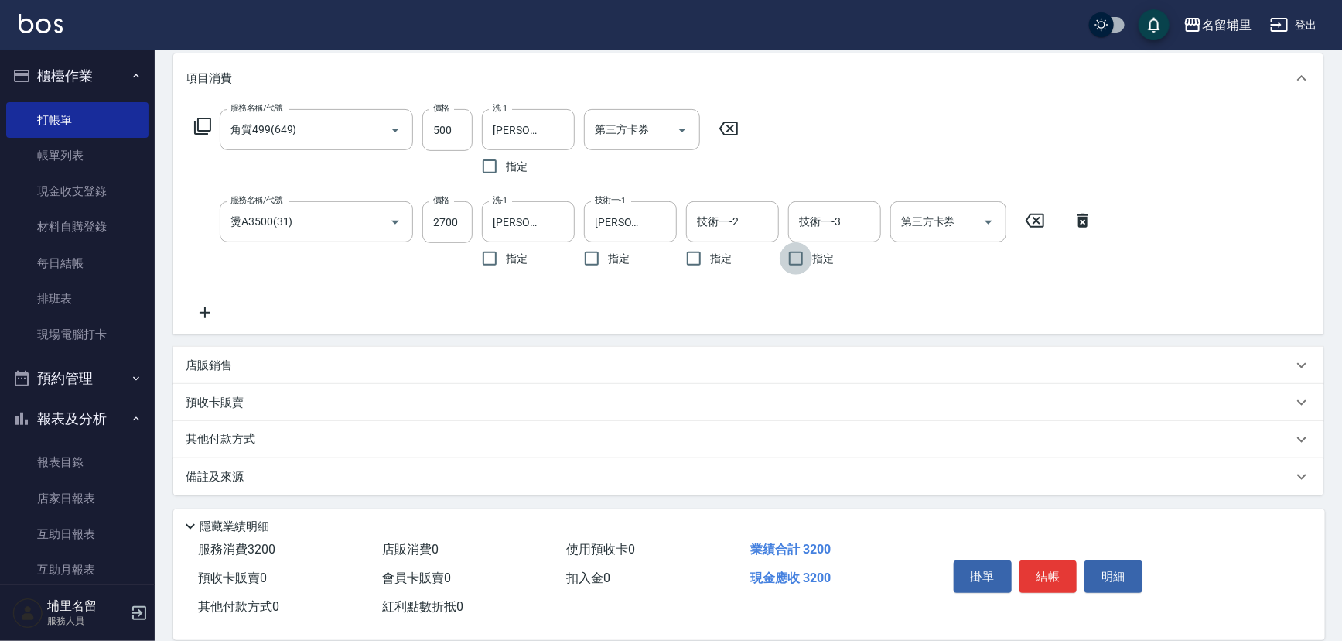
click at [238, 432] on p "其他付款方式" at bounding box center [224, 439] width 77 height 17
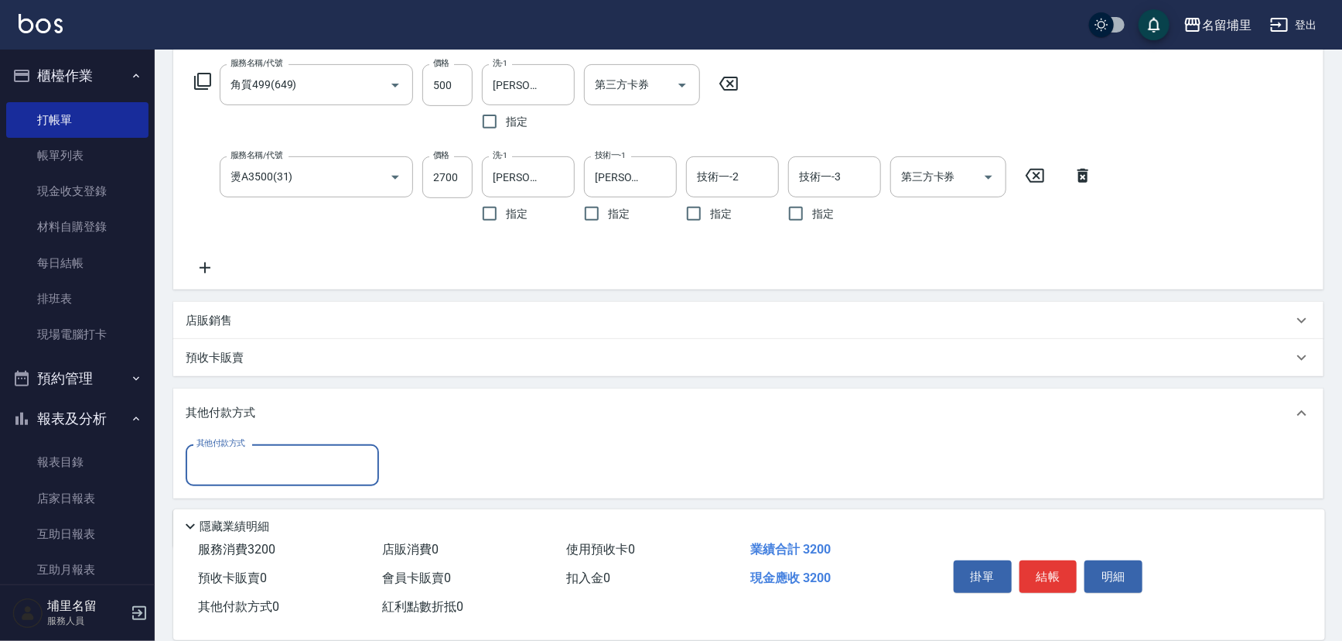
scroll to position [271, 0]
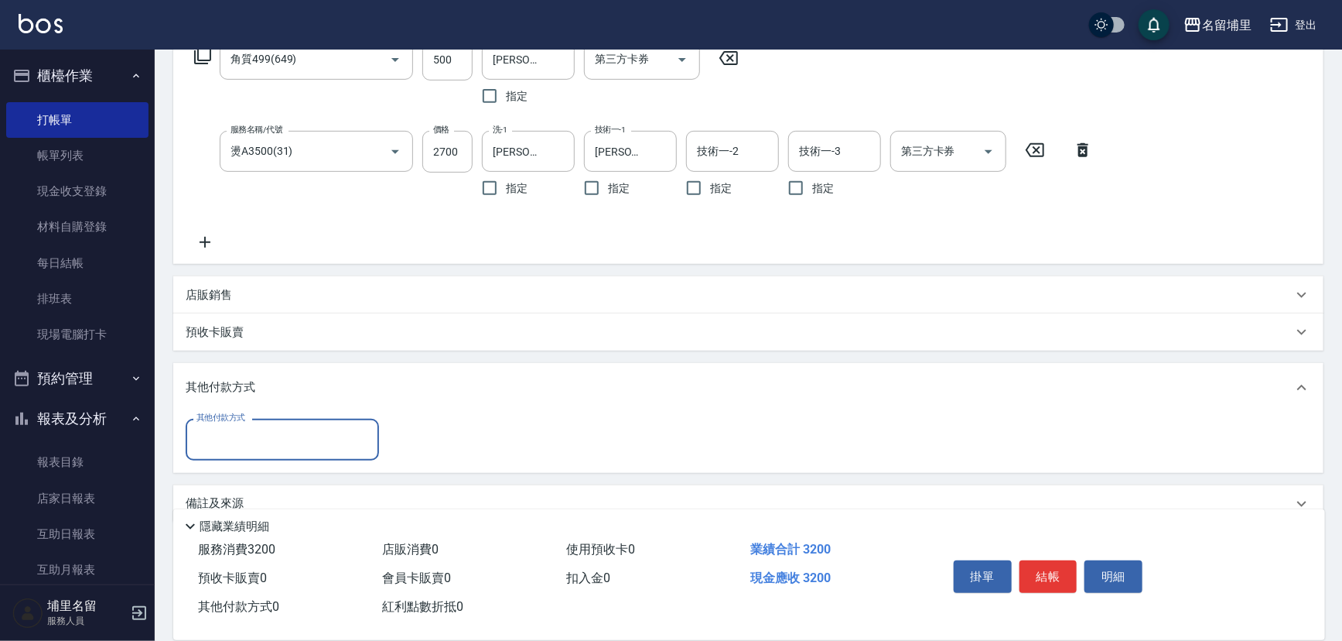
click at [234, 438] on input "其他付款方式" at bounding box center [282, 439] width 179 height 27
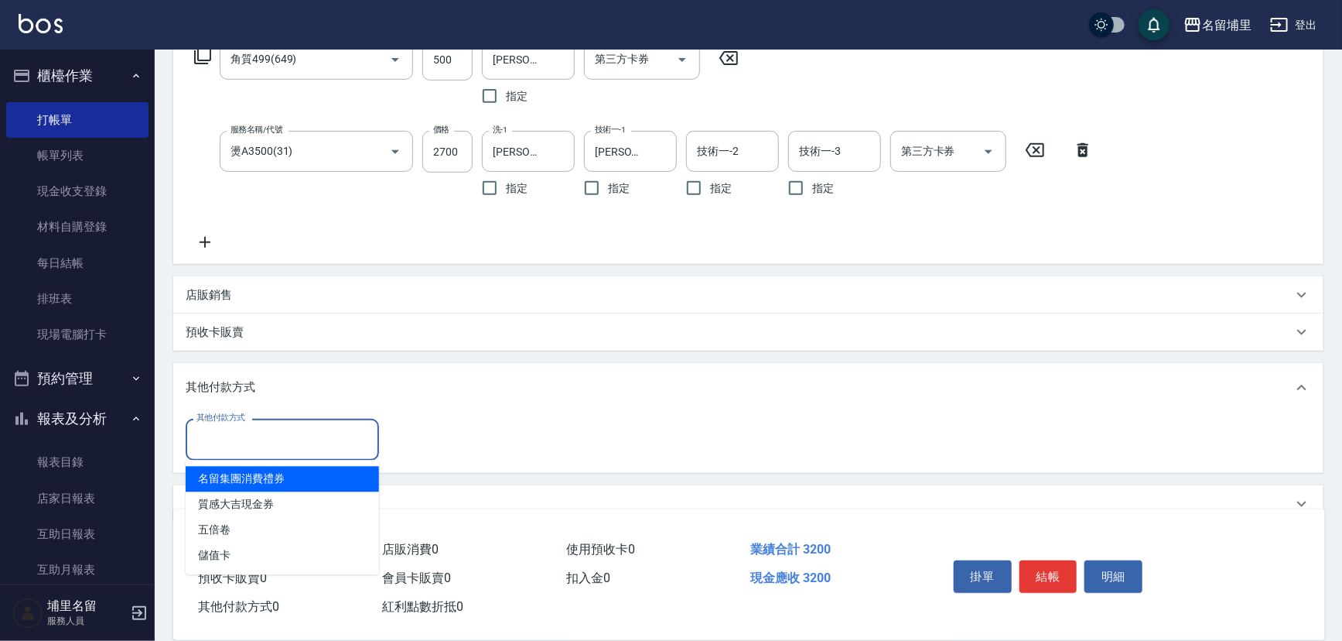
click at [246, 296] on div "店販銷售" at bounding box center [739, 295] width 1107 height 16
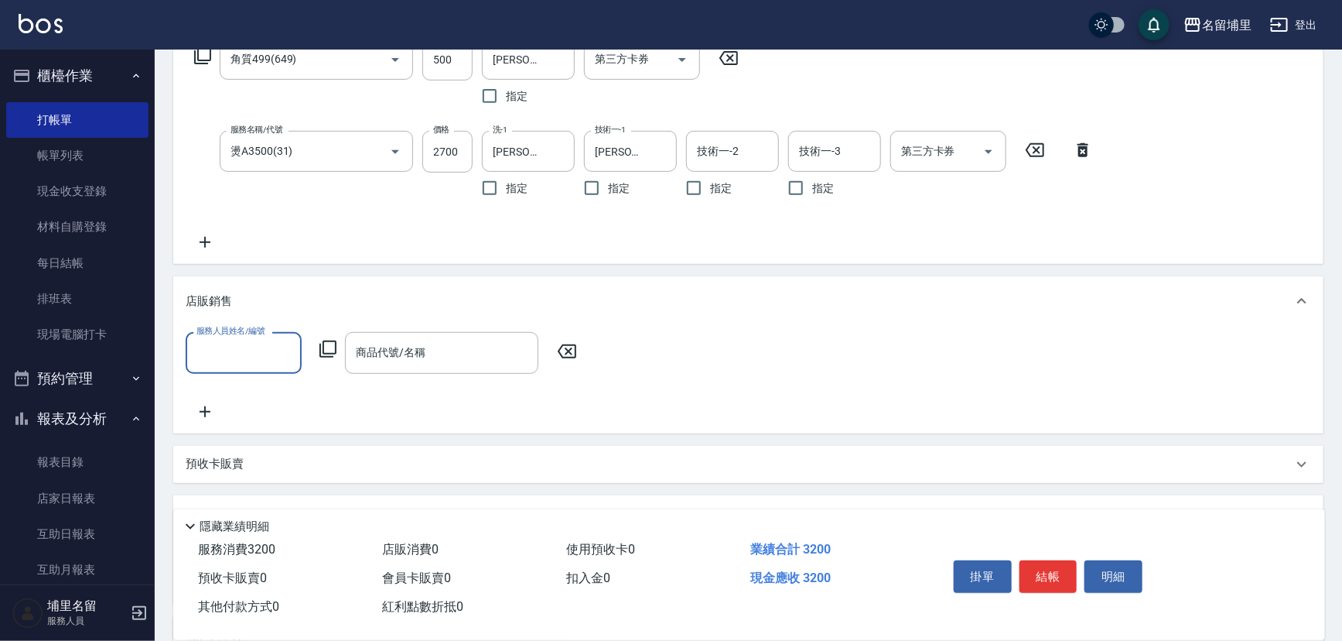
scroll to position [0, 0]
click at [255, 359] on input "服務人員姓名/編號" at bounding box center [244, 352] width 102 height 27
click at [442, 436] on div "項目消費 服務名稱/代號 角質499(649) 服務名稱/代號 價格 500 價格 洗-1 [PERSON_NAME]-45 洗-1 指定 第三方卡券 第三方…" at bounding box center [748, 318] width 1150 height 671
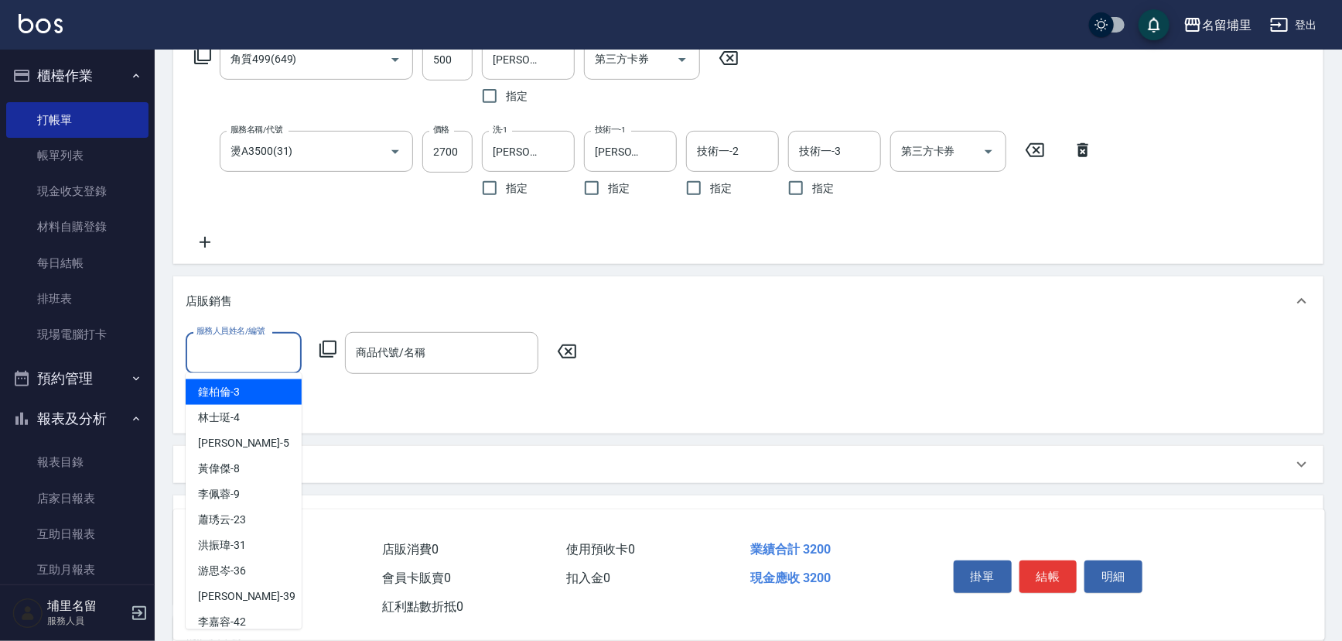
click at [274, 361] on input "服務人員姓名/編號" at bounding box center [244, 352] width 102 height 27
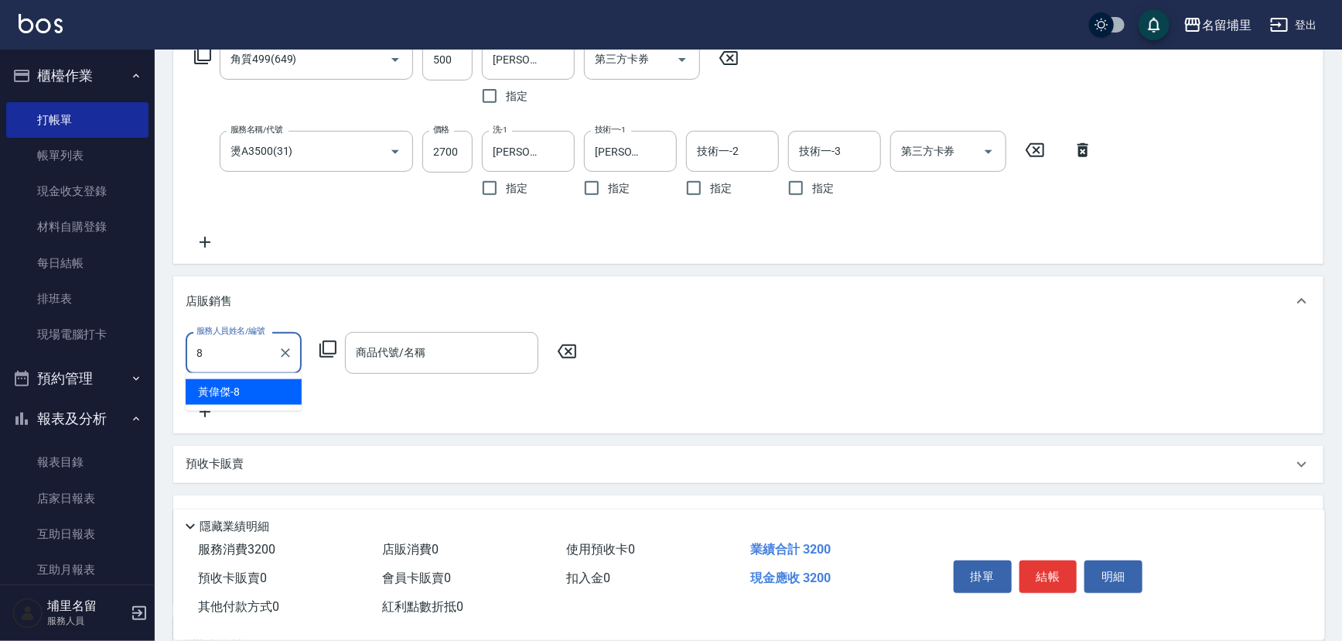
type input "[PERSON_NAME]-8"
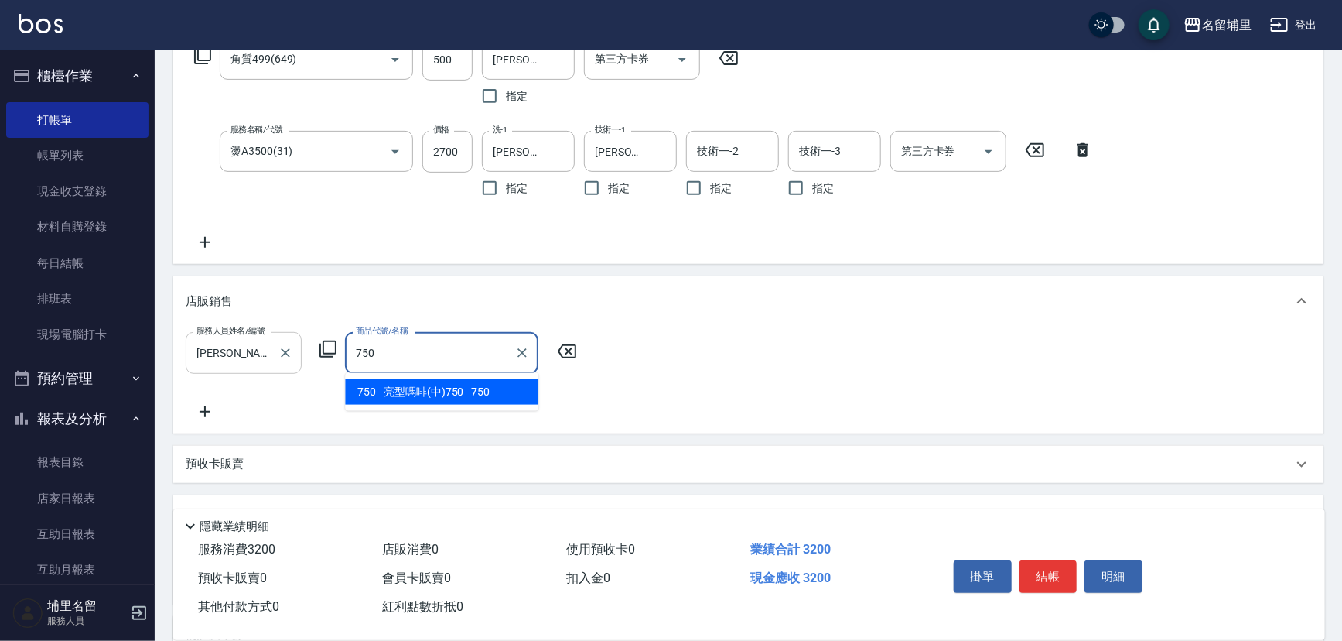
type input "亮型嗎啡(中)750"
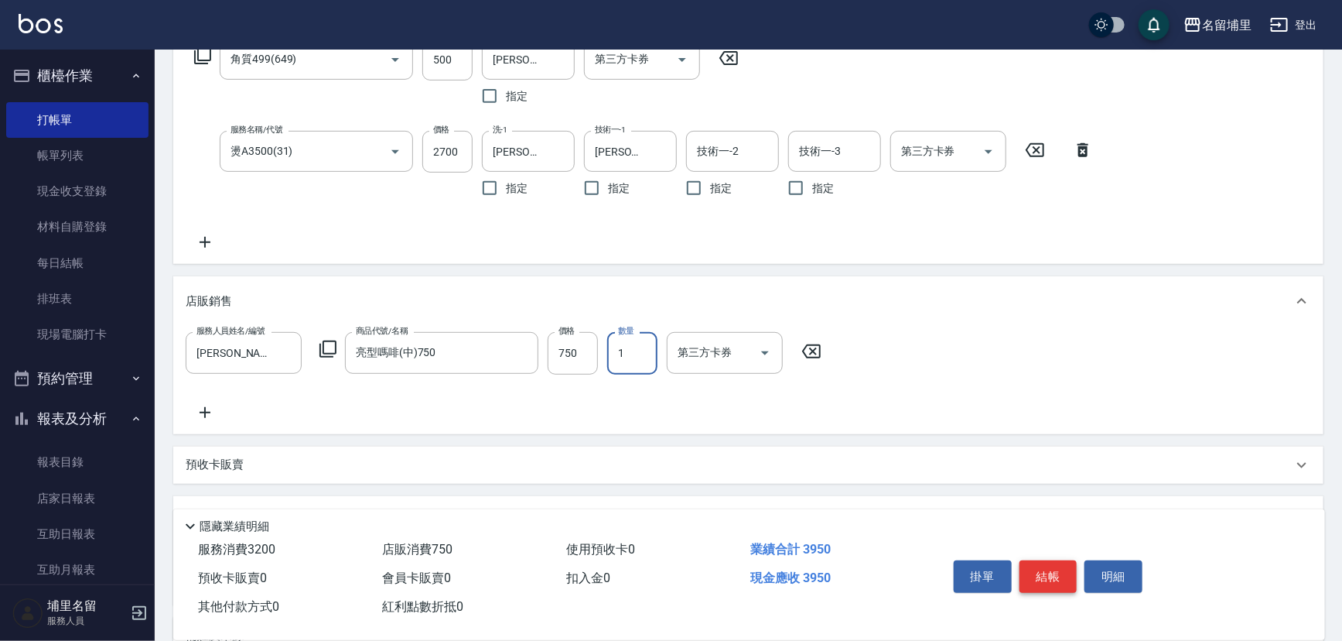
click at [1034, 569] on button "結帳" at bounding box center [1049, 576] width 58 height 32
type input "[DATE] 18:24"
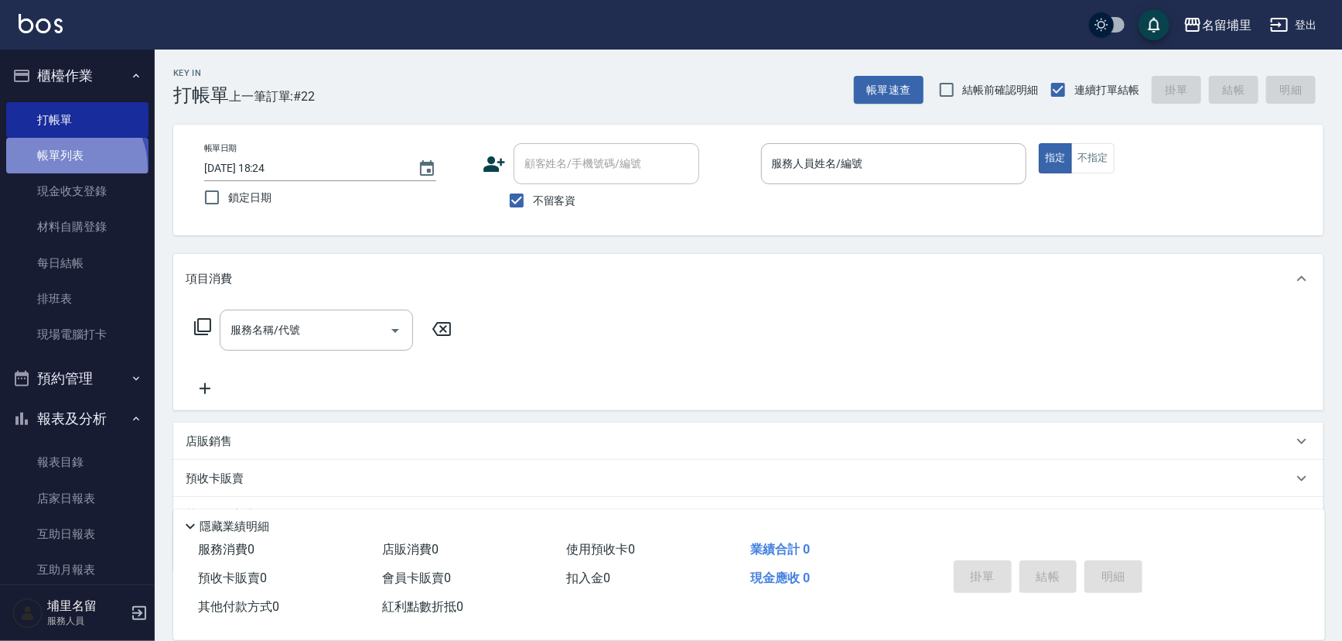
click at [70, 167] on link "帳單列表" at bounding box center [77, 156] width 142 height 36
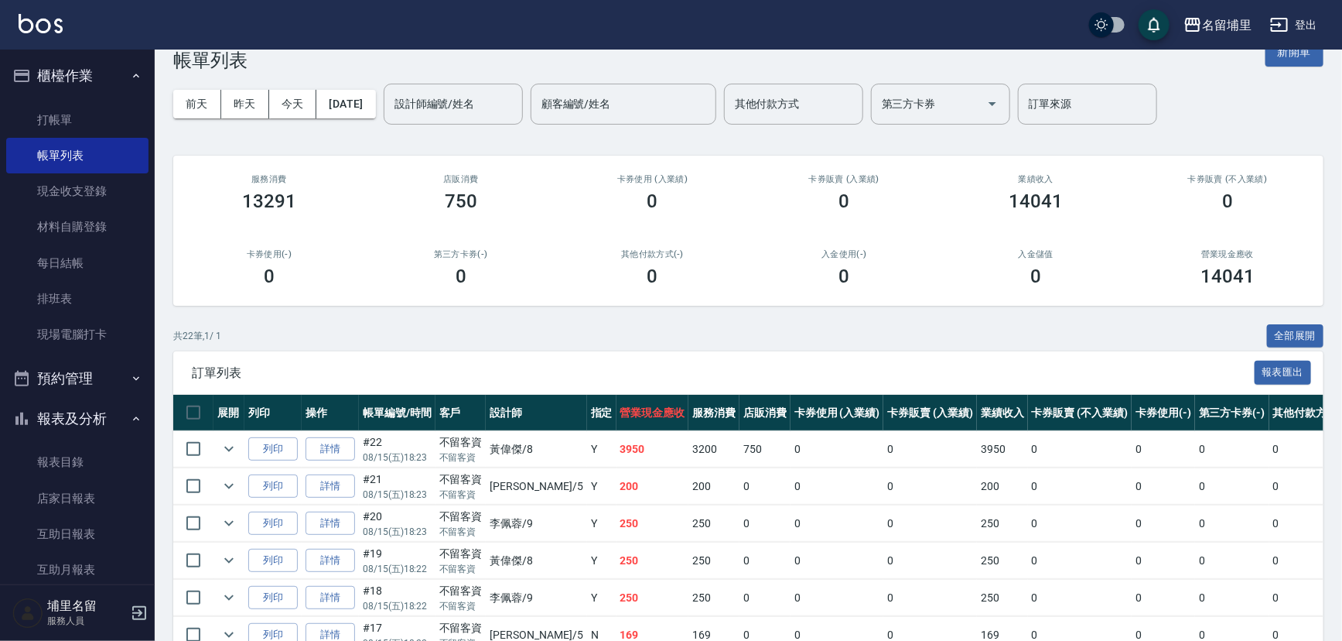
scroll to position [70, 0]
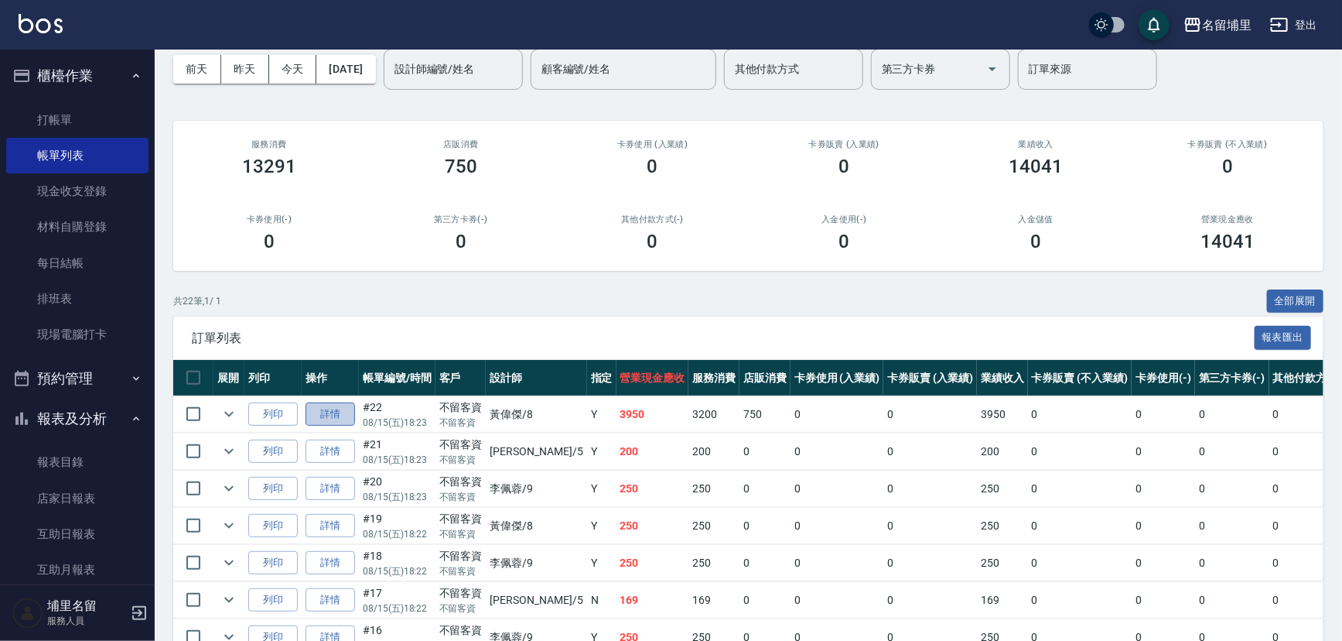
click at [344, 414] on link "詳情" at bounding box center [331, 414] width 50 height 24
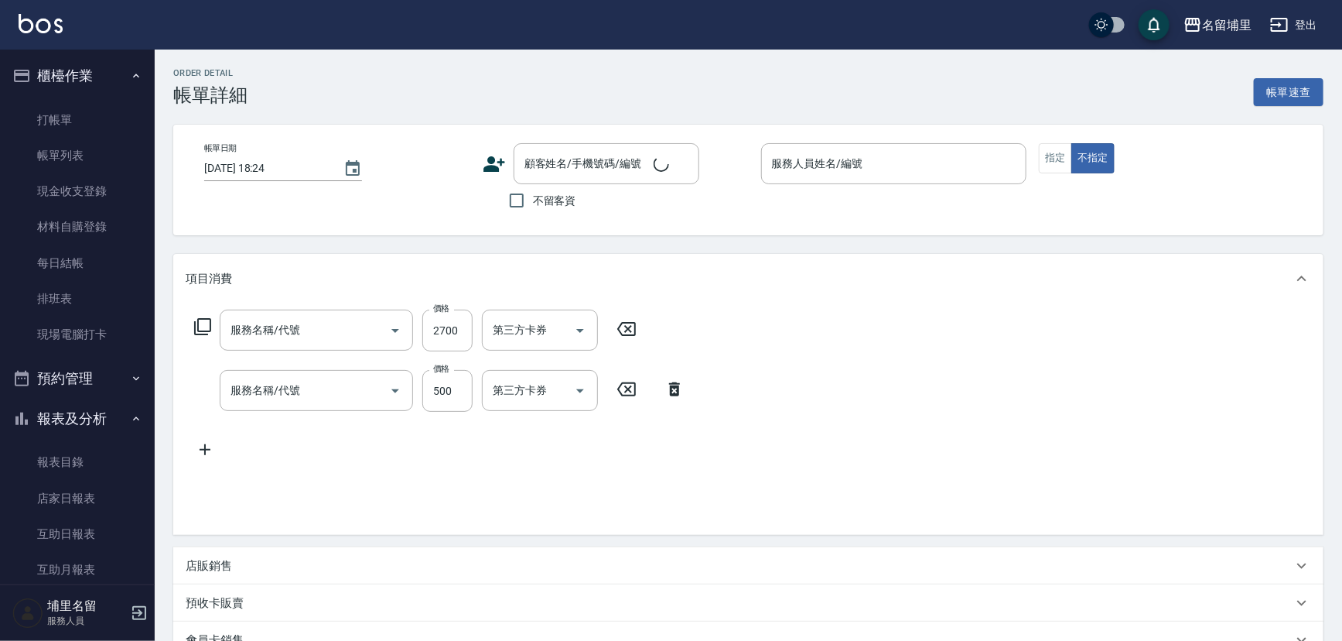
type input "[DATE] 18:23"
checkbox input "true"
type input "[PERSON_NAME]-8"
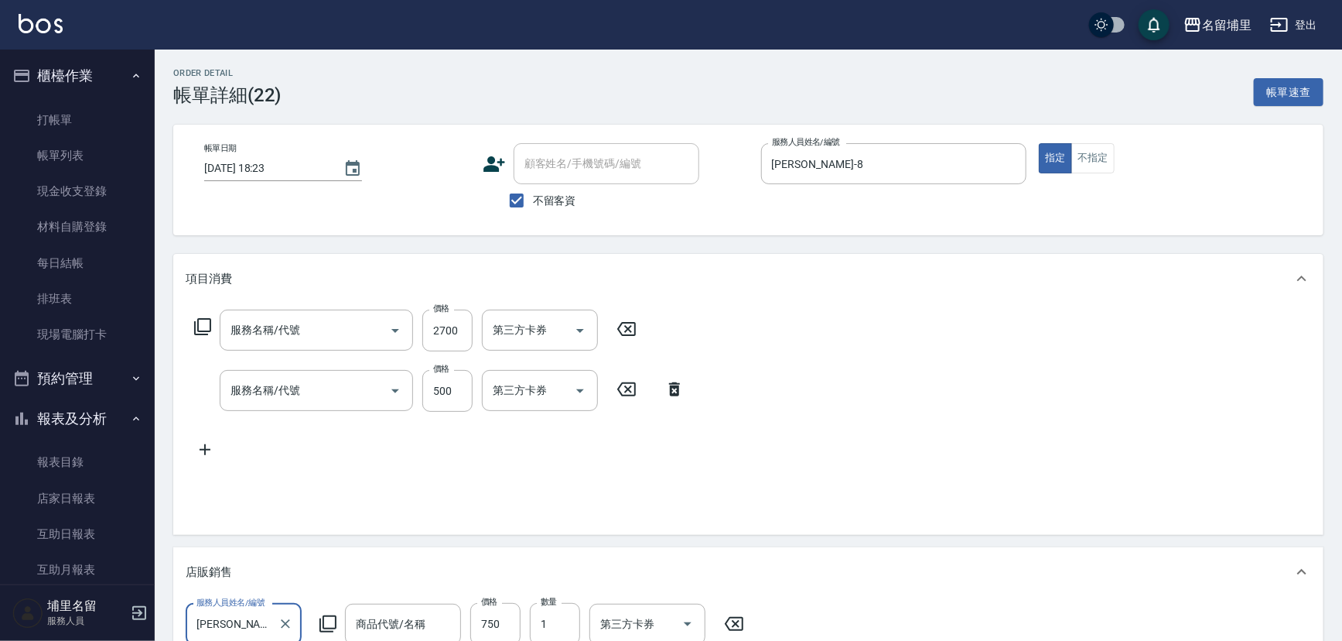
type input "燙A3500(31)"
type input "角質499(649)"
type input "亮型嗎啡(中)750"
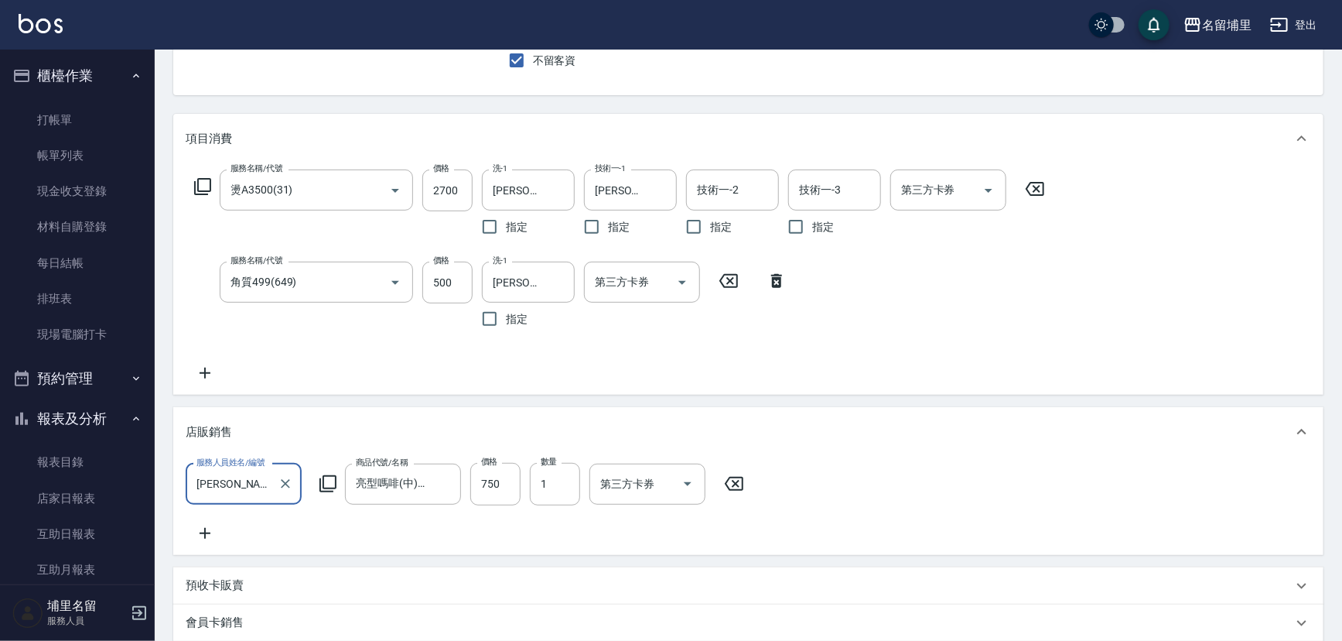
scroll to position [210, 0]
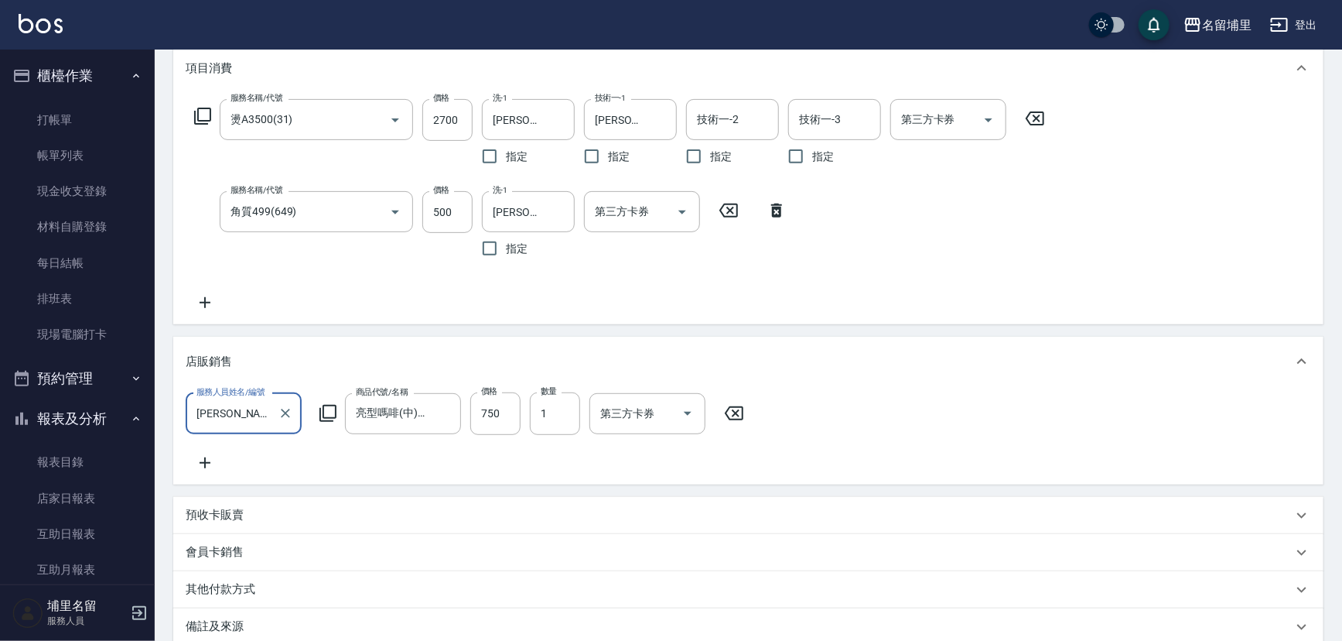
click at [645, 296] on div "服務名稱/代號 燙A3500(31) 服務名稱/代號 價格 2700 價格 洗-1 [PERSON_NAME]-45 洗-1 指定 技術一-1 [PERSON…" at bounding box center [620, 205] width 869 height 213
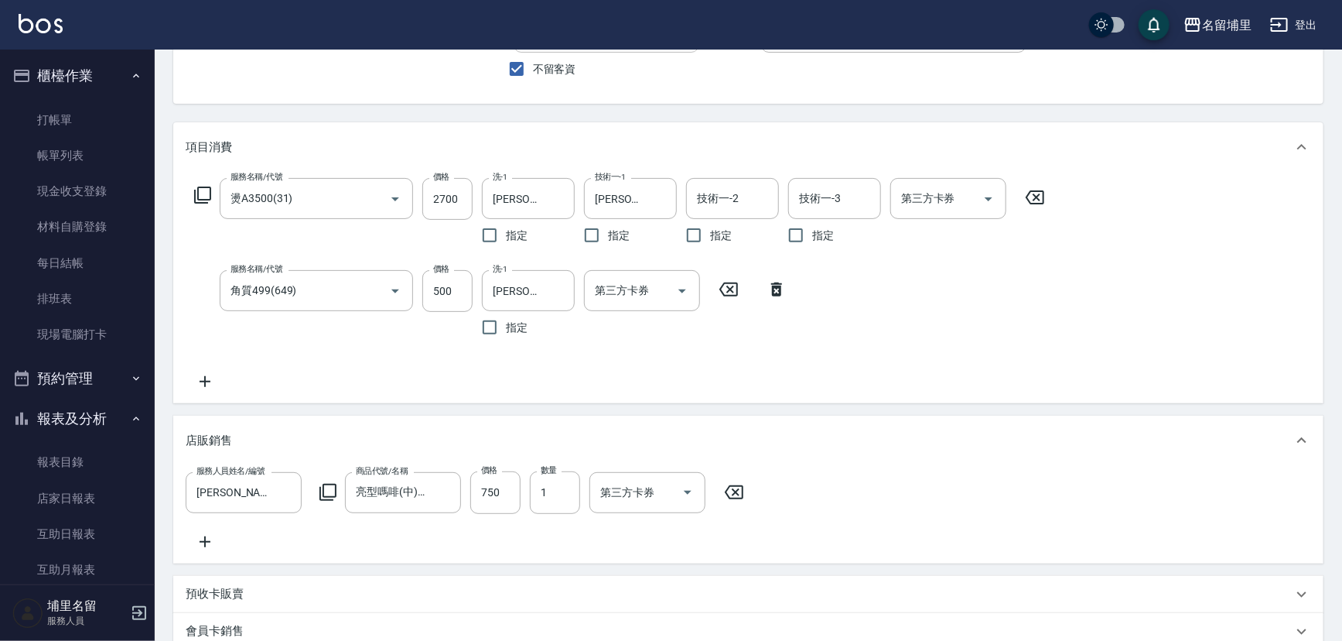
scroll to position [108, 0]
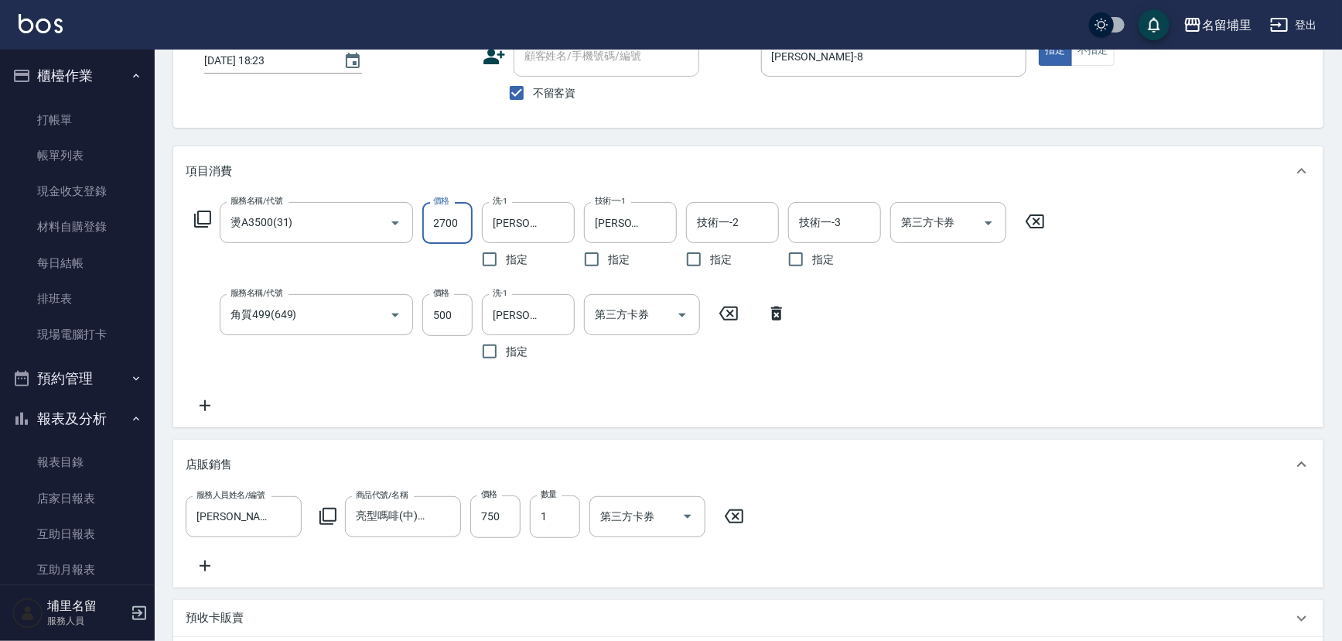
click at [463, 232] on input "2700" at bounding box center [447, 223] width 50 height 42
type input "2800"
click at [716, 422] on div "服務名稱/代號 燙A3500(31) 服務名稱/代號 價格 2800 價格 洗-1 [PERSON_NAME]-45 洗-1 指定 技術一-1 [PERSON…" at bounding box center [748, 311] width 1150 height 231
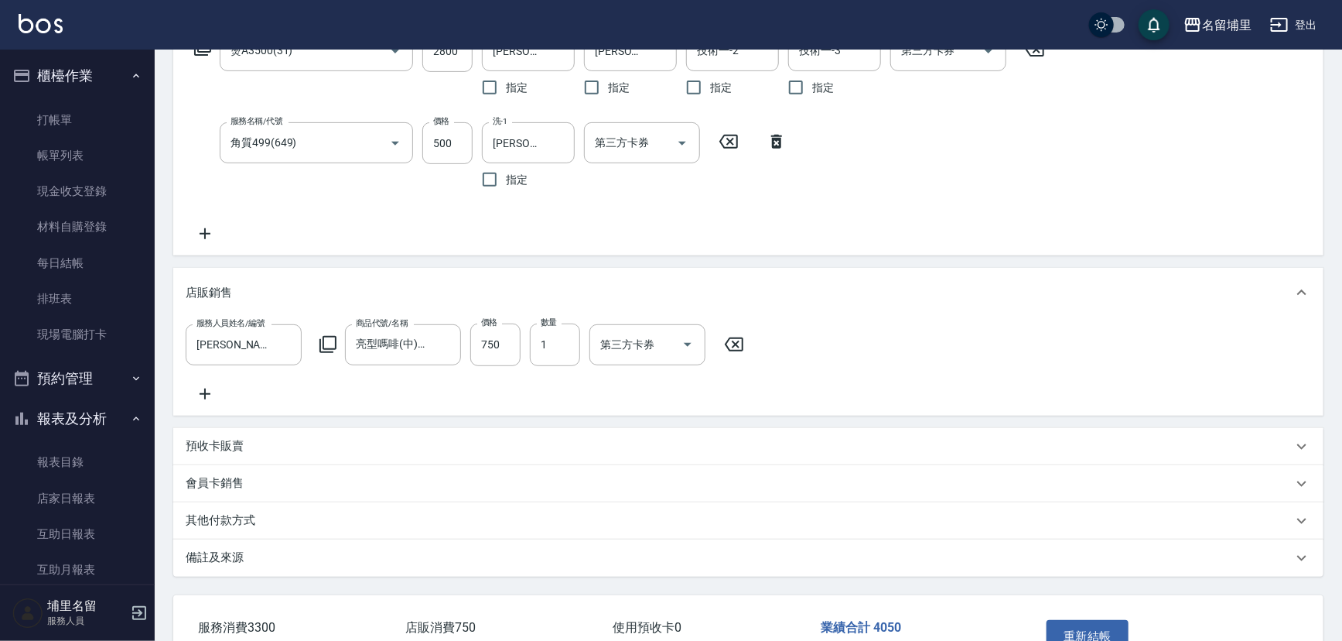
scroll to position [388, 0]
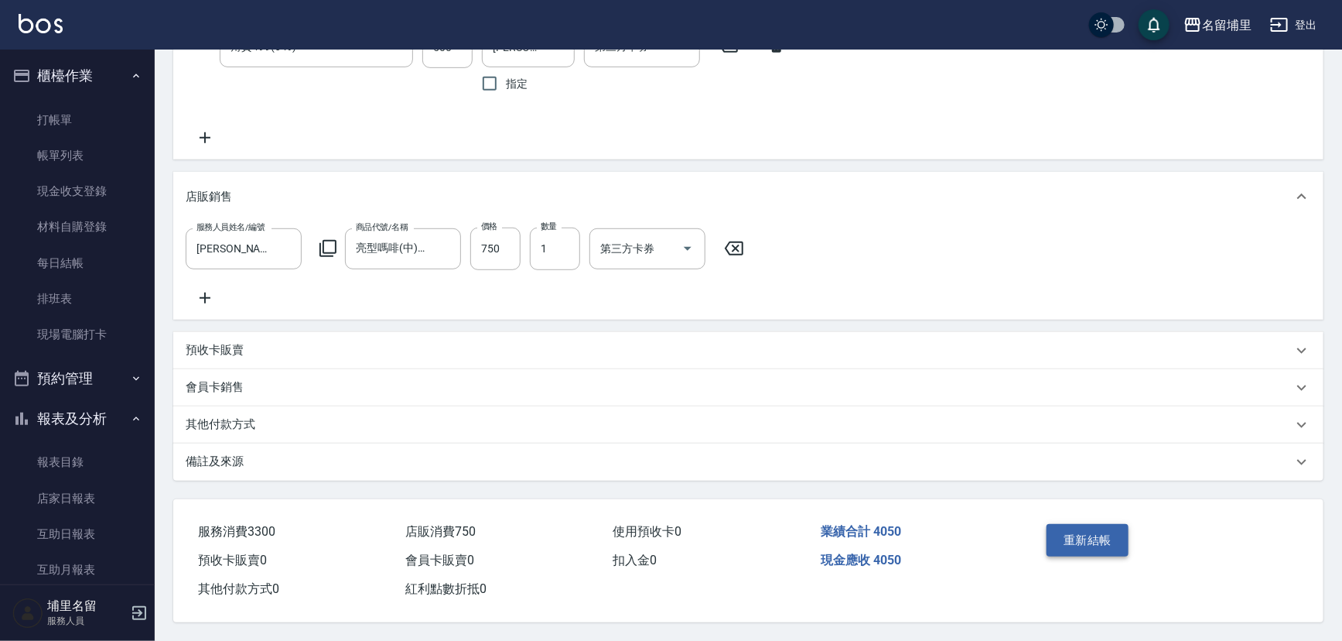
click at [1091, 529] on button "重新結帳" at bounding box center [1088, 540] width 82 height 32
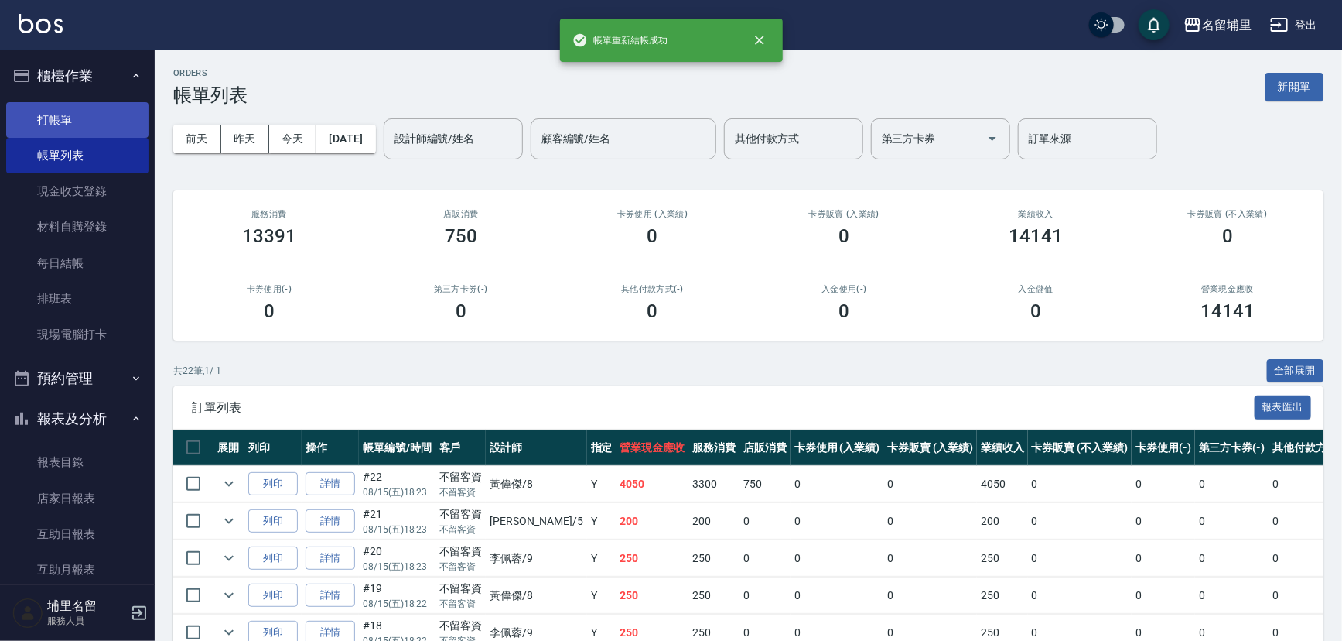
click at [39, 115] on link "打帳單" at bounding box center [77, 120] width 142 height 36
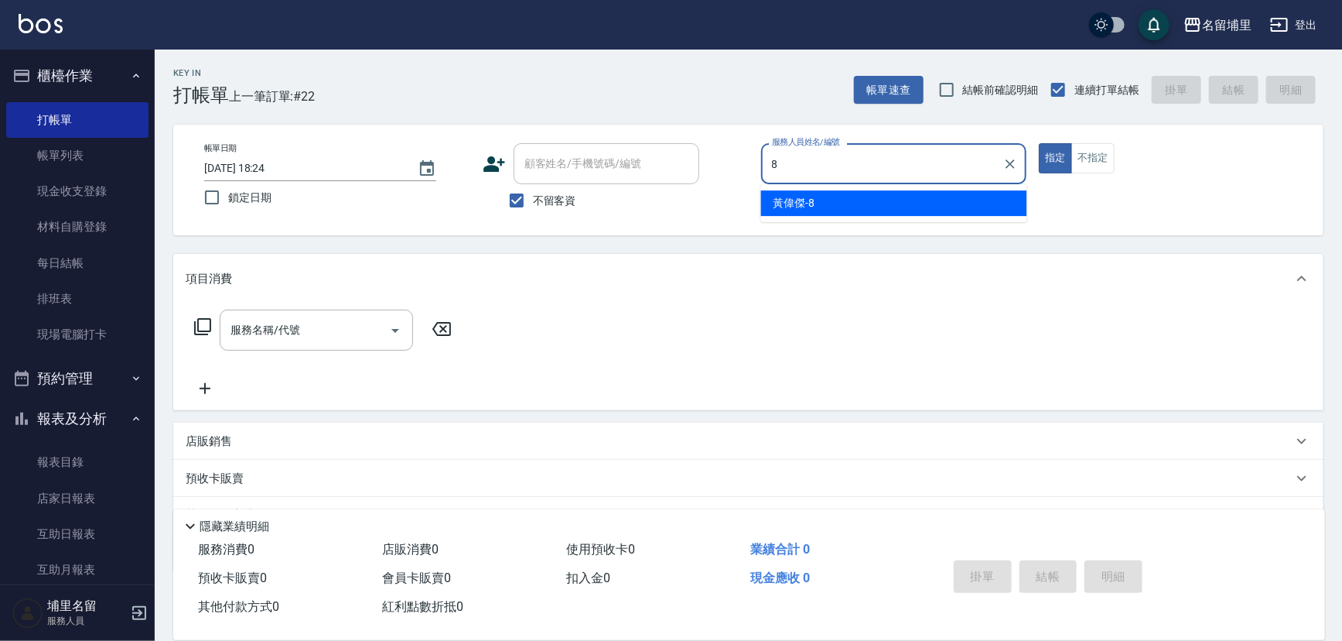
type input "[PERSON_NAME]-8"
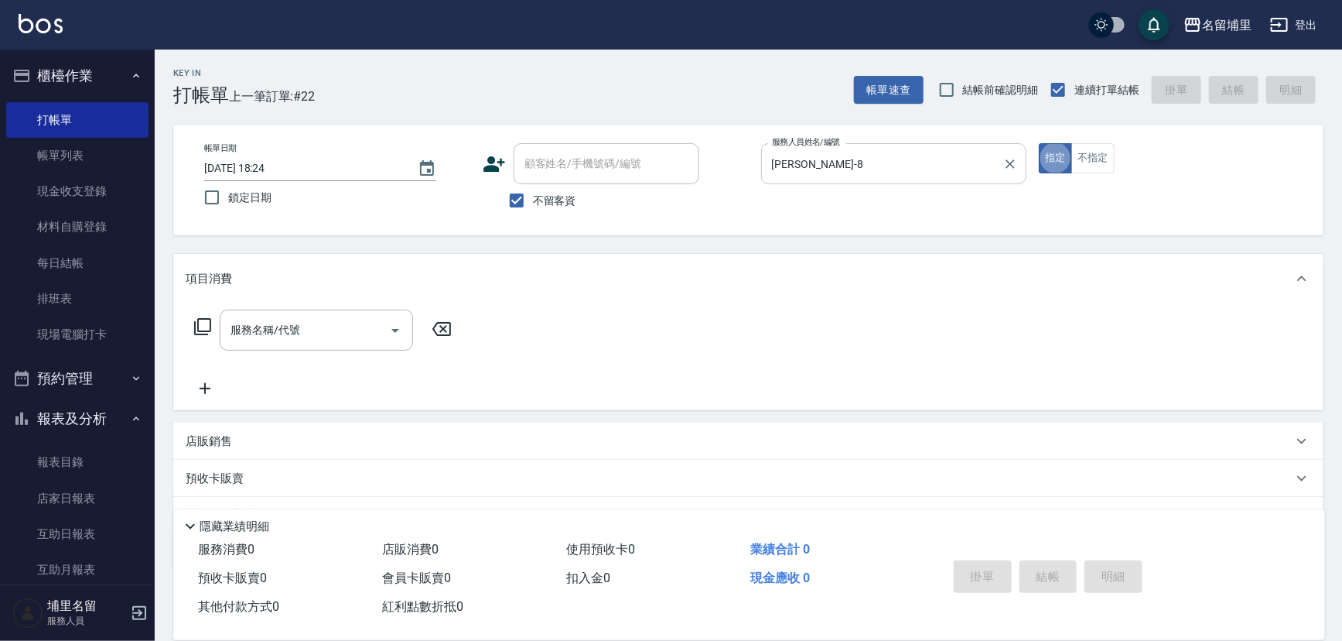
type button "true"
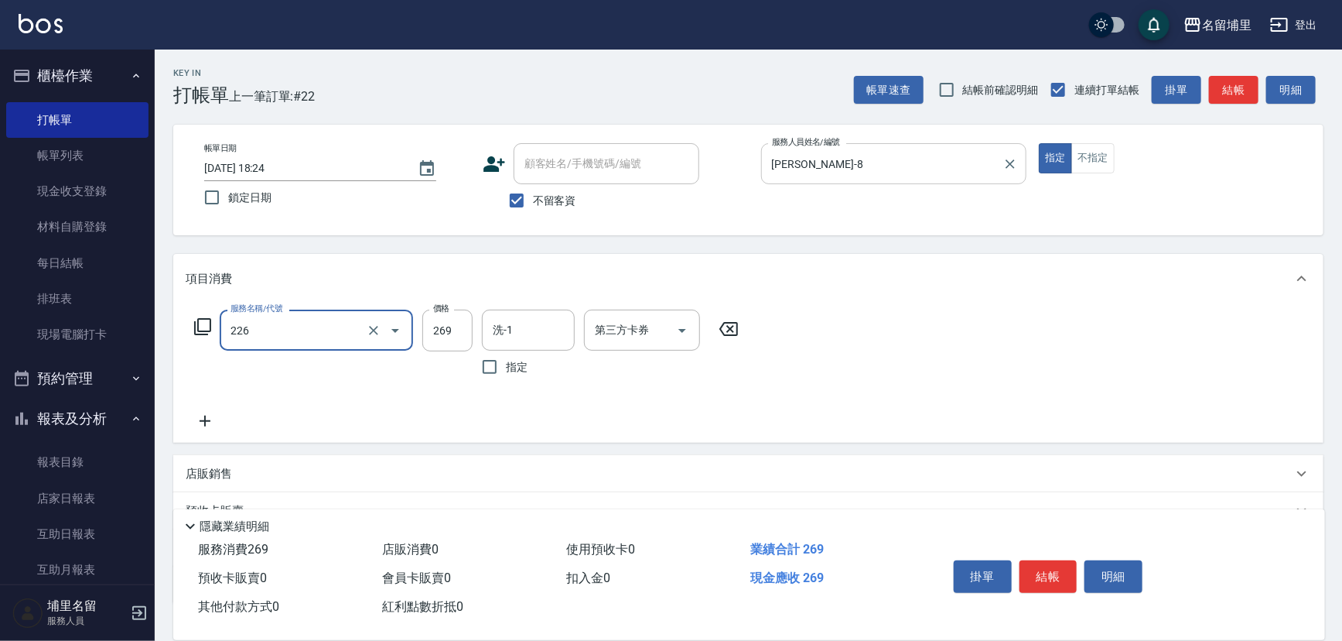
type input "洗剪269(226)"
type input "350"
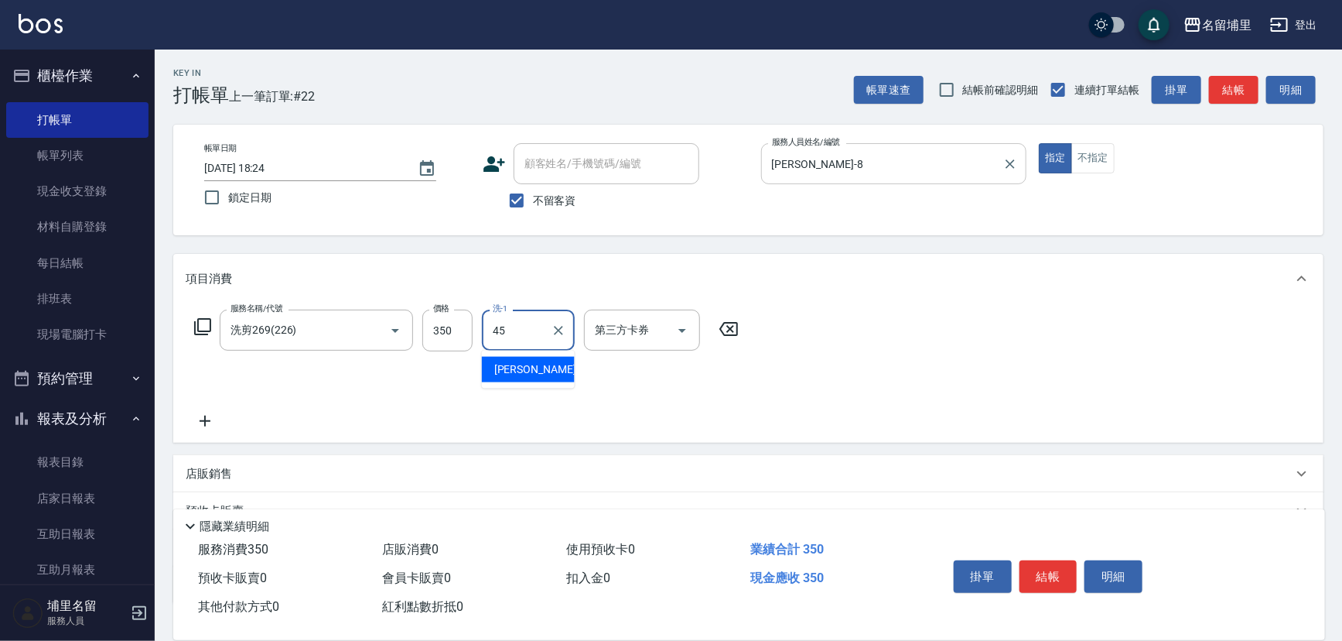
type input "[PERSON_NAME]-45"
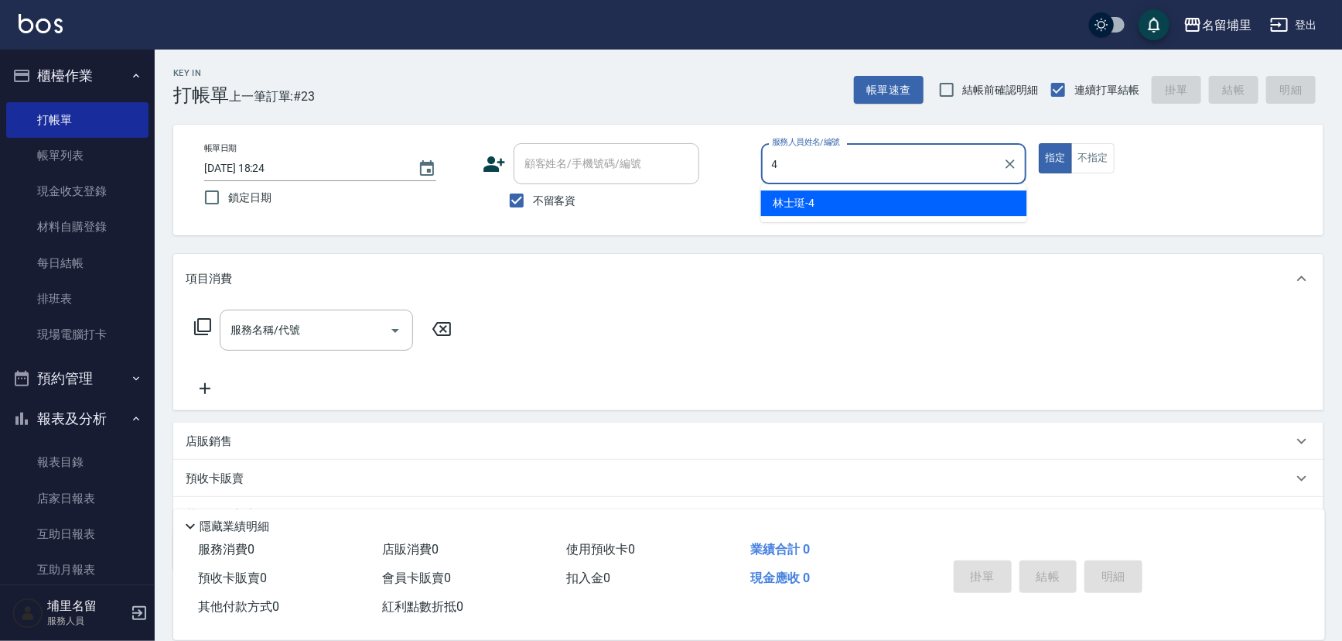
type input "林士珽-4"
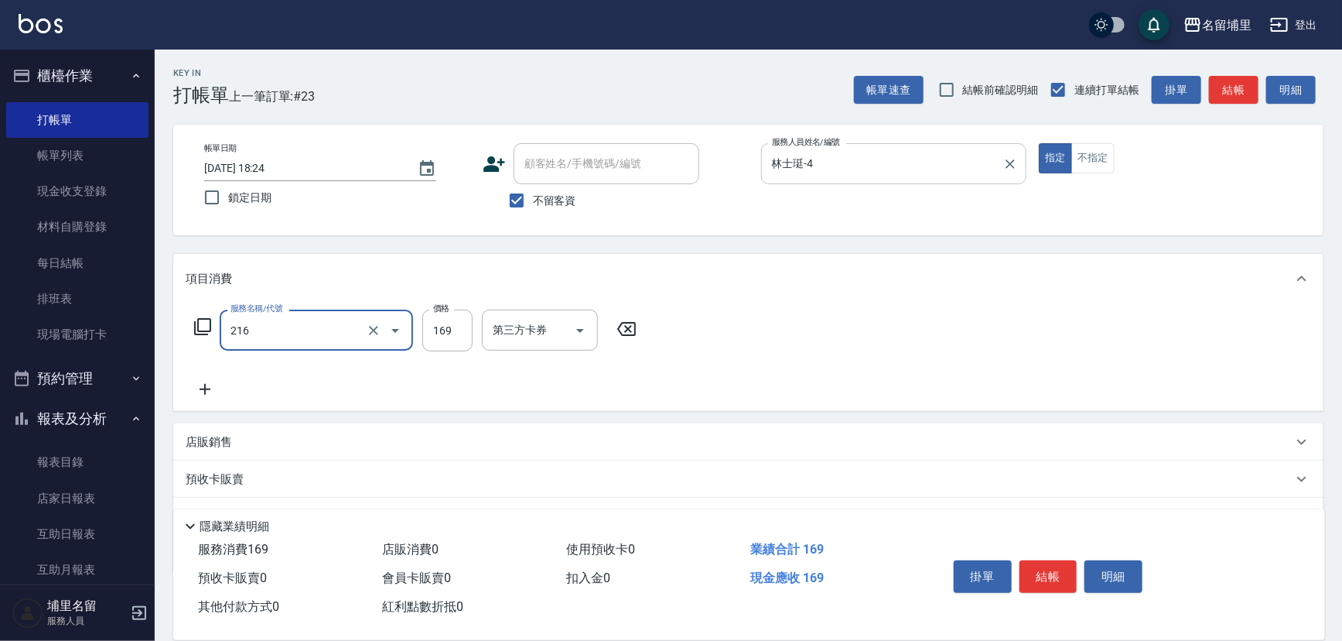
type input "剪髮169(216)"
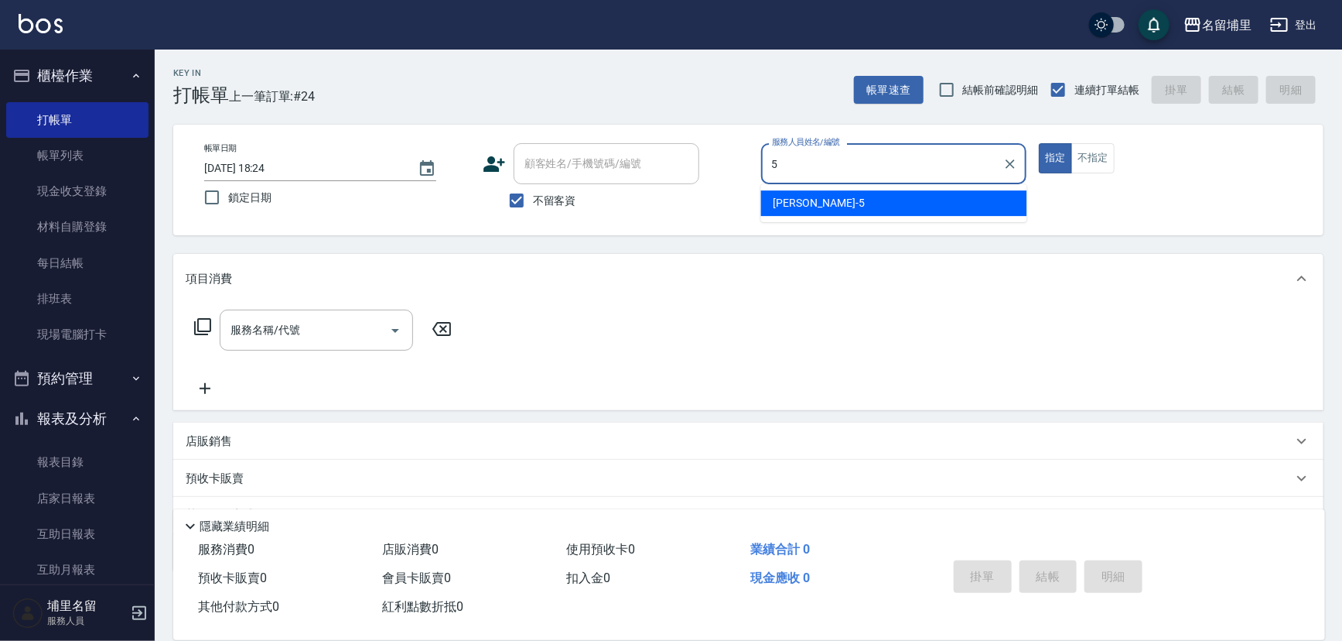
type input "[PERSON_NAME]-5"
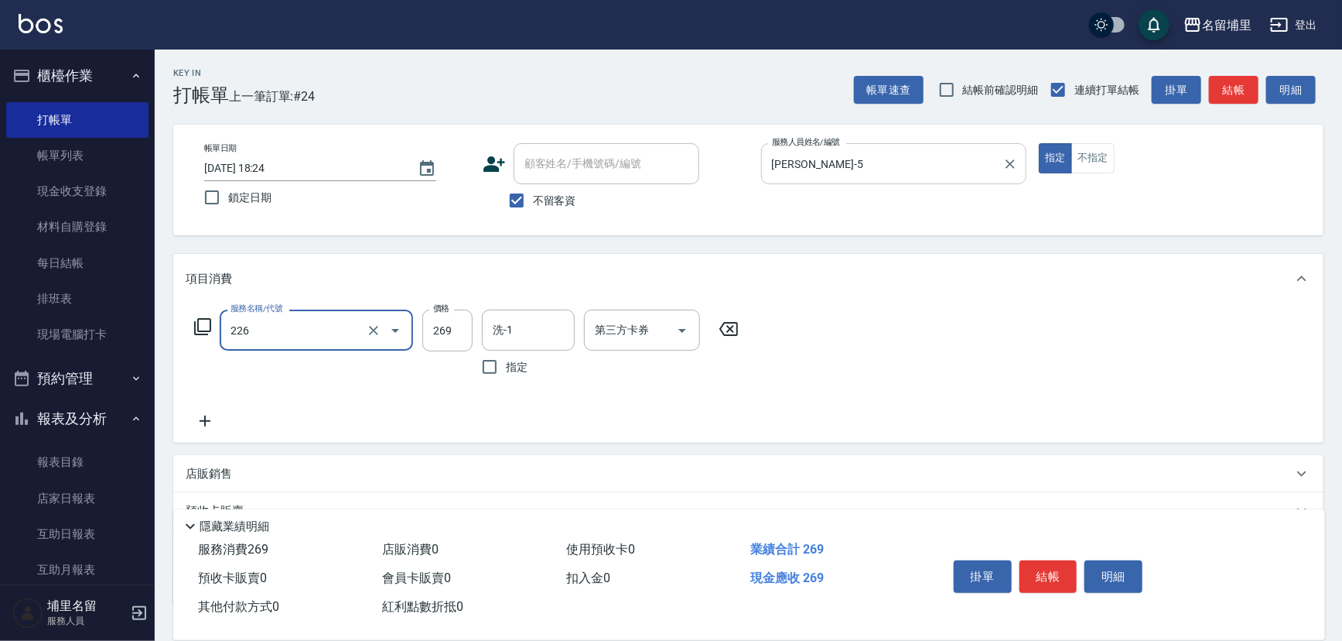
type input "洗剪269(226)"
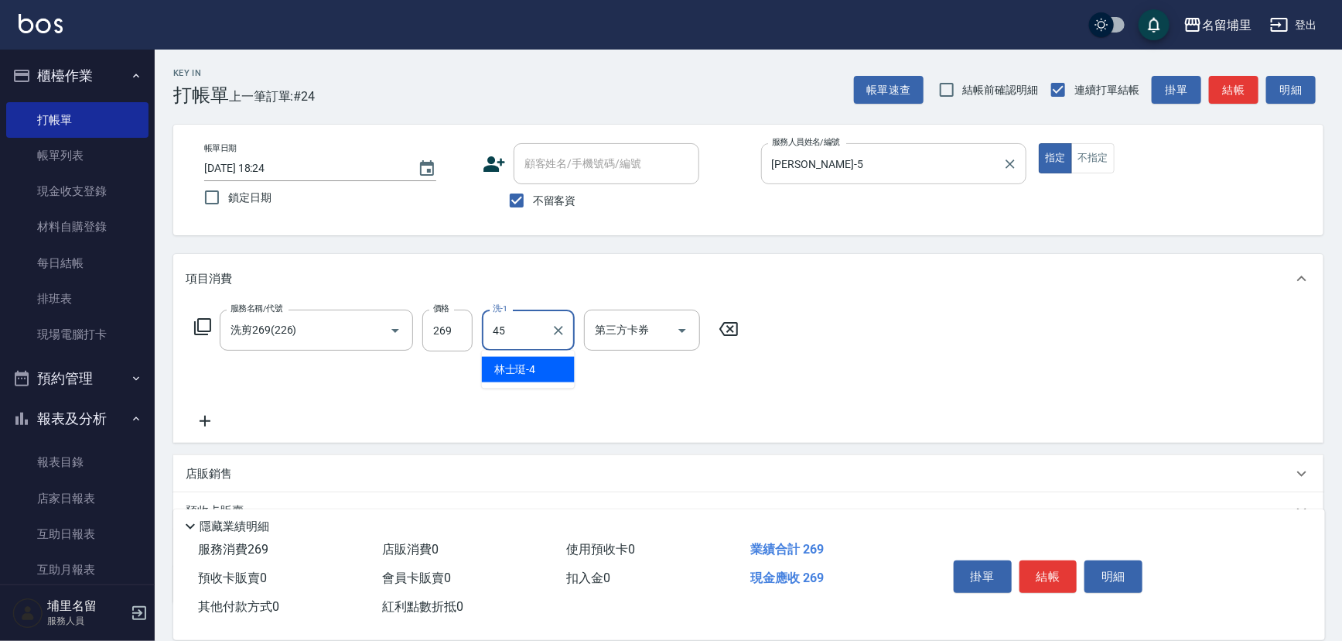
type input "[PERSON_NAME]-45"
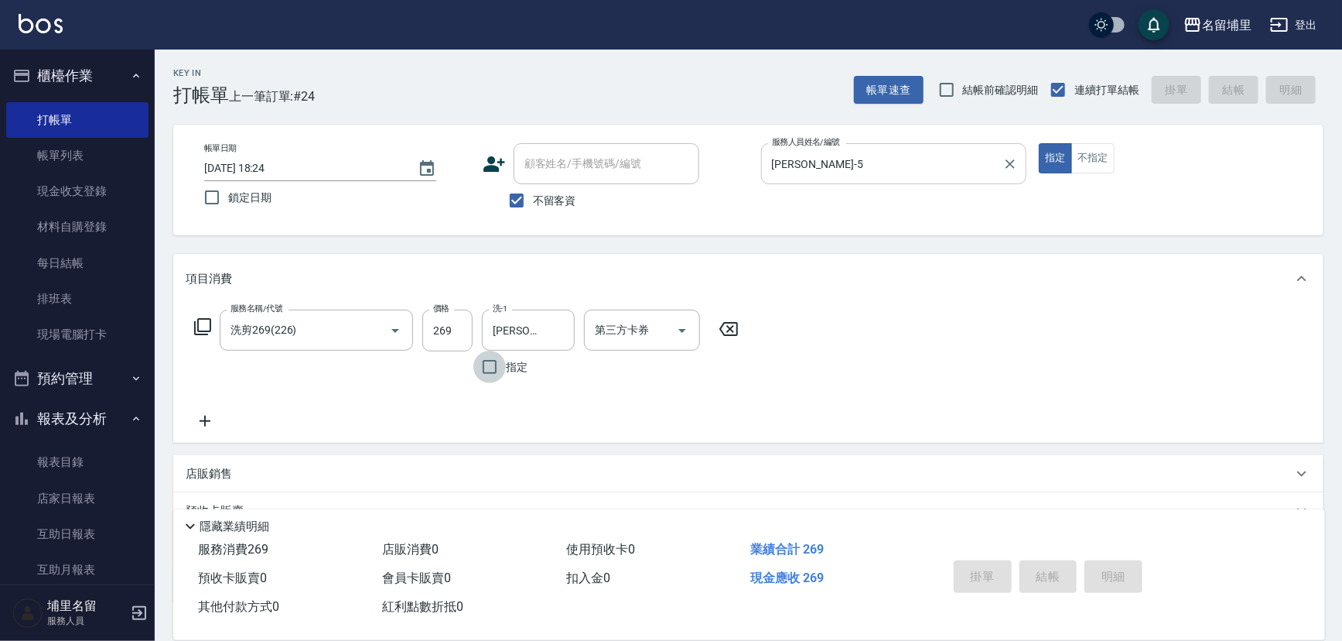
type input "[DATE] 18:25"
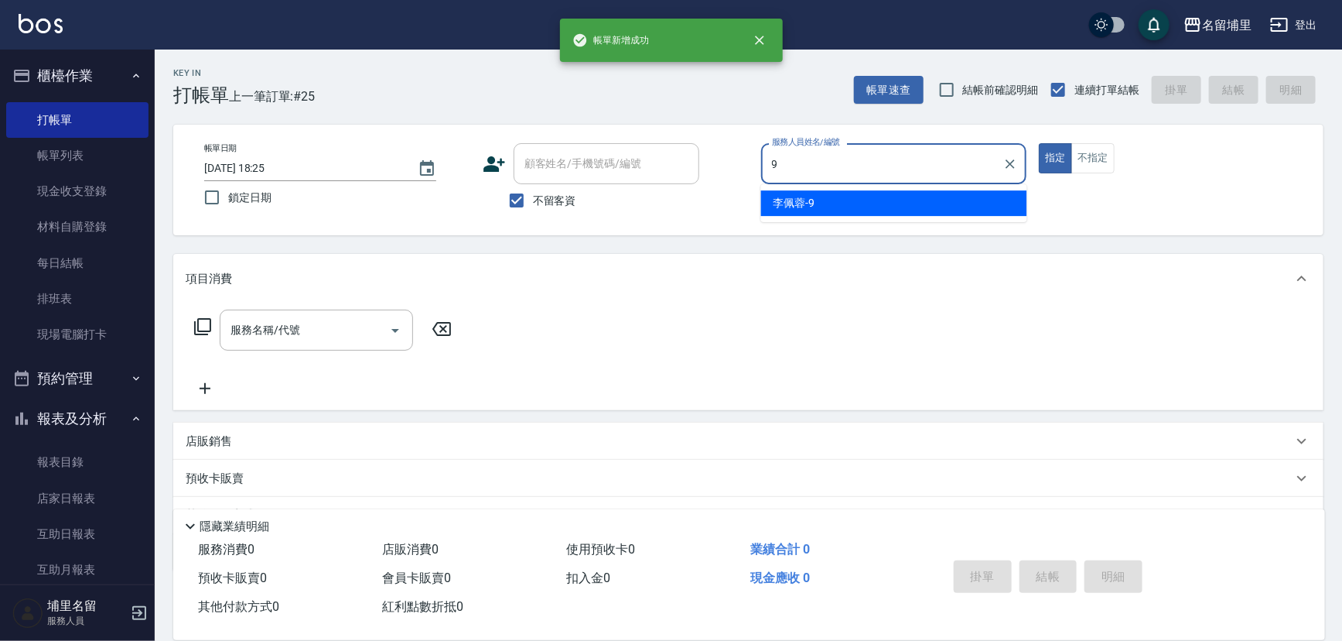
type input "[PERSON_NAME]9"
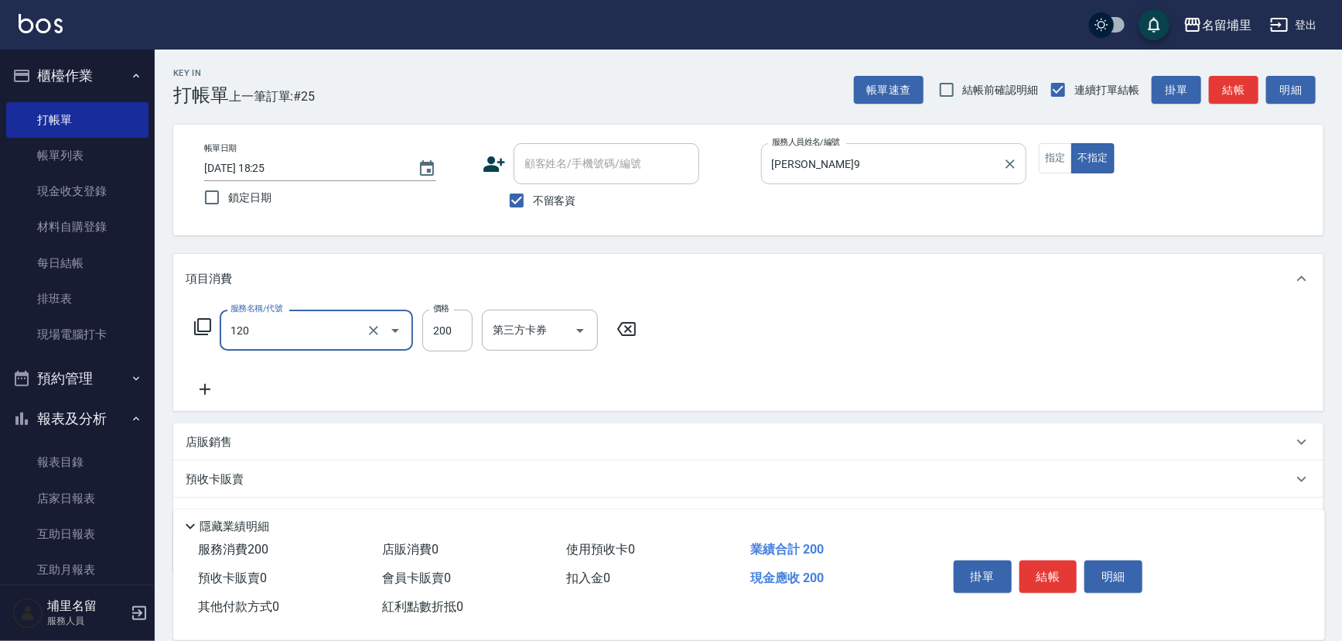
type input "New洗200(120)"
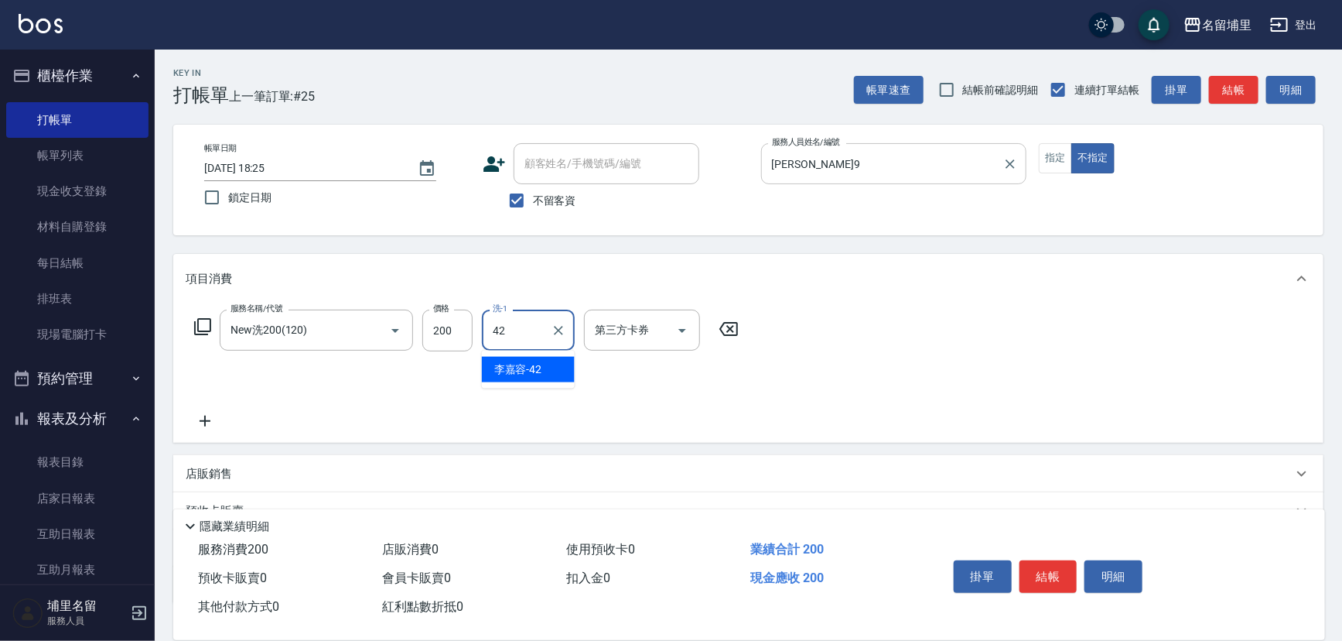
type input "[PERSON_NAME]-42"
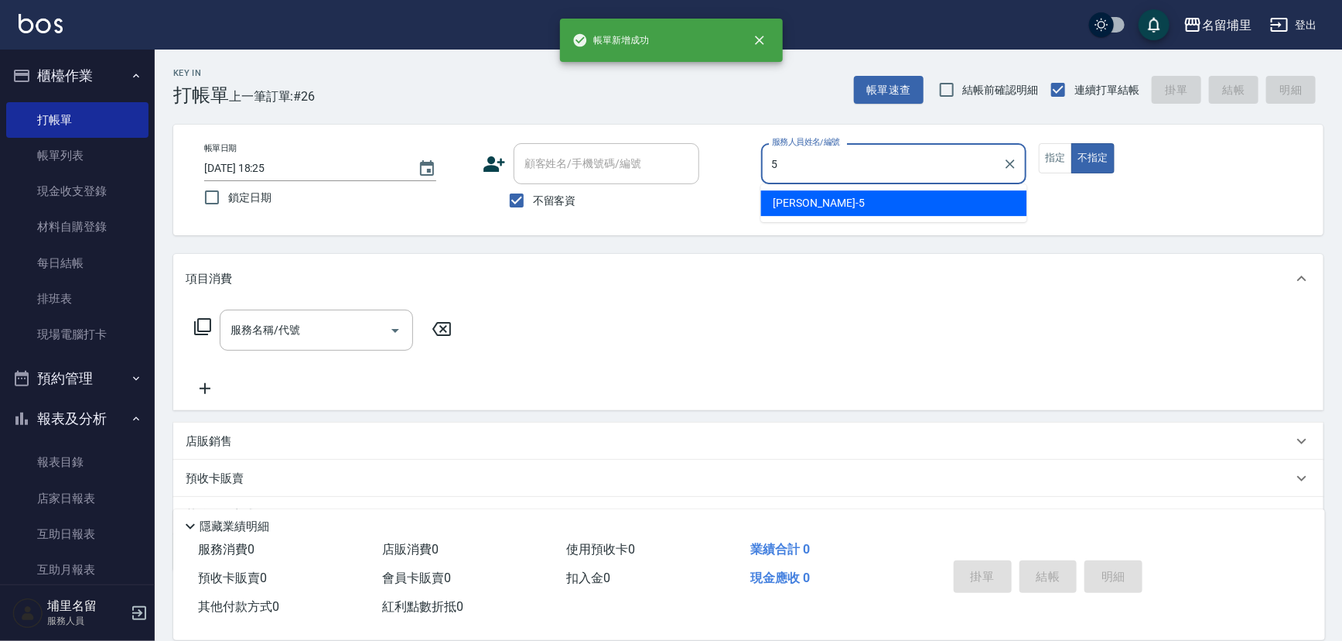
type input "[PERSON_NAME]-5"
type button "false"
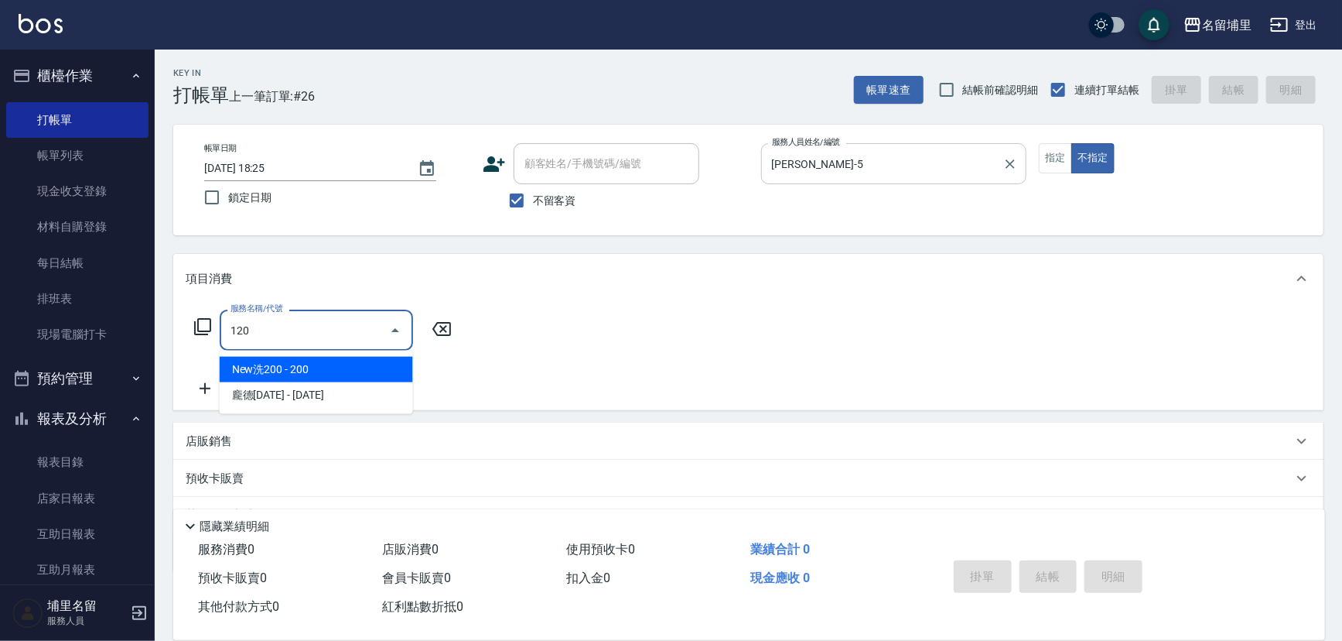
type input "New洗200(120)"
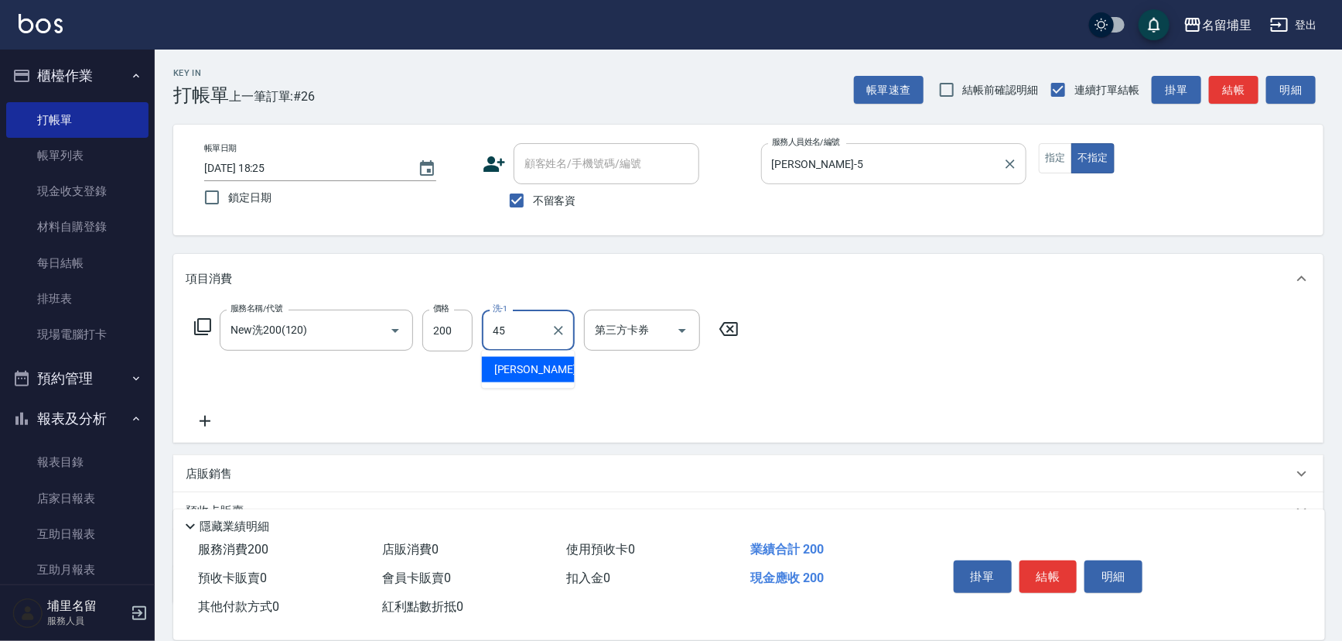
type input "[PERSON_NAME]-45"
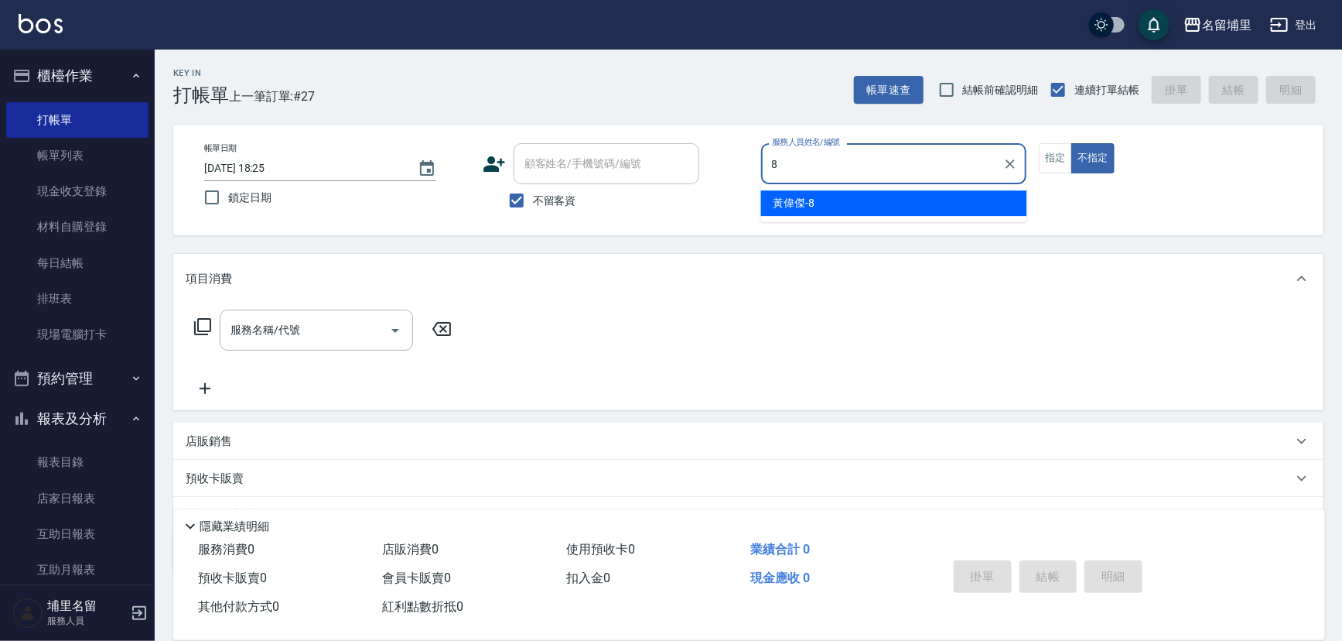
type input "[PERSON_NAME]-8"
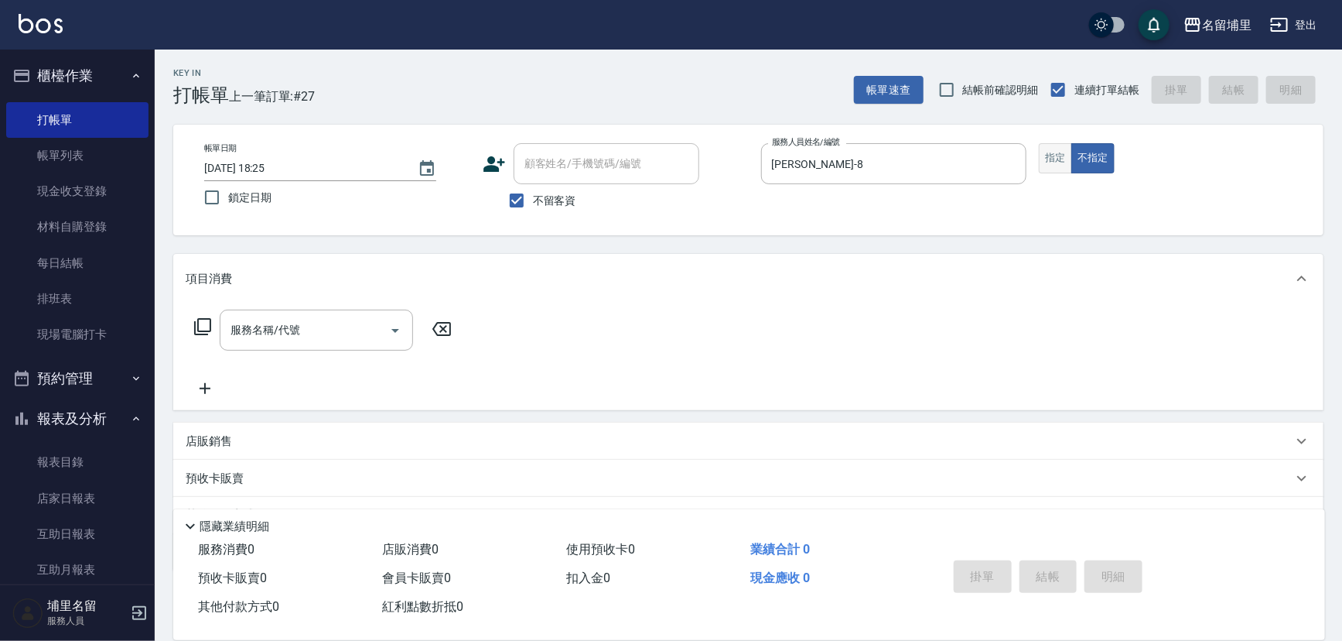
drag, startPoint x: 1061, startPoint y: 175, endPoint x: 1053, endPoint y: 163, distance: 13.9
click at [1060, 175] on div "帳單日期 [DATE] 18:25 鎖定日期 顧客姓名/手機號碼/編號 顧客姓名/手機號碼/編號 不留客資 服務人員姓名/編號 [PERSON_NAME]8 …" at bounding box center [748, 179] width 1113 height 73
drag, startPoint x: 1053, startPoint y: 163, endPoint x: 833, endPoint y: 251, distance: 236.8
click at [1052, 162] on button "指定" at bounding box center [1055, 158] width 33 height 30
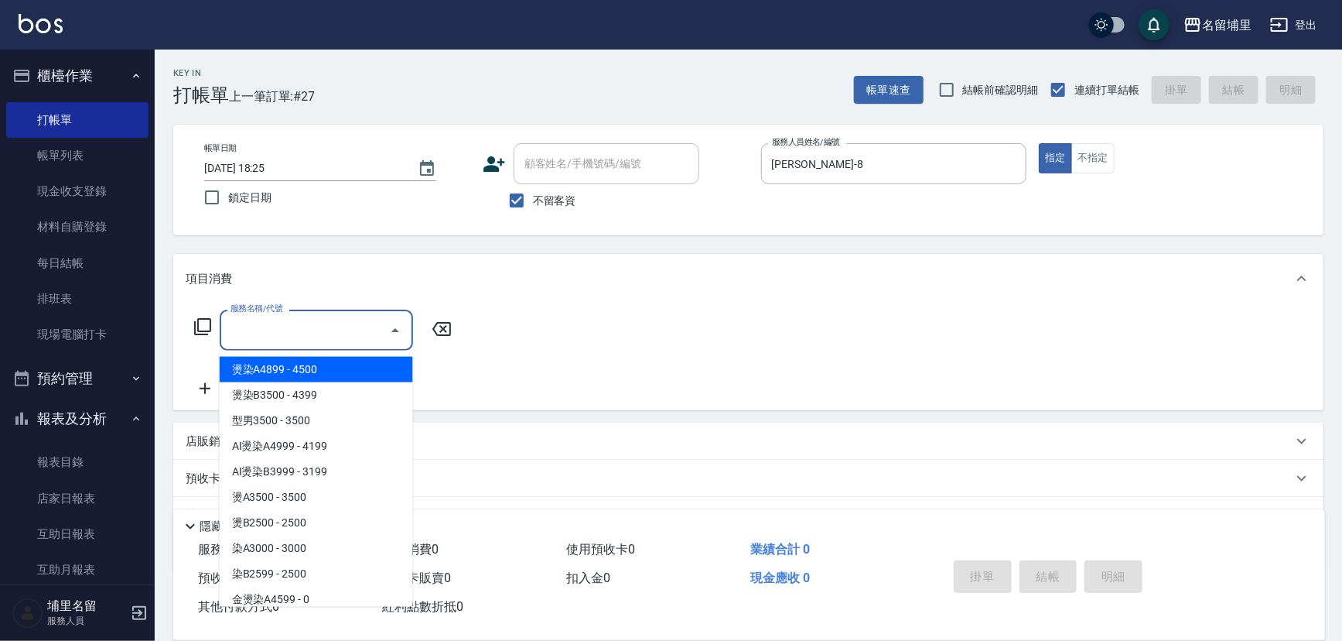
click at [311, 339] on input "服務名稱/代號" at bounding box center [305, 329] width 156 height 27
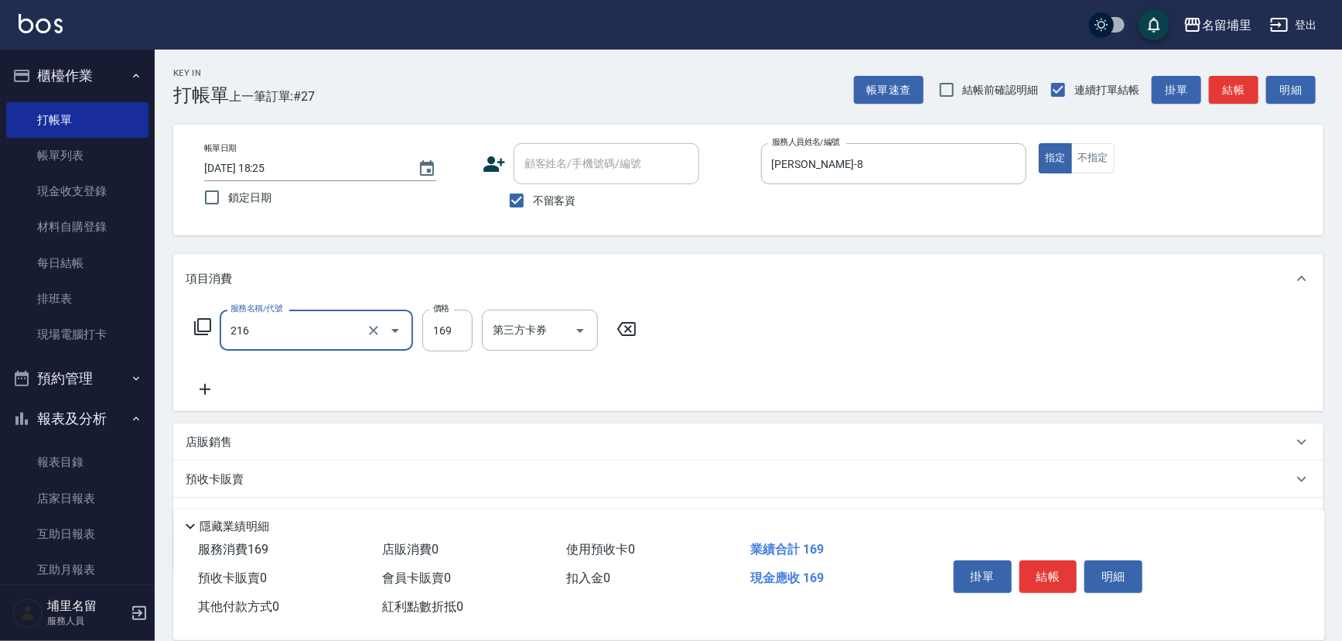
type input "剪髮169(216)"
type input "500"
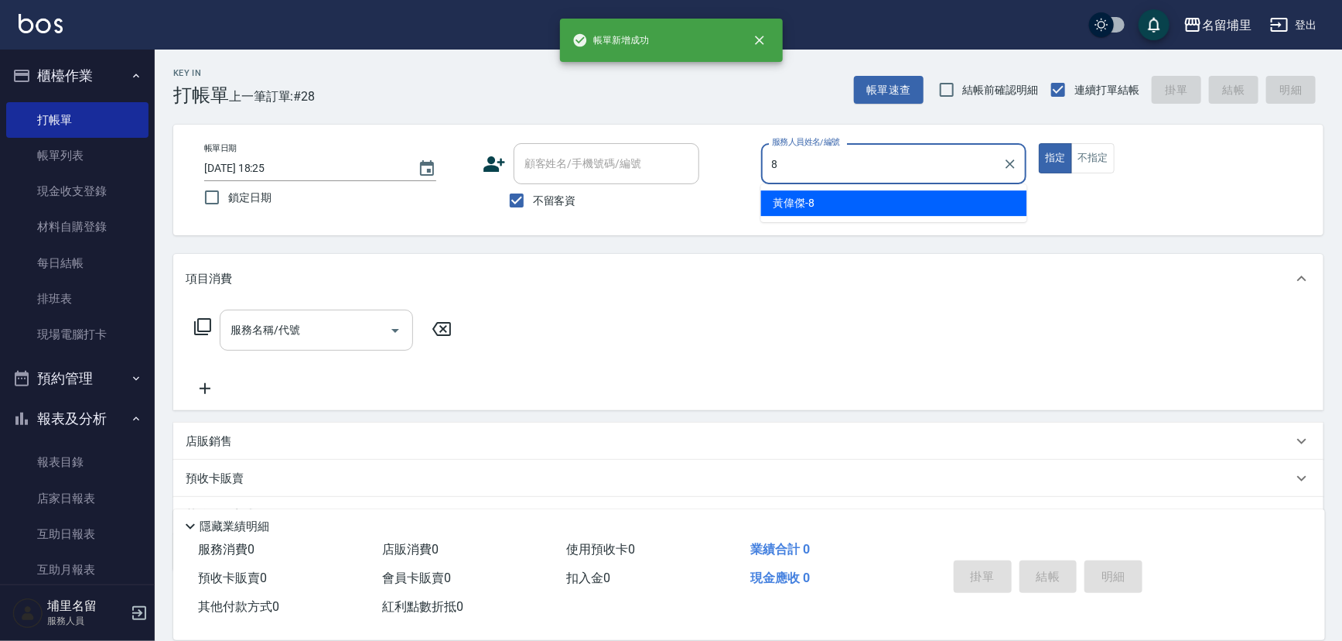
type input "[PERSON_NAME]-8"
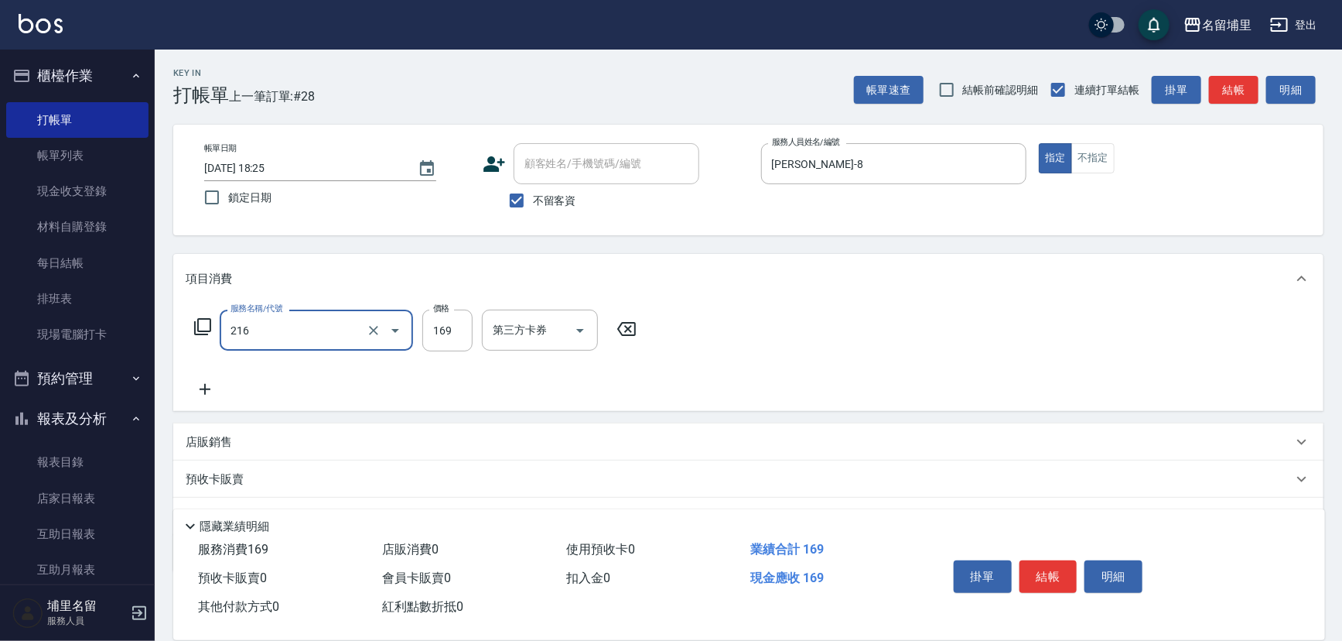
type input "剪髮169(216)"
type input "250"
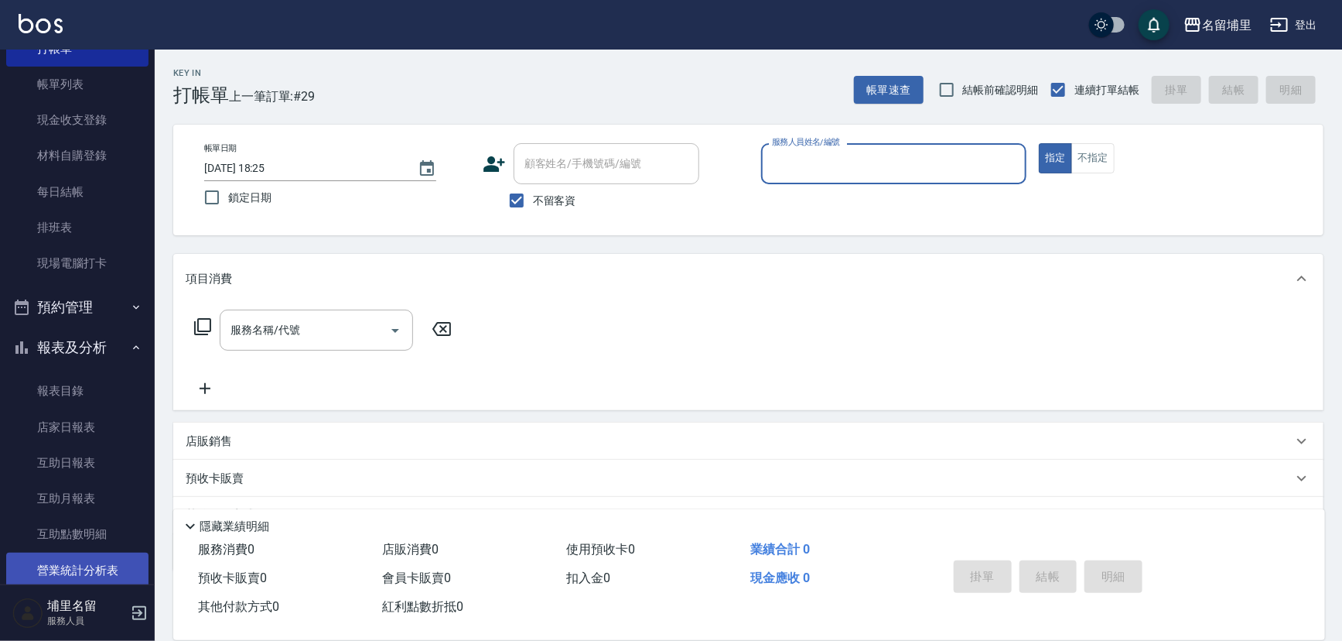
scroll to position [140, 0]
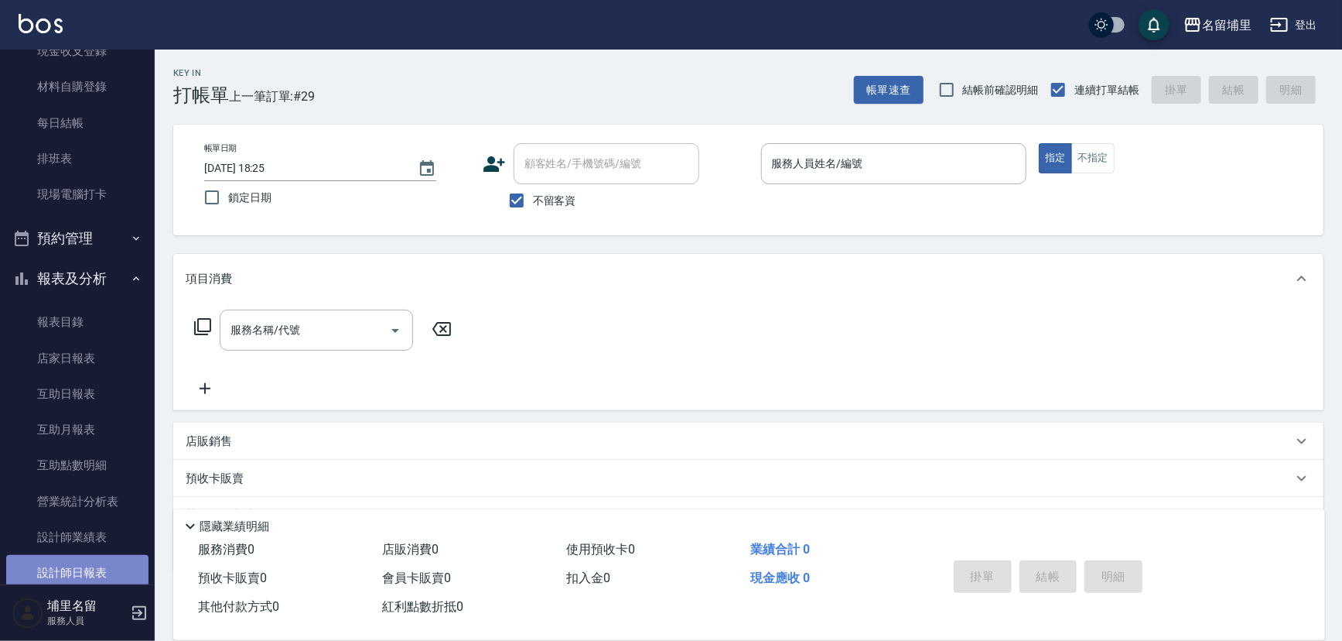
click at [93, 573] on link "設計師日報表" at bounding box center [77, 573] width 142 height 36
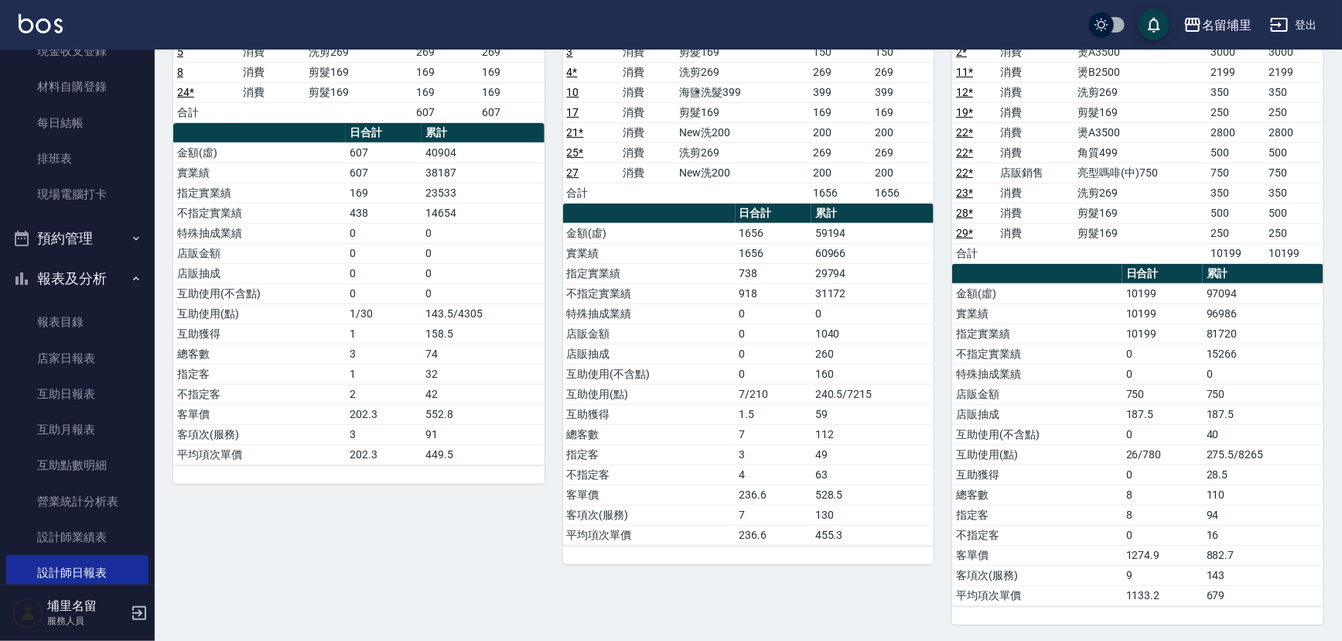
scroll to position [210, 0]
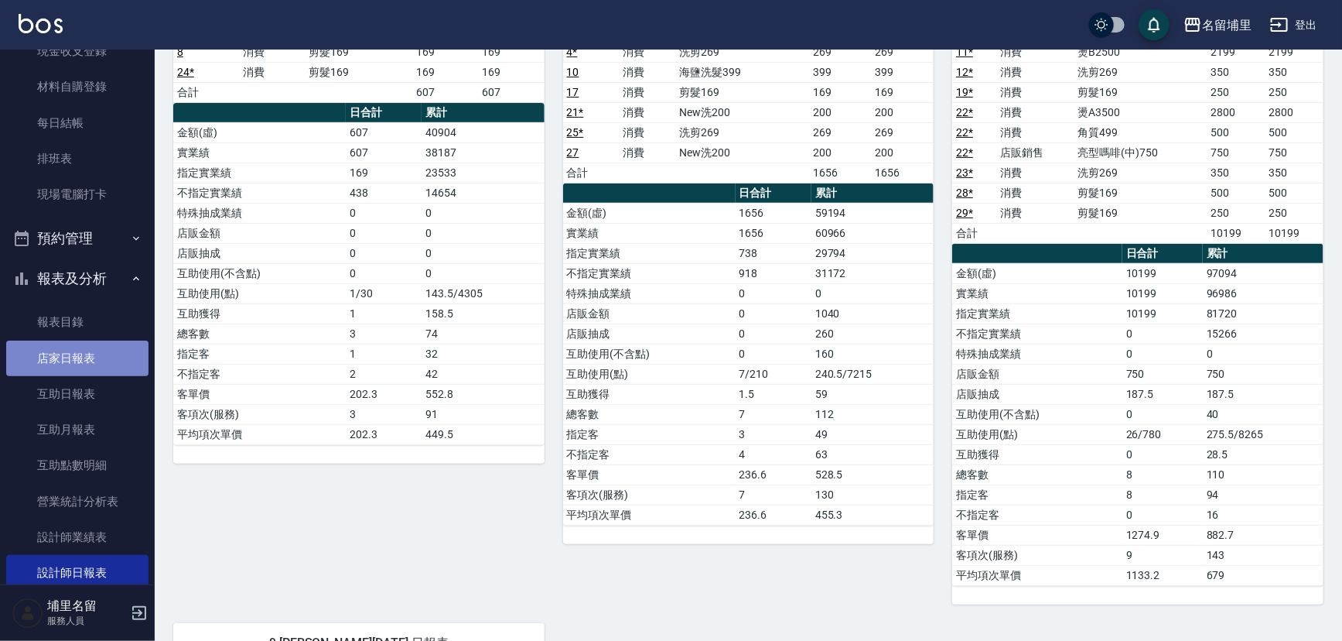
click at [77, 356] on link "店家日報表" at bounding box center [77, 358] width 142 height 36
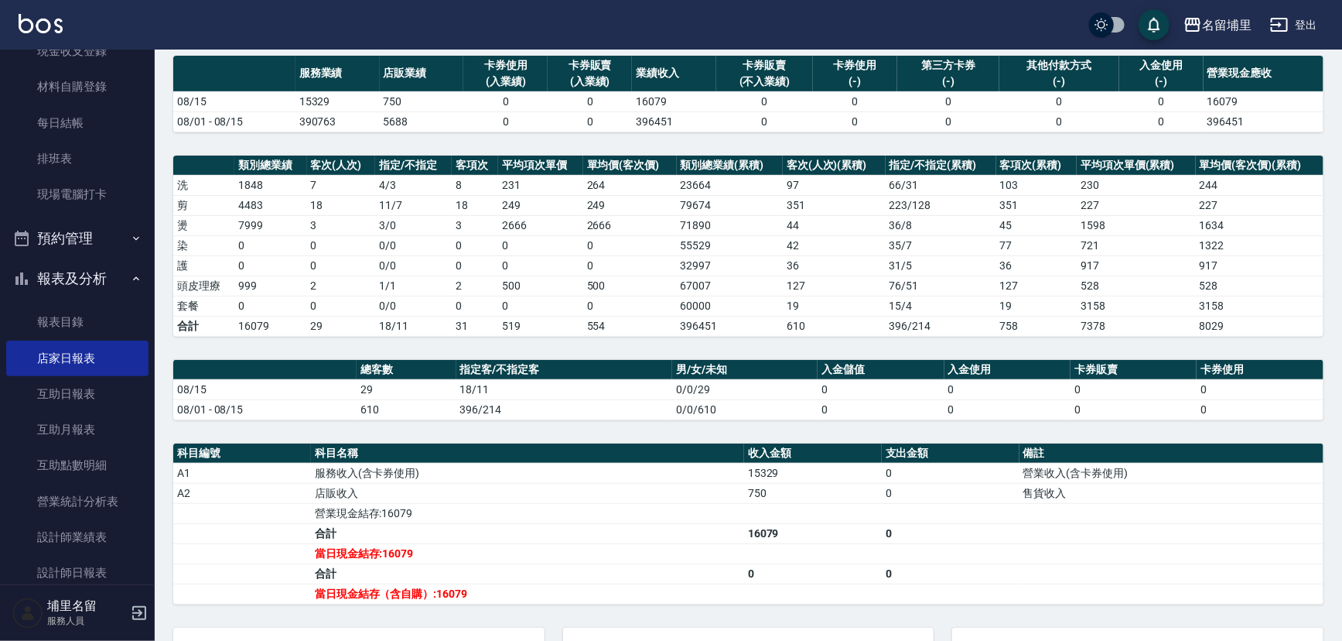
scroll to position [210, 0]
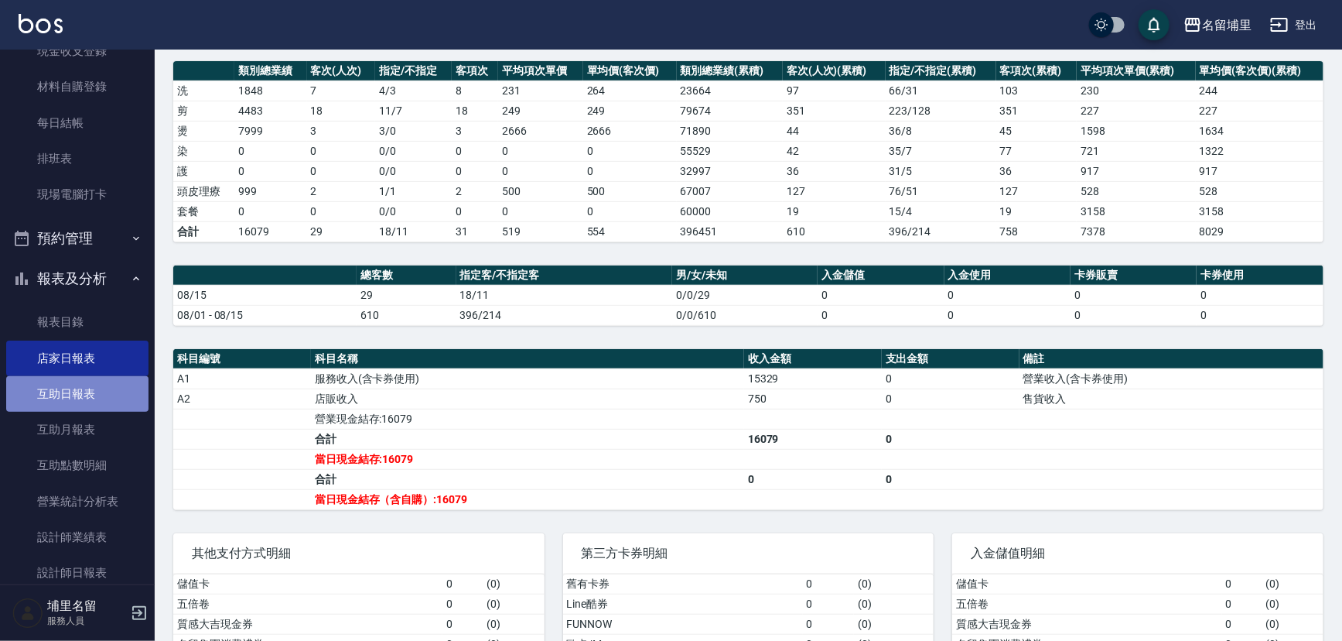
click at [139, 386] on link "互助日報表" at bounding box center [77, 394] width 142 height 36
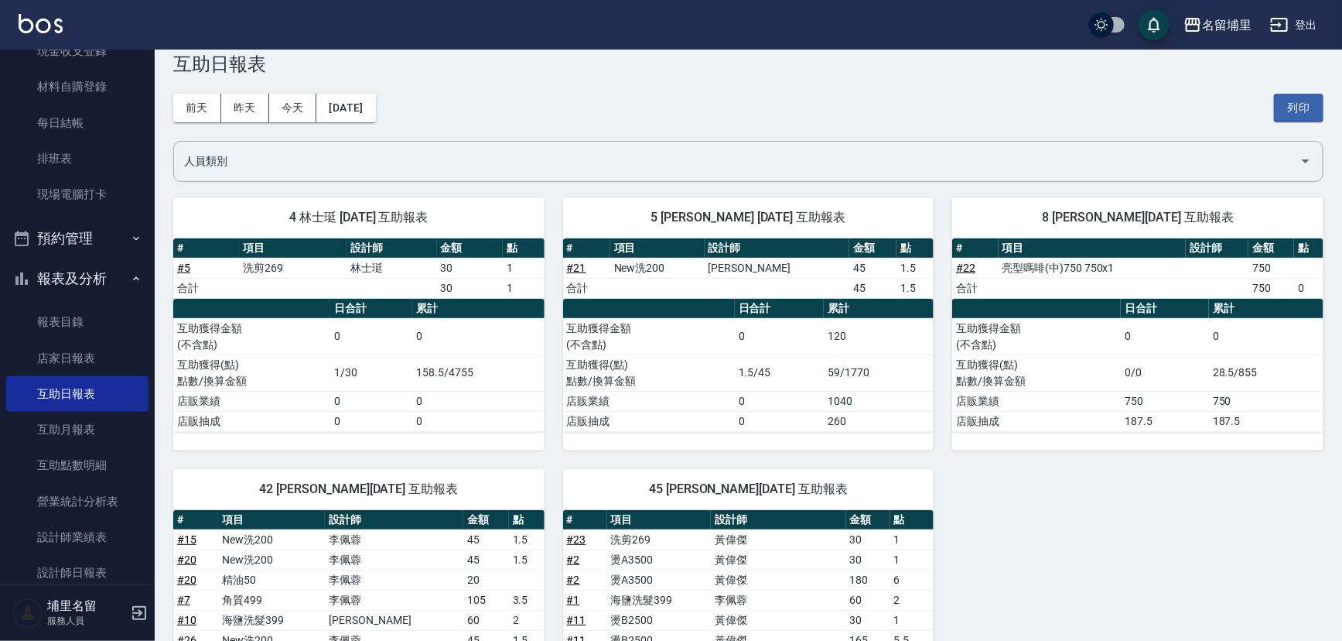
scroll to position [368, 0]
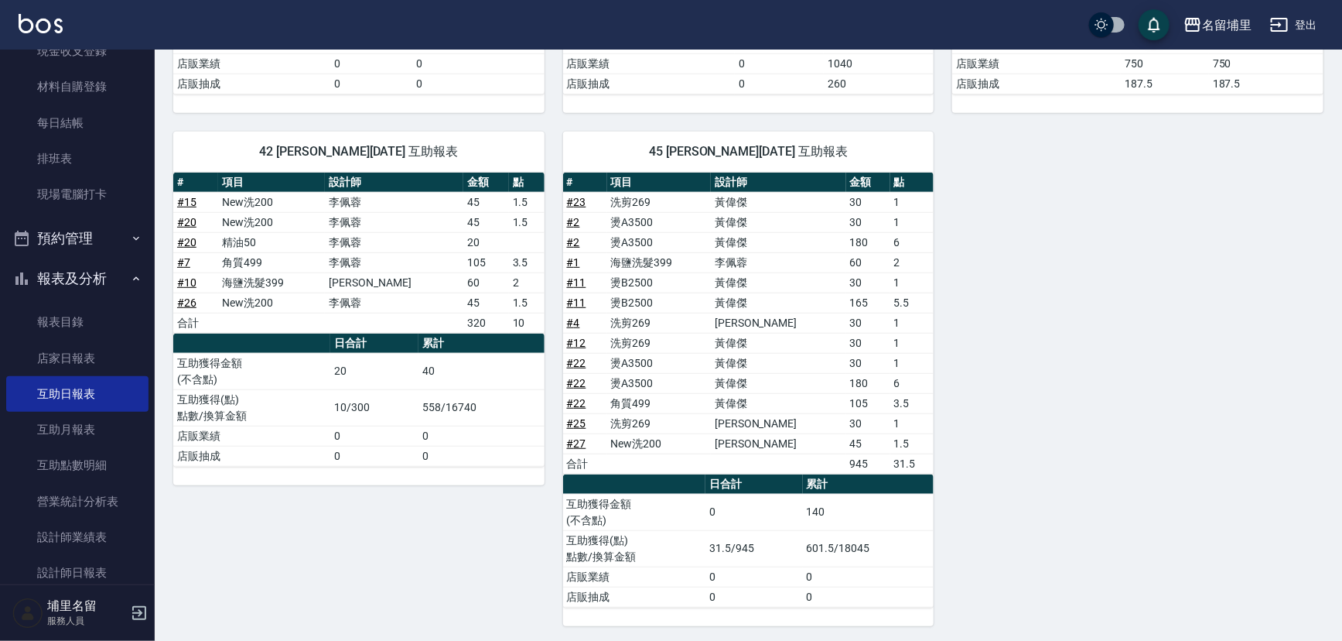
click at [577, 384] on link "# 22" at bounding box center [576, 383] width 19 height 12
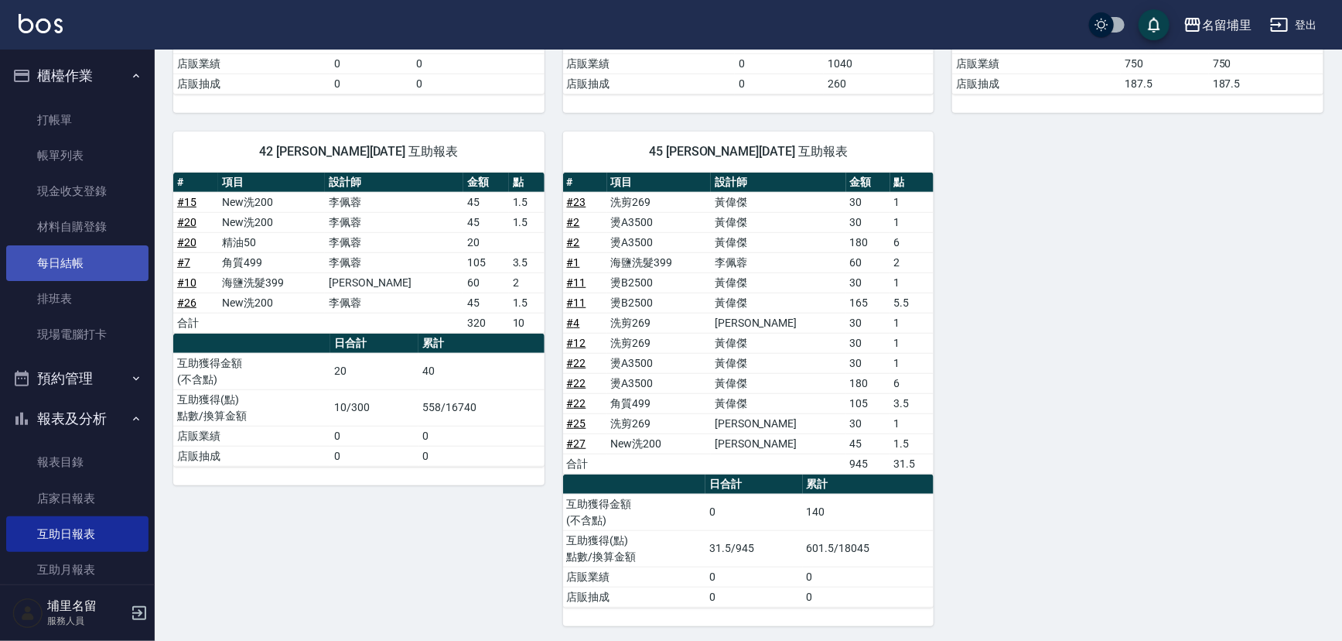
scroll to position [157, 0]
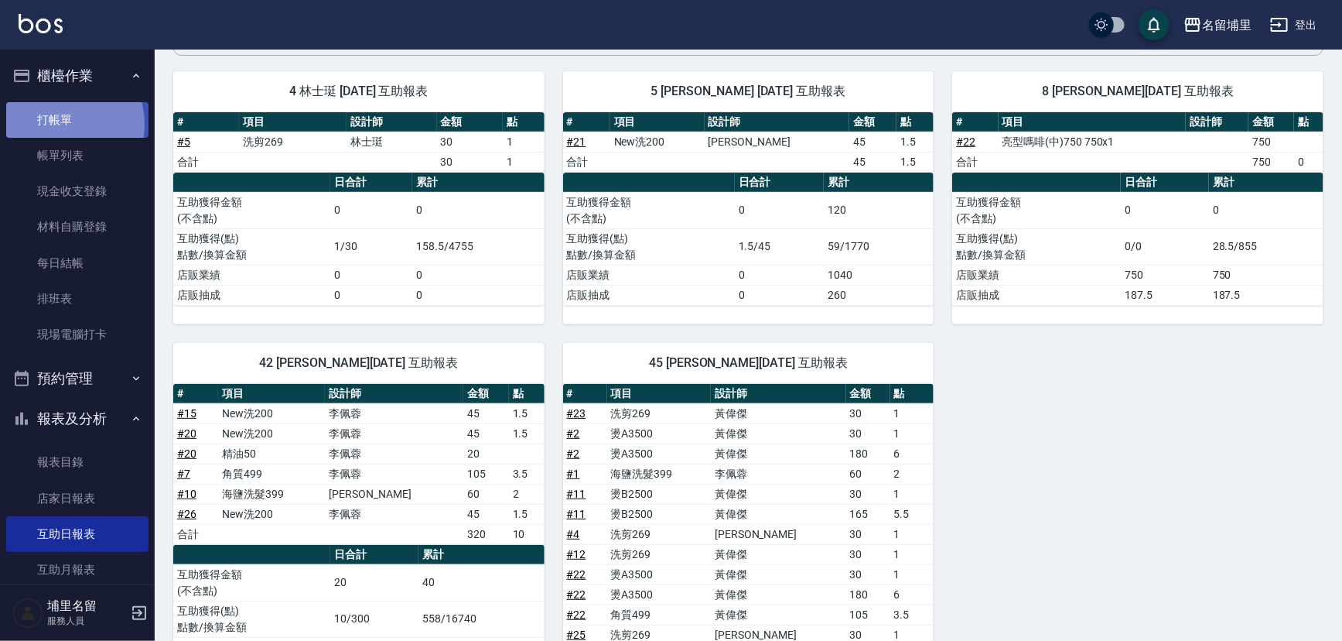
click at [60, 124] on link "打帳單" at bounding box center [77, 120] width 142 height 36
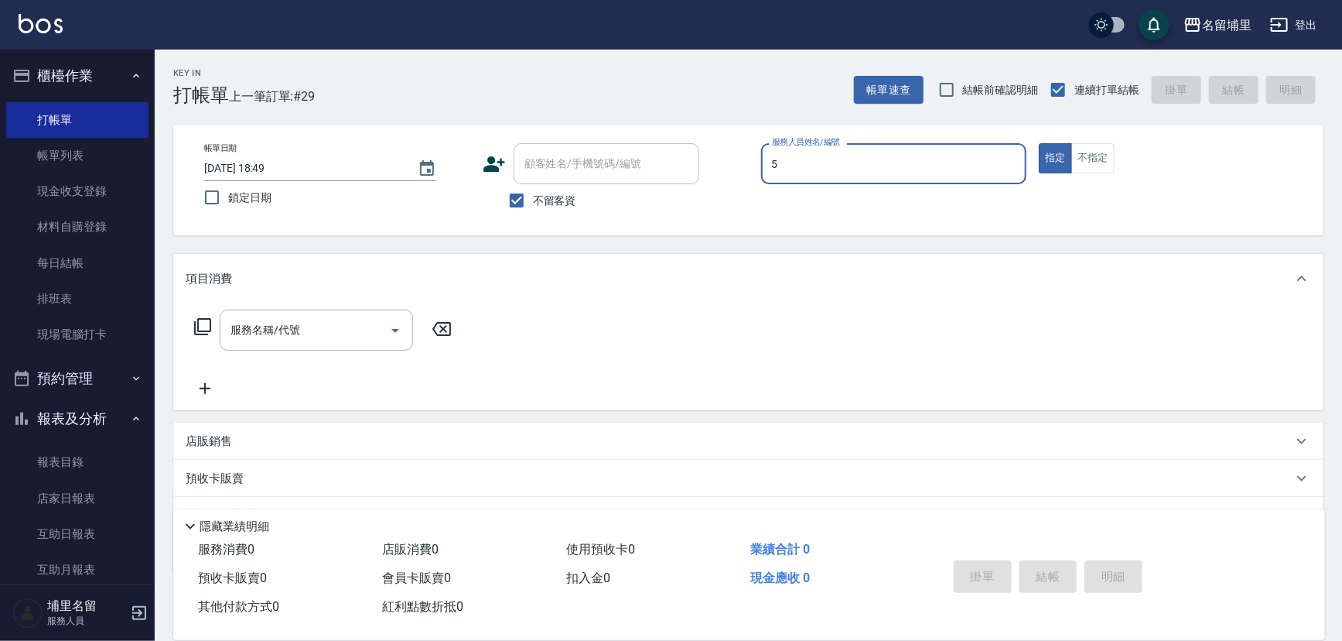
type input "[PERSON_NAME]-5"
type button "true"
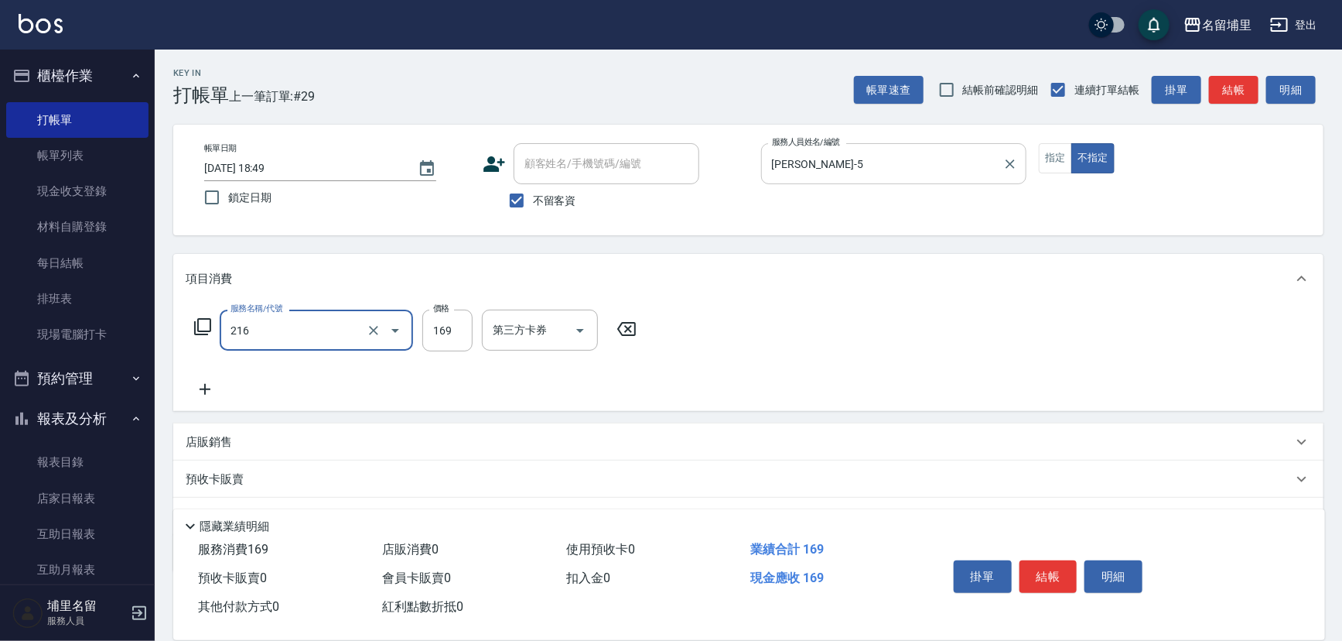
type input "剪髮169(216)"
click at [1061, 565] on button "結帳" at bounding box center [1049, 576] width 58 height 32
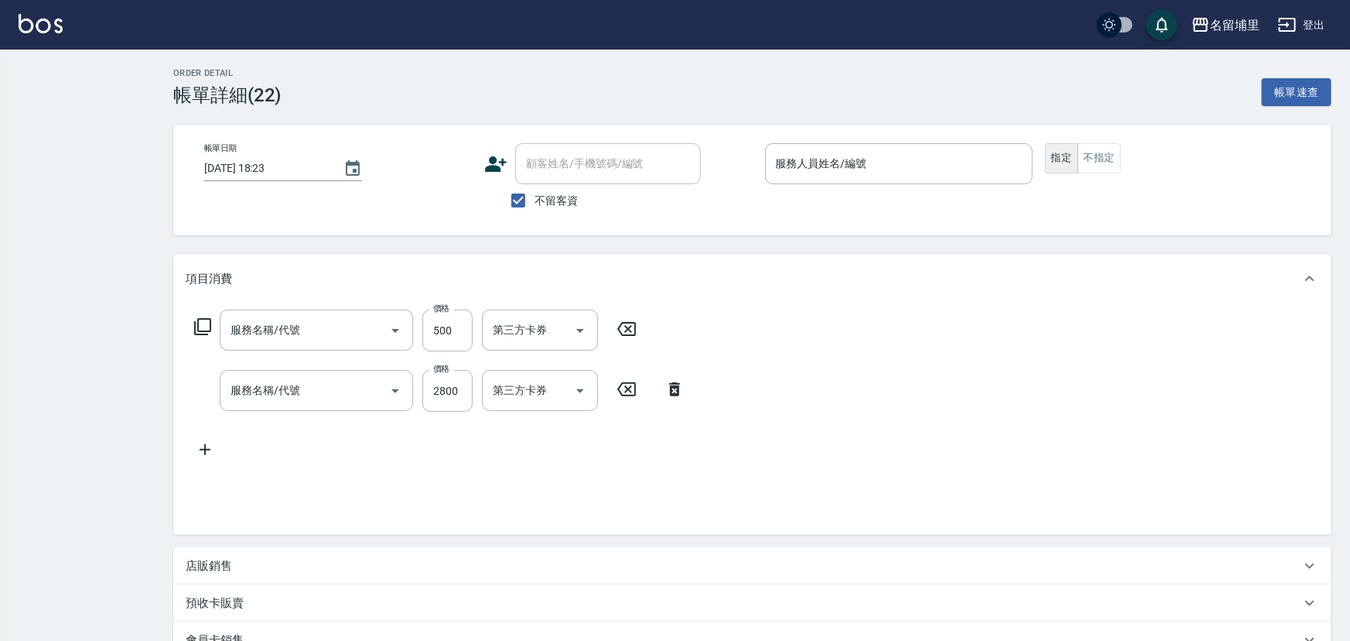
type input "[DATE] 18:23"
checkbox input "true"
type input "[PERSON_NAME]-8"
type input "角質499(649)"
type input "燙A3500(31)"
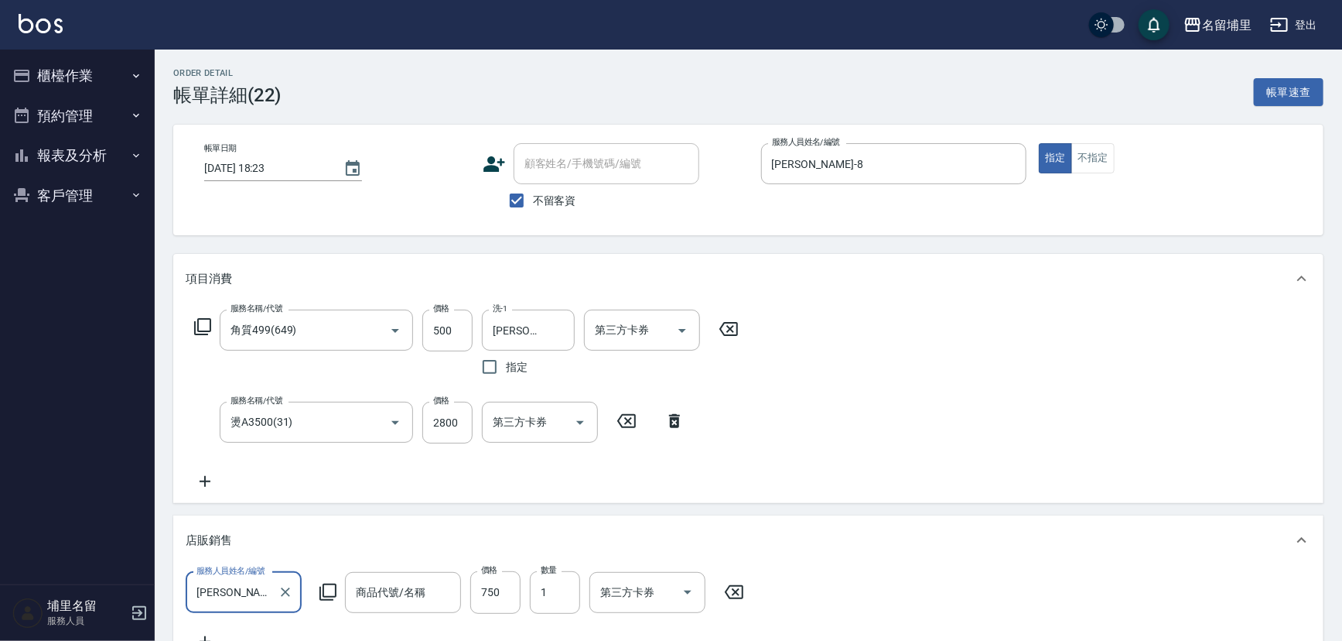
scroll to position [27, 0]
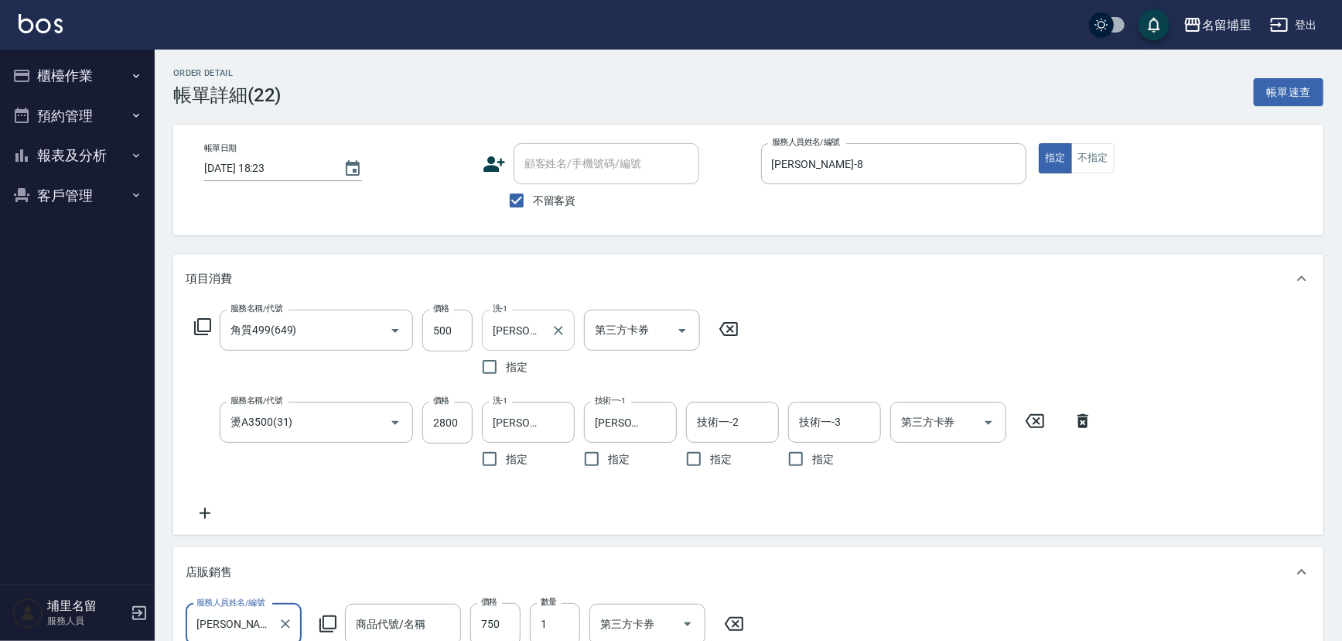
type input "亮型嗎啡(中)750"
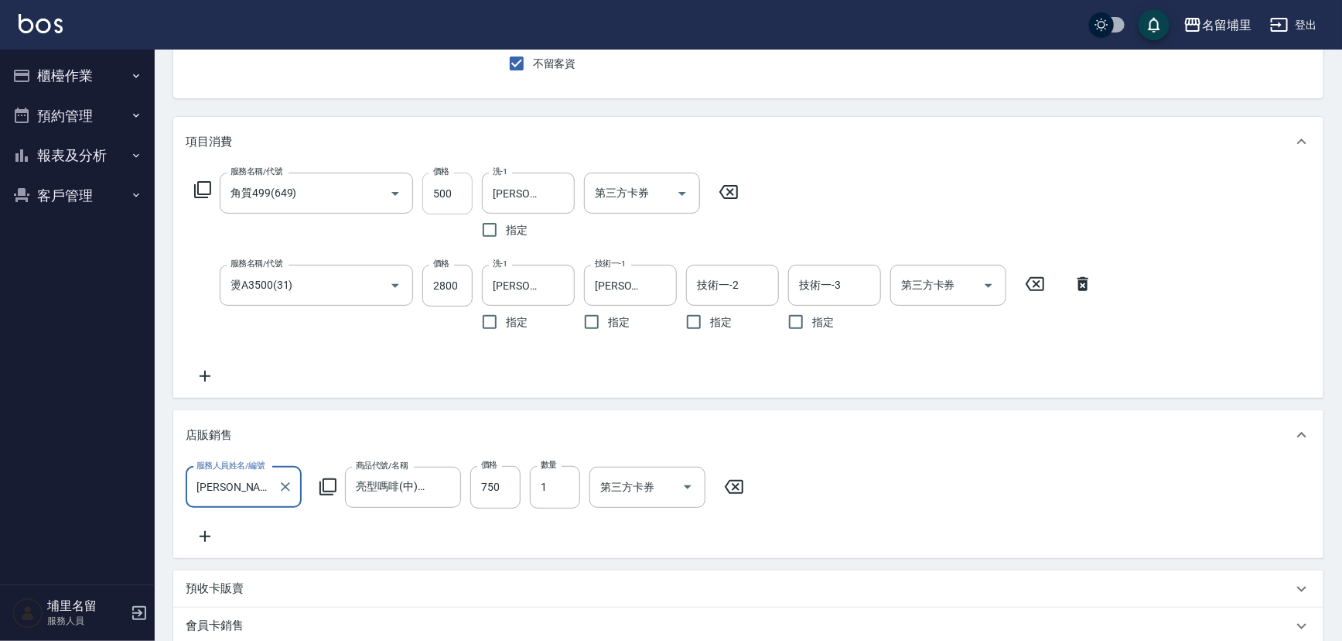
scroll to position [140, 0]
